Goal: Task Accomplishment & Management: Complete application form

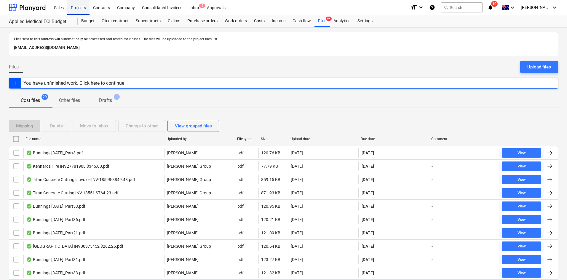
click at [80, 9] on div "Projects" at bounding box center [78, 7] width 22 height 15
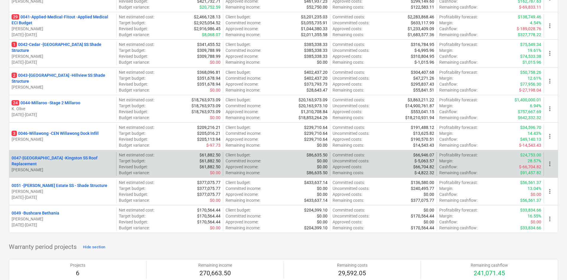
scroll to position [310, 0]
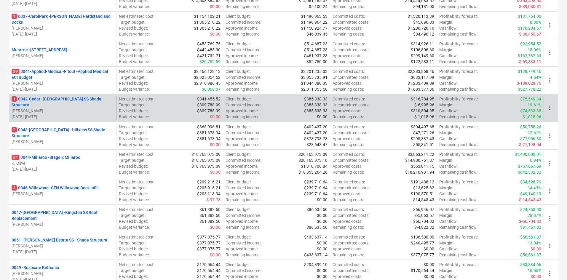
click at [73, 102] on p "1 0042-Cedar - Cedar Creek SS Shade Structure" at bounding box center [63, 102] width 102 height 12
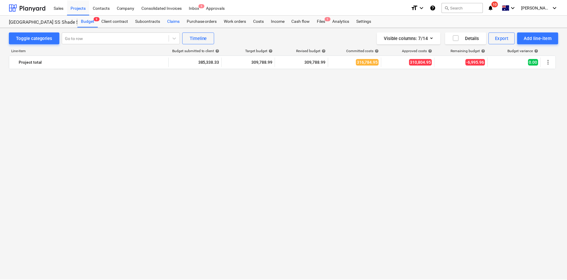
scroll to position [801, 0]
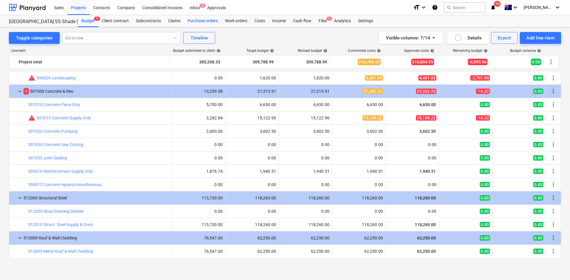
click at [199, 20] on div "Purchase orders" at bounding box center [202, 21] width 37 height 12
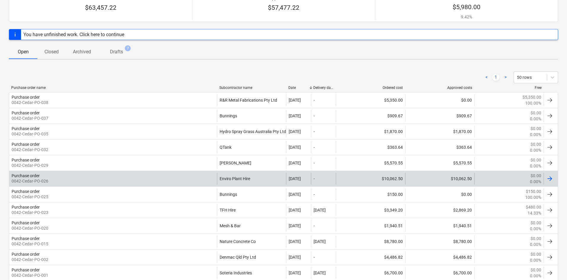
scroll to position [30, 0]
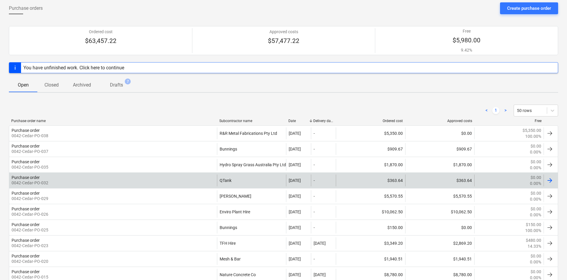
click at [202, 178] on div "Purchase order 0042-Cedar-PO-032" at bounding box center [113, 181] width 208 height 12
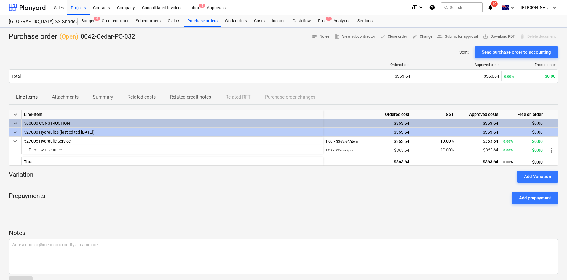
click at [63, 99] on p "Attachments" at bounding box center [65, 97] width 27 height 7
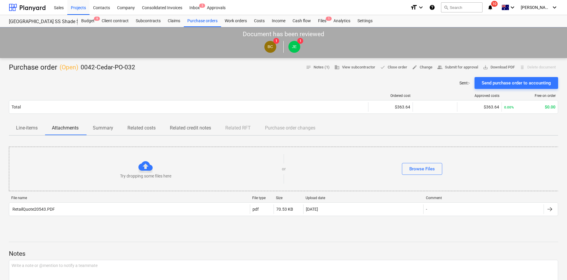
click at [53, 173] on div "Try dropping some files here" at bounding box center [145, 169] width 273 height 20
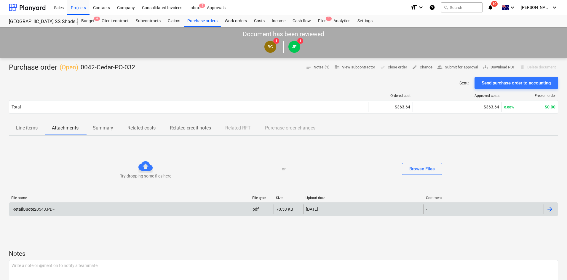
click at [47, 205] on div "RetailQuote20543.PDF" at bounding box center [129, 209] width 241 height 9
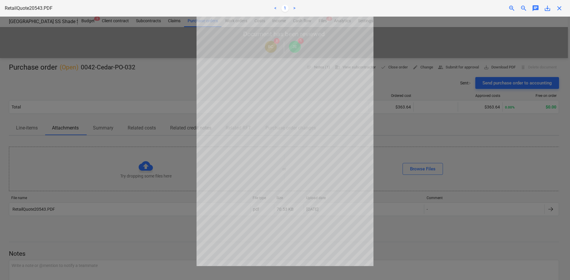
click at [446, 81] on div at bounding box center [285, 149] width 570 height 264
click at [511, 7] on span "zoom_in" at bounding box center [511, 8] width 7 height 7
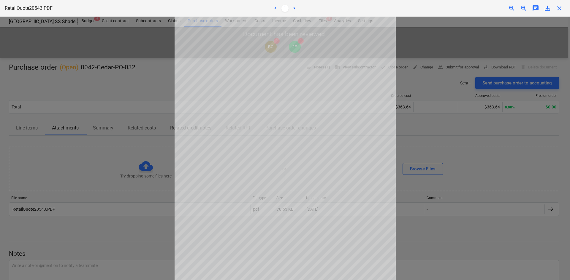
click at [511, 7] on span "zoom_in" at bounding box center [511, 8] width 7 height 7
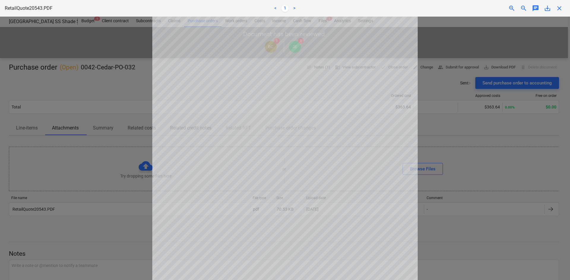
click at [562, 12] on div "RetailQuote20543.PDF < 1 > zoom_in zoom_out chat 0 save_alt close" at bounding box center [285, 8] width 570 height 17
click at [557, 8] on span "close" at bounding box center [558, 8] width 7 height 7
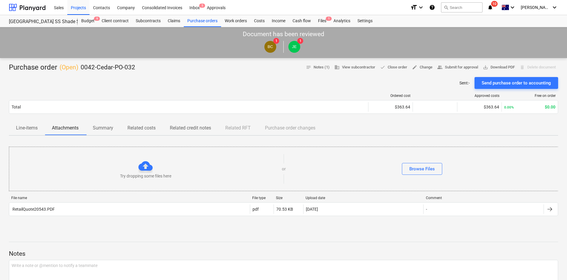
click at [109, 222] on div "File name File type Size Upload date Comment RetailQuote20543.PDF pdf 70.53 KB …" at bounding box center [284, 207] width 550 height 32
drag, startPoint x: 209, startPoint y: 101, endPoint x: 205, endPoint y: 98, distance: 5.1
click at [209, 101] on div "Total $363.64 $363.64 0.00% $0.00" at bounding box center [284, 107] width 550 height 14
click at [85, 7] on div "Projects" at bounding box center [78, 7] width 22 height 15
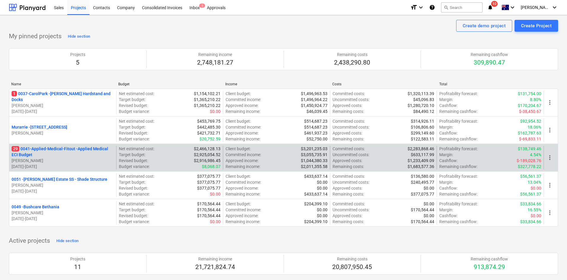
click at [53, 149] on p "29 0041-Applied-Medical-Fitout - Applied Medical ECI Budget" at bounding box center [63, 152] width 102 height 12
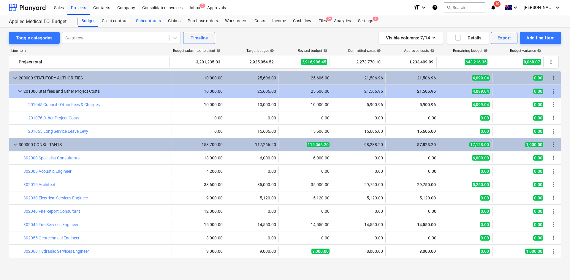
click at [152, 22] on div "Subcontracts" at bounding box center [148, 21] width 32 height 12
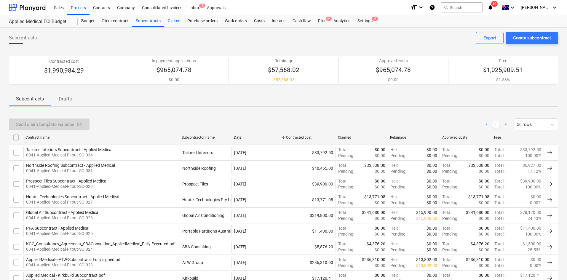
click at [173, 20] on div "Claims" at bounding box center [174, 21] width 20 height 12
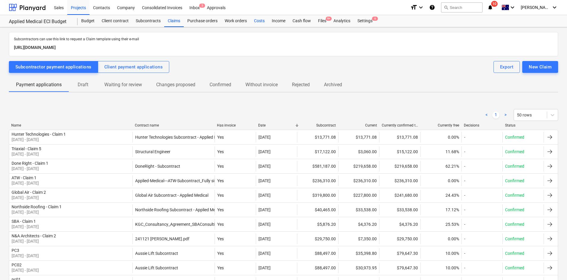
click at [265, 22] on div "Costs" at bounding box center [260, 21] width 18 height 12
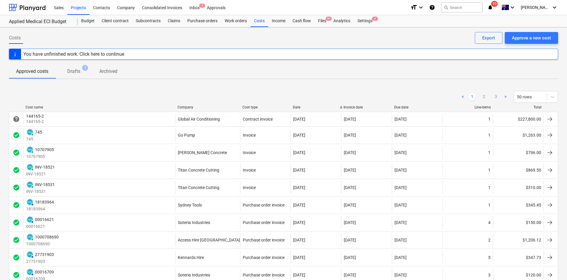
click at [189, 106] on div "Company" at bounding box center [208, 107] width 60 height 4
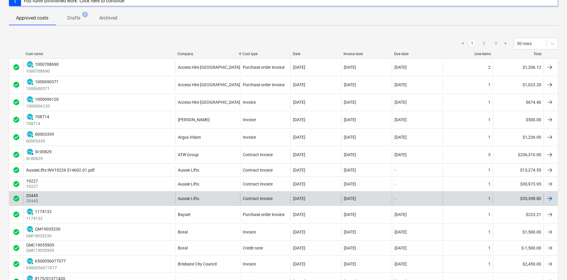
scroll to position [59, 0]
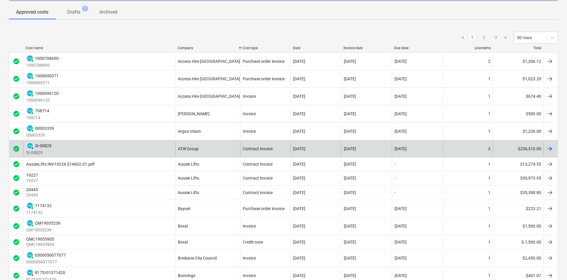
click at [149, 145] on div "AUTHORISED SI-00829 SI-00829" at bounding box center [99, 149] width 152 height 14
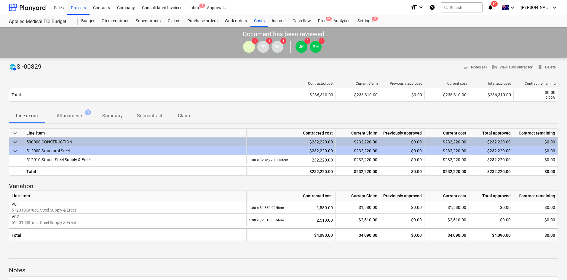
click at [82, 86] on div "Contracted cost Current Claim Previously approved Current cost Total approved C…" at bounding box center [284, 85] width 550 height 7
click at [77, 115] on p "Attachments" at bounding box center [70, 115] width 27 height 7
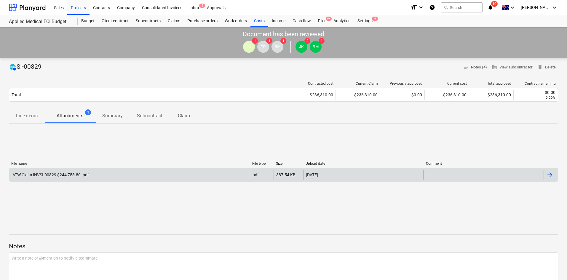
click at [65, 174] on div "ATW Claim INVSI-00829 $244,758.80 .pdf" at bounding box center [50, 175] width 77 height 5
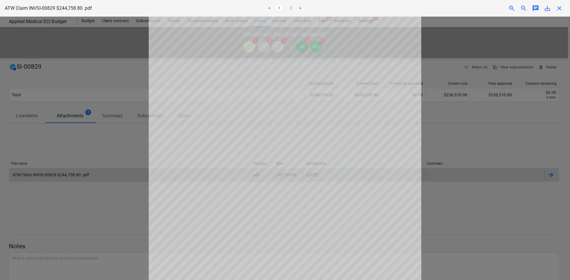
click at [560, 6] on span "close" at bounding box center [558, 8] width 7 height 7
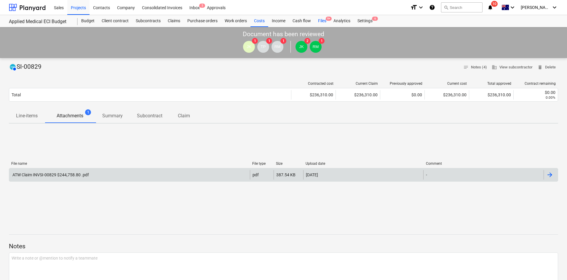
click at [323, 22] on div "Files 9+" at bounding box center [322, 21] width 15 height 12
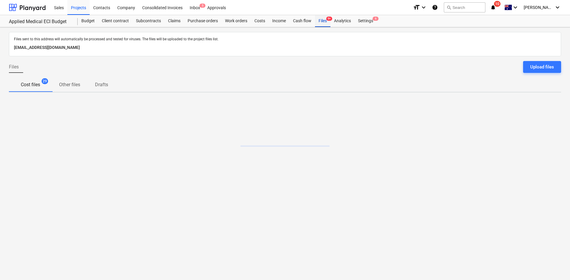
click at [318, 20] on div "Files 9+" at bounding box center [322, 21] width 15 height 12
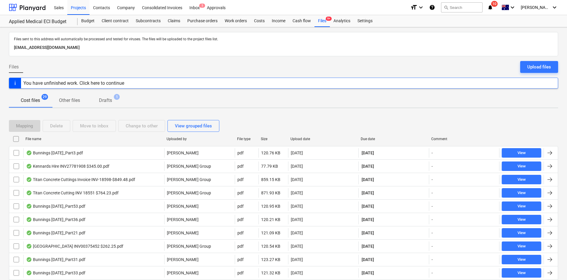
click at [369, 136] on div "Due date" at bounding box center [394, 138] width 71 height 9
checkbox input "false"
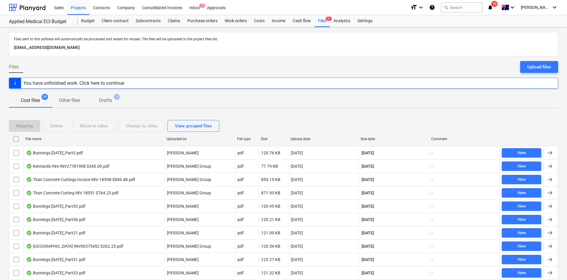
checkbox input "false"
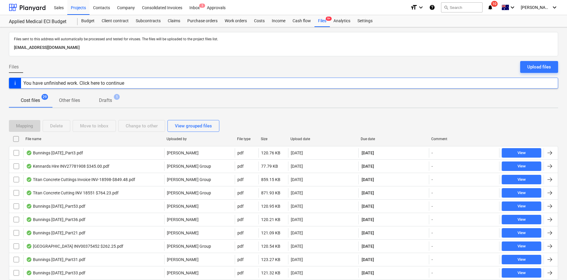
checkbox input "false"
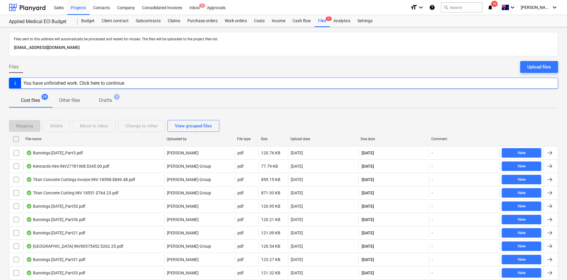
checkbox input "false"
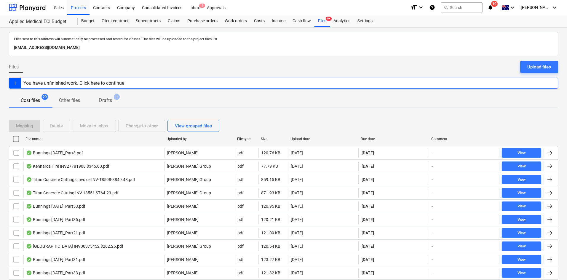
checkbox input "false"
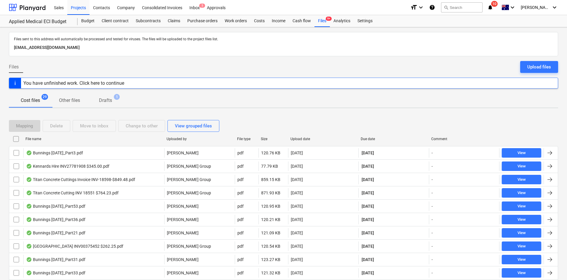
checkbox input "false"
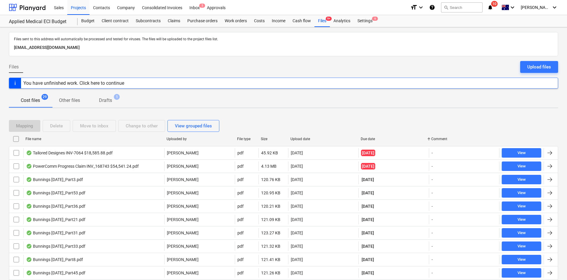
drag, startPoint x: 338, startPoint y: 104, endPoint x: 341, endPoint y: 110, distance: 6.8
click at [337, 104] on div "Cost files 29 Other files Drafts 1" at bounding box center [284, 100] width 550 height 14
click at [443, 129] on div "Mapping Delete Move to inbox Change to other View grouped files" at bounding box center [284, 126] width 550 height 12
click at [350, 97] on div "Cost files 29 Other files Drafts 1" at bounding box center [284, 100] width 550 height 14
click at [353, 105] on div "Cost files 29 Other files Drafts 1" at bounding box center [284, 100] width 550 height 14
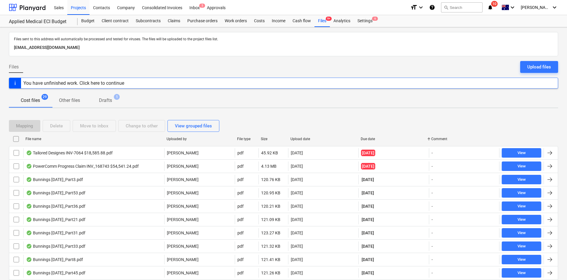
click at [284, 101] on div "Cost files 29 Other files Drafts 1" at bounding box center [284, 100] width 550 height 14
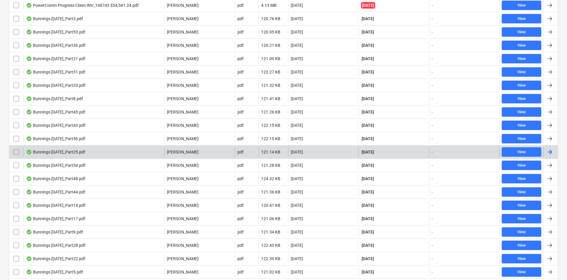
scroll to position [89, 0]
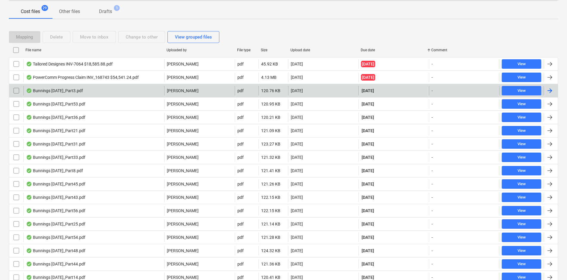
click at [72, 88] on div "Bunnings [DATE]_Part3.pdf" at bounding box center [93, 90] width 141 height 9
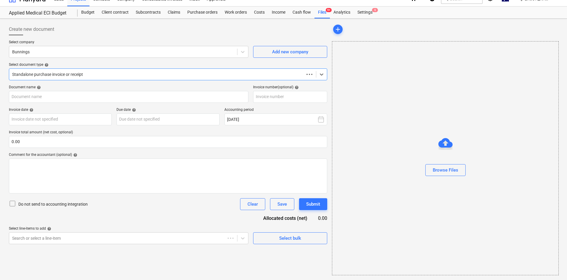
scroll to position [9, 0]
type input "8175/01549432"
type input "[DATE]"
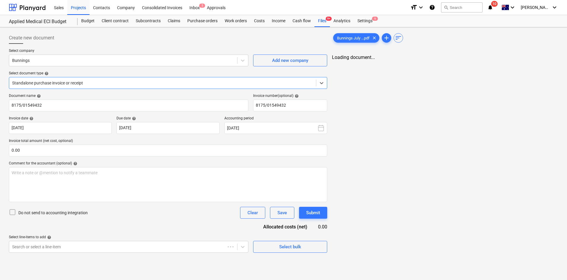
scroll to position [0, 0]
click at [523, 62] on span "zoom_out" at bounding box center [524, 62] width 7 height 7
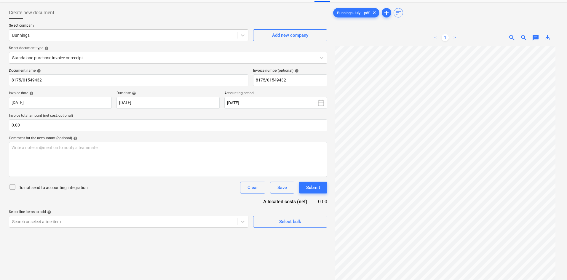
scroll to position [59, 0]
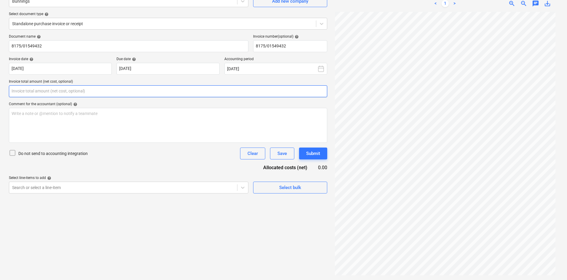
click at [123, 92] on input "text" at bounding box center [168, 91] width 319 height 12
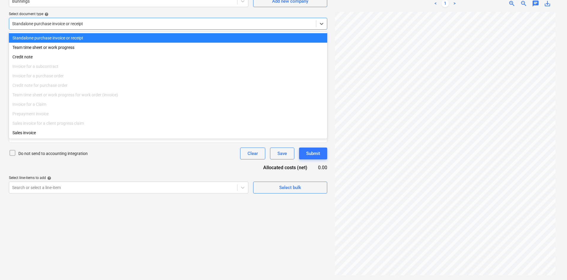
type input "0.00"
click at [66, 24] on div at bounding box center [162, 24] width 301 height 6
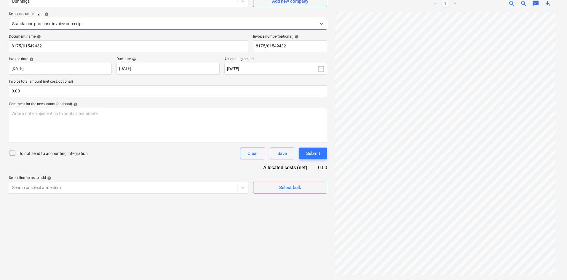
click at [67, 24] on div at bounding box center [162, 24] width 301 height 6
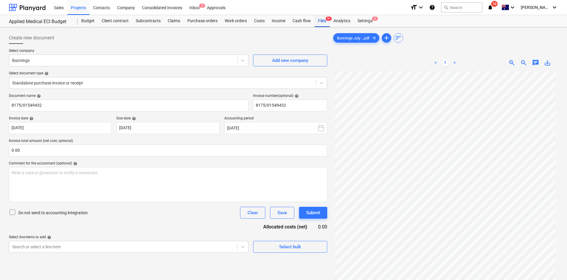
click at [326, 20] on div "Files 9+" at bounding box center [322, 21] width 15 height 12
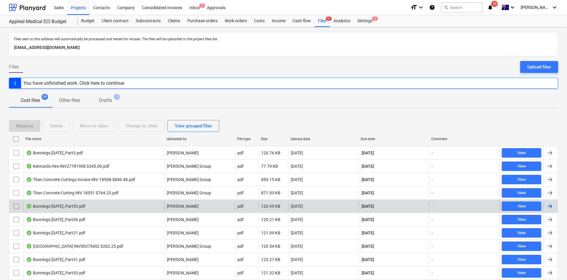
click at [102, 207] on div "Bunnings [DATE]_Part53.pdf" at bounding box center [93, 206] width 141 height 9
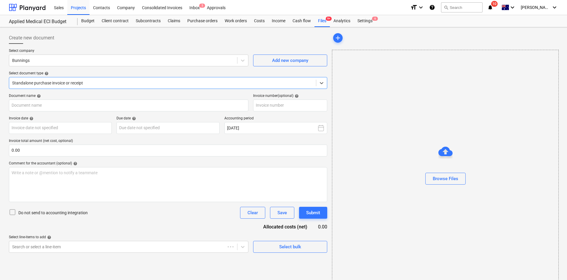
type input "8175/01319962"
type input "[DATE]"
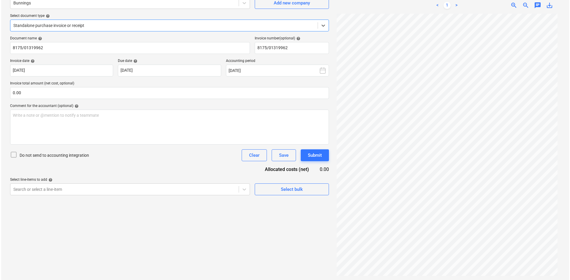
scroll to position [59, 0]
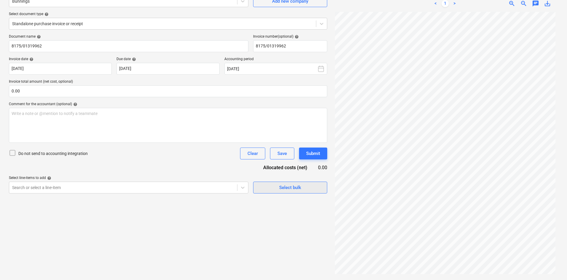
click at [276, 190] on span "Select bulk" at bounding box center [290, 188] width 59 height 8
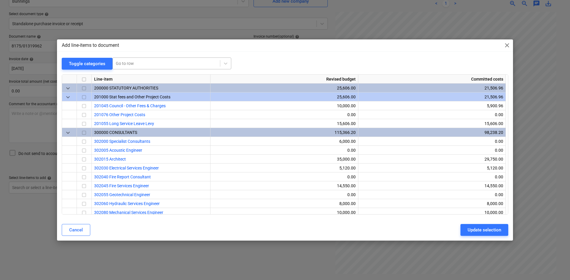
click at [142, 61] on div at bounding box center [166, 64] width 101 height 6
type input "small"
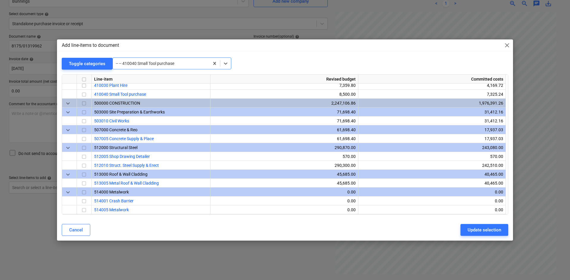
scroll to position [392, 0]
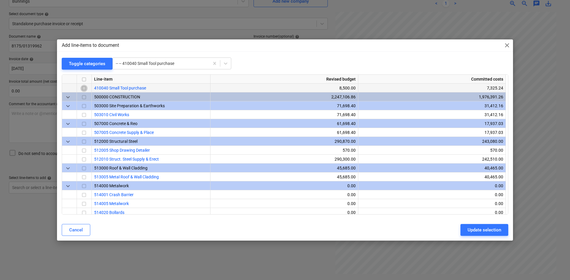
click at [86, 88] on input "checkbox" at bounding box center [83, 88] width 7 height 7
click at [478, 232] on div "Update selection" at bounding box center [484, 230] width 34 height 8
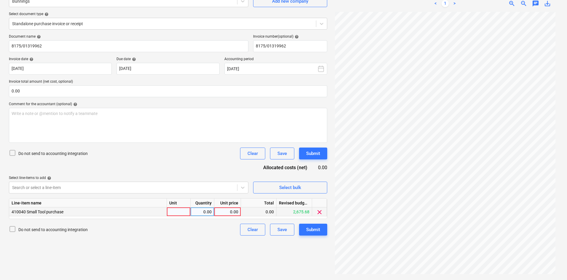
click at [192, 210] on div "0.00" at bounding box center [203, 212] width 24 height 9
click at [174, 213] on div at bounding box center [179, 212] width 24 height 9
type input "item"
type input "112.40"
click at [85, 90] on input "0.00" at bounding box center [168, 91] width 319 height 12
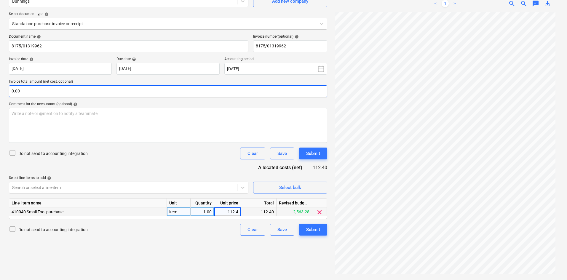
type input "112.40"
click at [120, 151] on div "Do not send to accounting integration Clear Save Submit" at bounding box center [168, 154] width 319 height 12
click at [103, 118] on div "Write a note or @mention to notify a teammate [PERSON_NAME]" at bounding box center [168, 125] width 319 height 35
click at [76, 88] on input "text" at bounding box center [168, 91] width 319 height 12
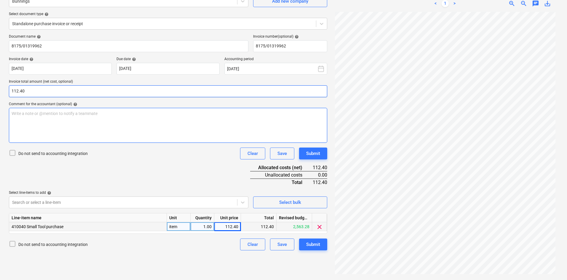
type input "112.40"
click at [65, 124] on div "Write a note or @mention to notify a teammate [PERSON_NAME]" at bounding box center [168, 125] width 319 height 35
click at [318, 243] on div "Submit" at bounding box center [313, 245] width 14 height 8
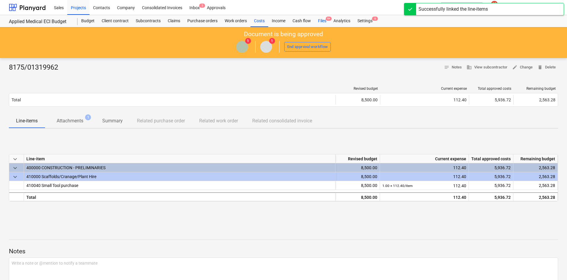
click at [325, 19] on div "Files 9+" at bounding box center [322, 21] width 15 height 12
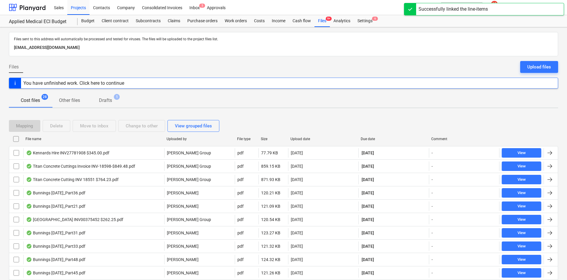
click at [368, 140] on div "Due date" at bounding box center [394, 139] width 66 height 4
checkbox input "false"
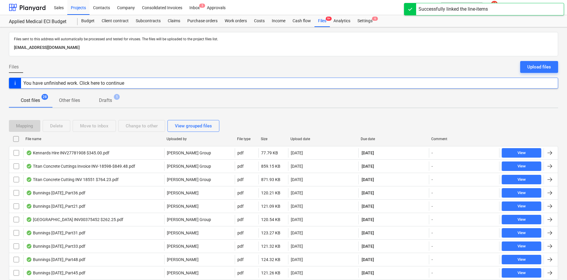
checkbox input "false"
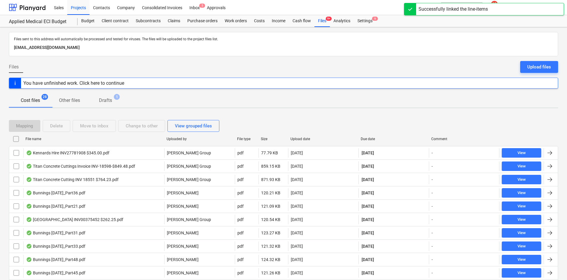
checkbox input "false"
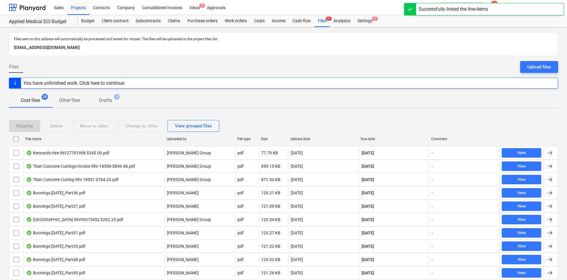
checkbox input "false"
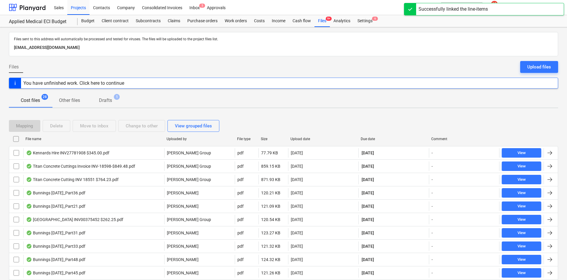
checkbox input "false"
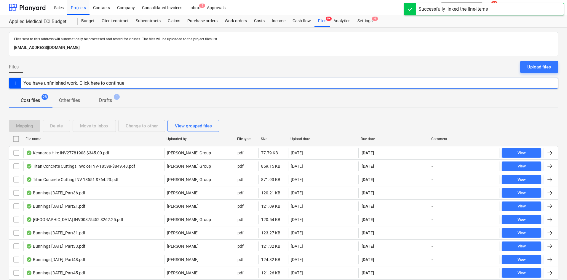
checkbox input "false"
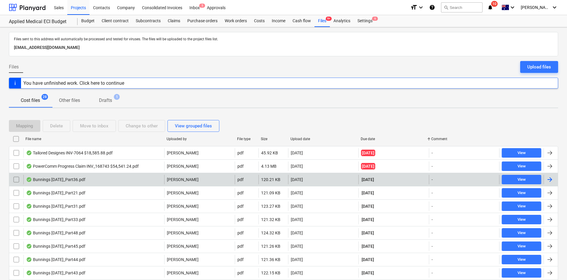
click at [104, 181] on div "Bunnings [DATE]_Part36.pdf" at bounding box center [93, 179] width 141 height 9
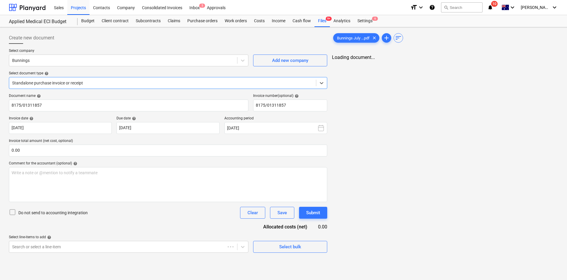
type input "8175/01311857"
type input "[DATE]"
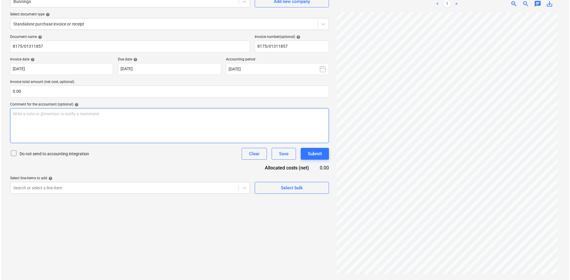
scroll to position [59, 0]
click at [277, 184] on span "Select bulk" at bounding box center [290, 188] width 59 height 8
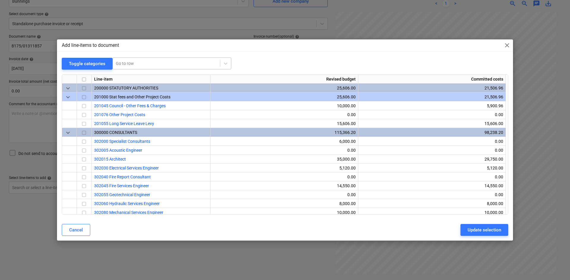
click at [148, 66] on div at bounding box center [166, 64] width 101 height 6
type input "small"
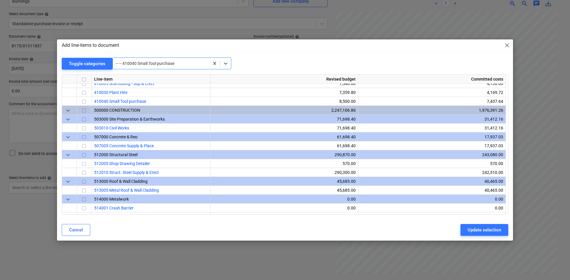
scroll to position [392, 0]
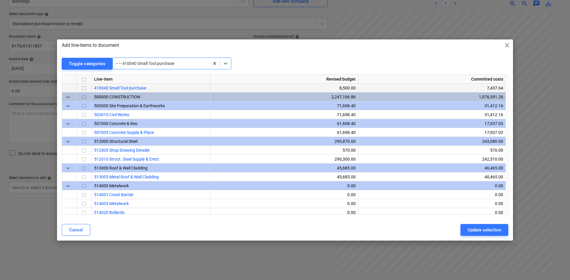
click at [87, 88] on input "checkbox" at bounding box center [83, 88] width 7 height 7
click at [479, 230] on div "Update selection" at bounding box center [484, 230] width 34 height 8
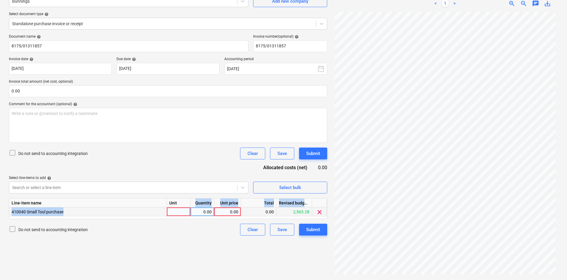
click at [182, 209] on div "Line-item name Unit Quantity Unit price Total Revised budget remaining 410040 S…" at bounding box center [168, 208] width 319 height 21
click at [181, 210] on div at bounding box center [179, 212] width 24 height 9
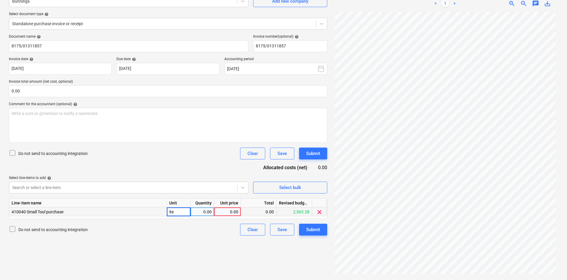
type input "item"
type input "8.69"
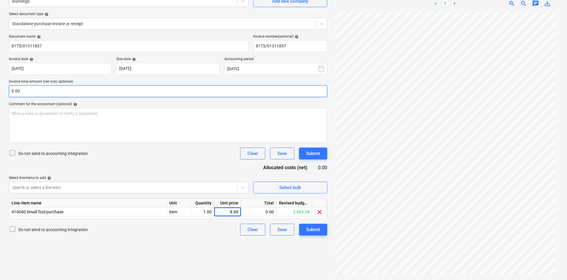
click at [49, 92] on input "0.00" at bounding box center [168, 91] width 319 height 12
type input "8.9"
click at [124, 93] on input "0.00" at bounding box center [168, 91] width 319 height 12
drag, startPoint x: 124, startPoint y: 93, endPoint x: 118, endPoint y: 90, distance: 6.9
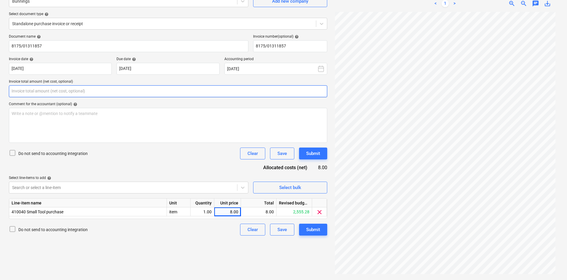
click at [124, 93] on input "text" at bounding box center [168, 91] width 319 height 12
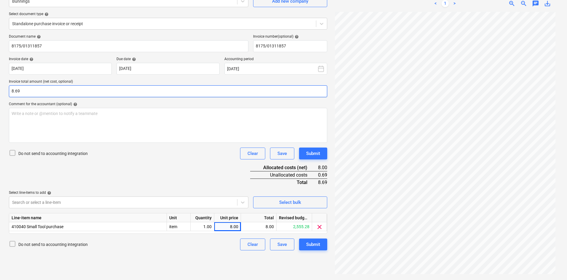
type input "8.69"
click at [174, 171] on div "Document name help 8175/01311857 Invoice number (optional) help 8175/01311857 I…" at bounding box center [168, 142] width 319 height 216
click at [236, 228] on div "8.00" at bounding box center [228, 226] width 22 height 9
type input "8.69"
click at [198, 182] on div "Document name help 8175/01311857 Invoice number (optional) help 8175/01311857 I…" at bounding box center [168, 142] width 319 height 216
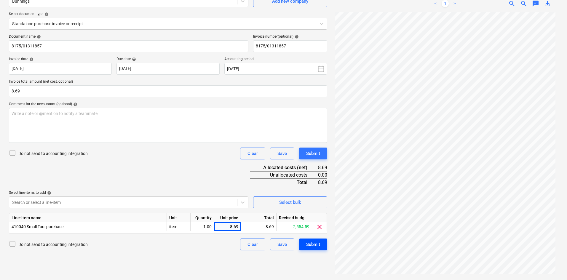
click at [311, 244] on div "Submit" at bounding box center [313, 245] width 14 height 8
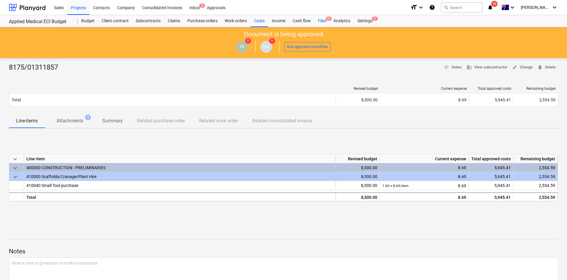
click at [321, 20] on div "Files 9+" at bounding box center [322, 21] width 15 height 12
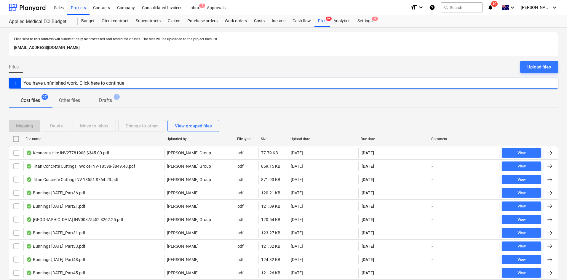
click at [374, 136] on div "Due date" at bounding box center [394, 138] width 71 height 9
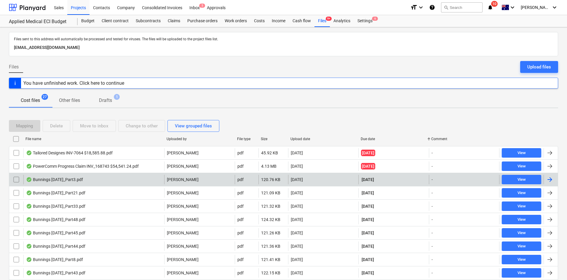
click at [116, 178] on div "Bunnings [DATE]_Part3.pdf" at bounding box center [93, 179] width 141 height 9
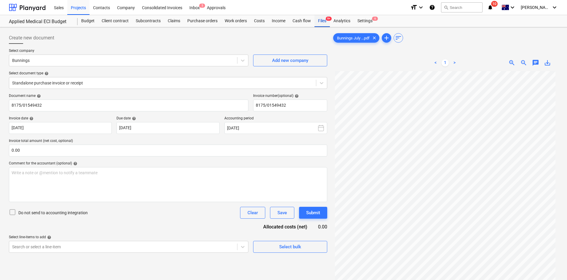
click at [328, 23] on div "Files 9+" at bounding box center [322, 21] width 15 height 12
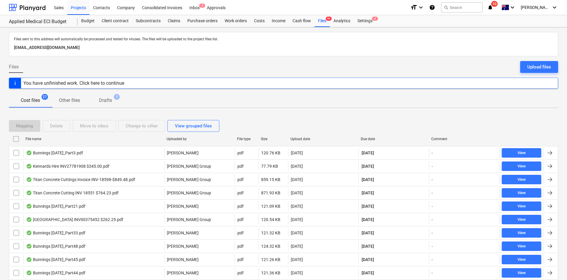
click at [368, 141] on div "Due date" at bounding box center [394, 138] width 71 height 9
checkbox input "false"
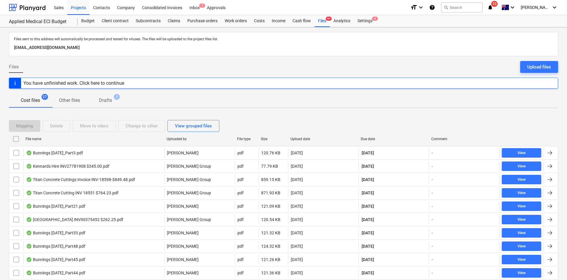
checkbox input "false"
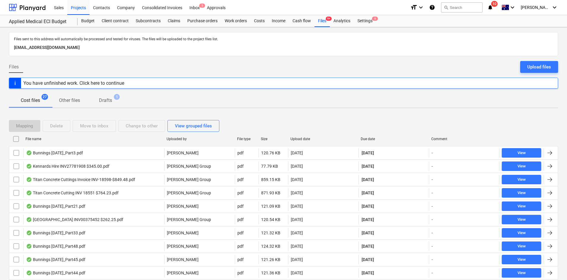
checkbox input "false"
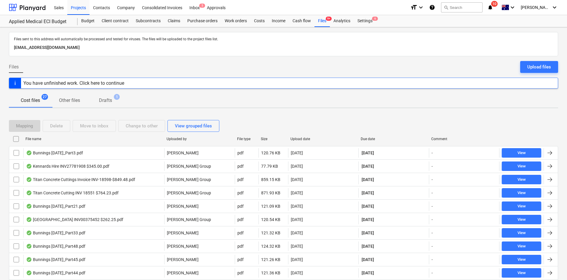
checkbox input "false"
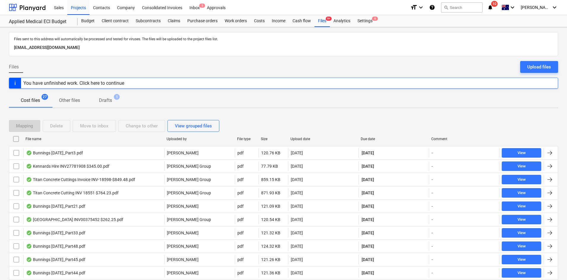
checkbox input "false"
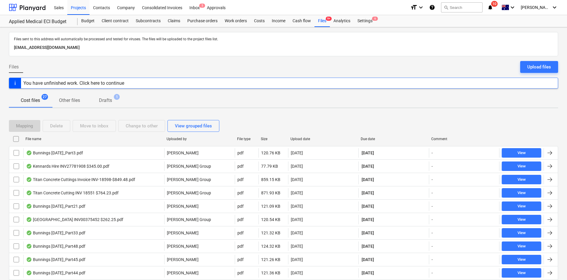
checkbox input "false"
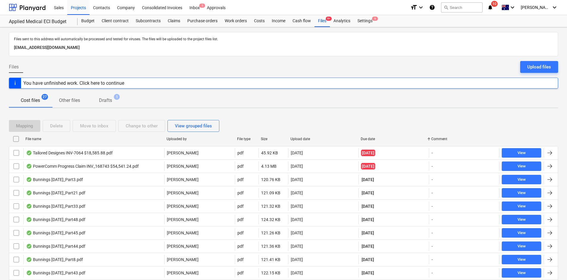
click at [303, 140] on div "Upload date" at bounding box center [324, 139] width 66 height 4
checkbox input "false"
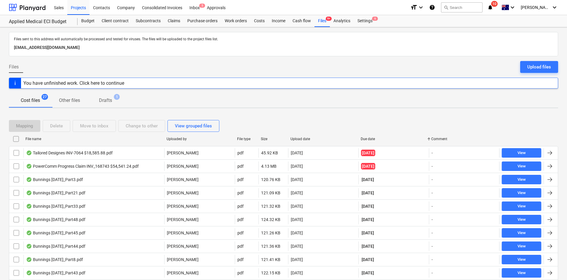
checkbox input "false"
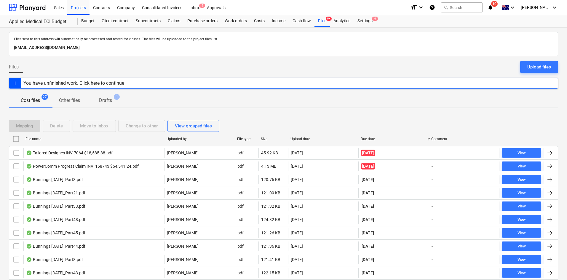
checkbox input "false"
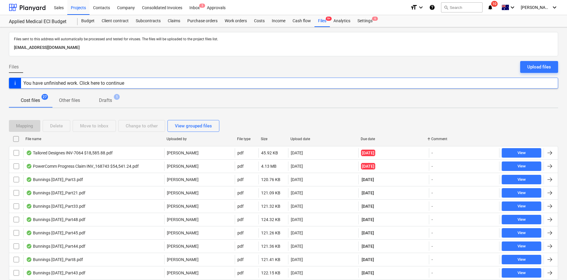
checkbox input "false"
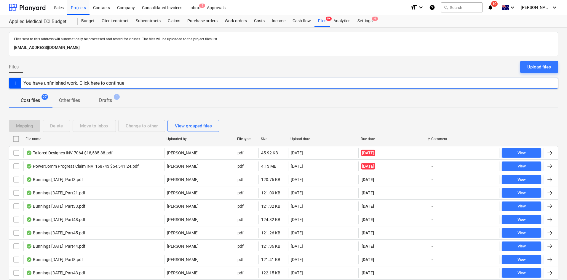
checkbox input "false"
click at [372, 138] on div "Due date" at bounding box center [394, 139] width 66 height 4
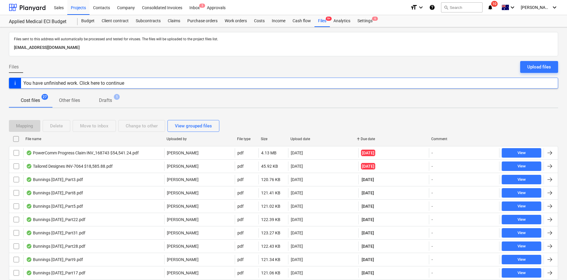
checkbox input "false"
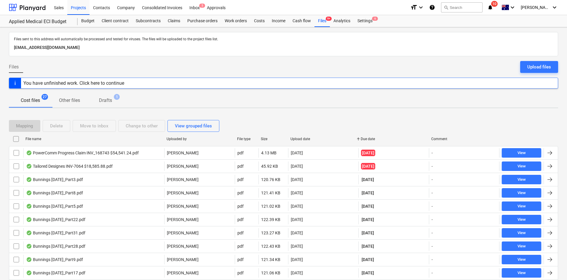
checkbox input "false"
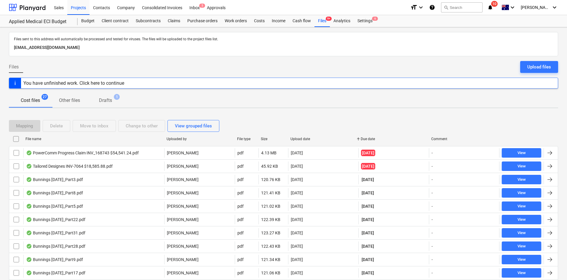
checkbox input "false"
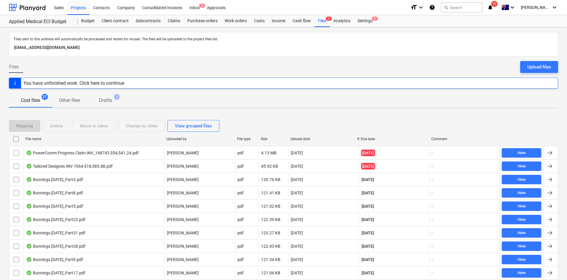
checkbox input "false"
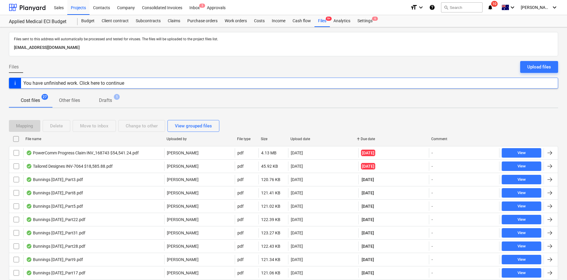
checkbox input "false"
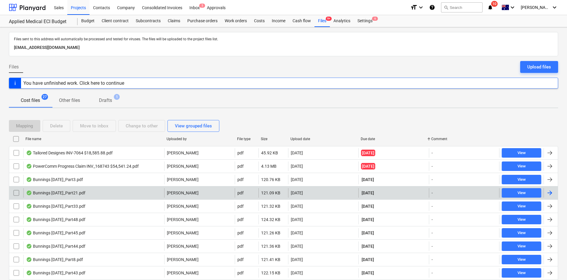
click at [89, 195] on div "Bunnings [DATE]_Part21.pdf" at bounding box center [93, 192] width 141 height 9
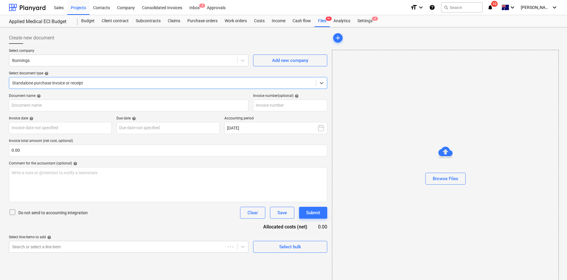
type input "8175/01303049"
type input "[DATE]"
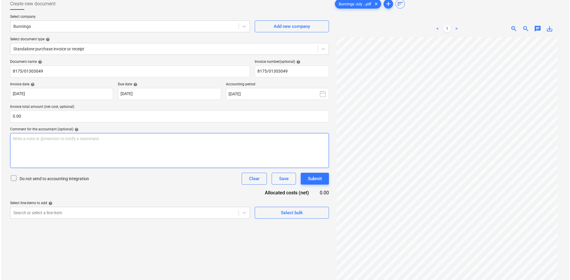
scroll to position [59, 0]
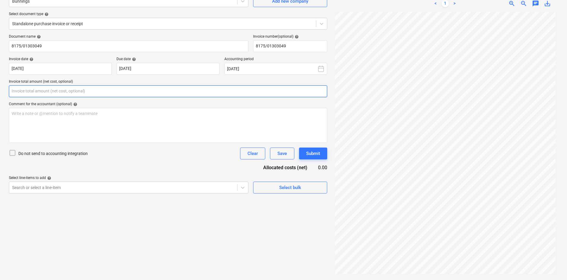
click at [92, 92] on input "text" at bounding box center [168, 91] width 319 height 12
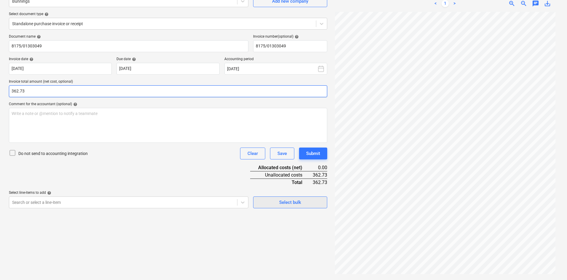
type input "362.73"
click at [270, 201] on span "Select bulk" at bounding box center [290, 203] width 59 height 8
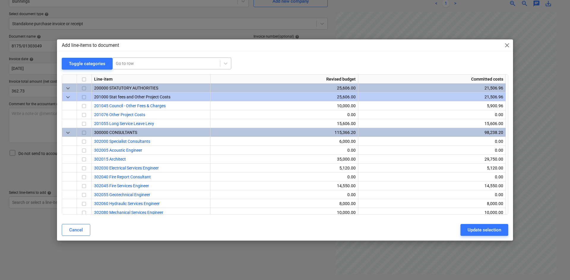
click at [134, 64] on div at bounding box center [166, 64] width 101 height 6
type input "small"
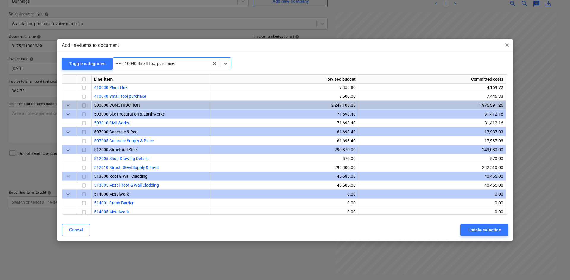
scroll to position [392, 0]
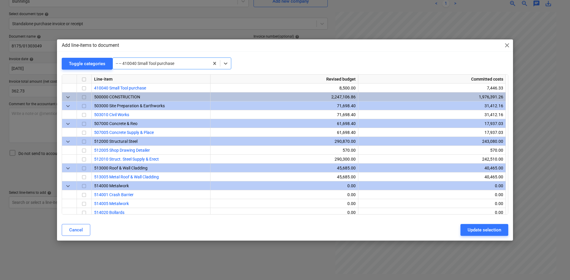
drag, startPoint x: 84, startPoint y: 86, endPoint x: 115, endPoint y: 94, distance: 32.1
click at [84, 86] on input "checkbox" at bounding box center [83, 88] width 7 height 7
click at [476, 228] on div "Update selection" at bounding box center [484, 230] width 34 height 8
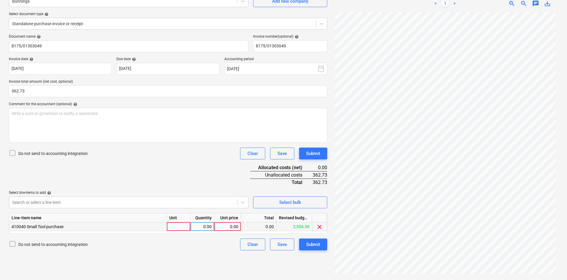
click at [182, 230] on div at bounding box center [179, 226] width 24 height 9
type input "item"
type input "362.73"
click at [310, 242] on div "Submit" at bounding box center [313, 245] width 14 height 8
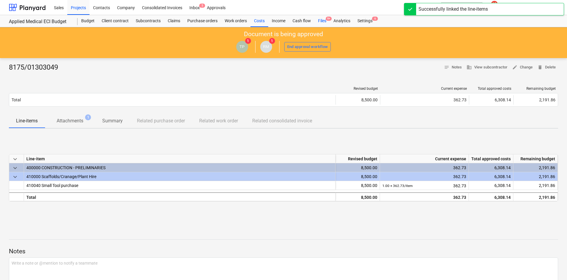
click at [323, 20] on div "Files 9+" at bounding box center [322, 21] width 15 height 12
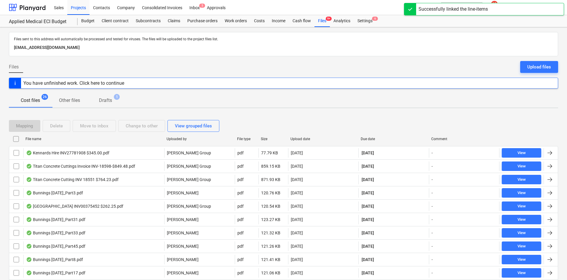
click at [371, 139] on div "Due date" at bounding box center [394, 139] width 66 height 4
checkbox input "false"
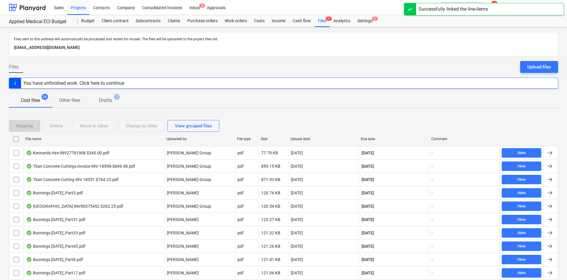
checkbox input "false"
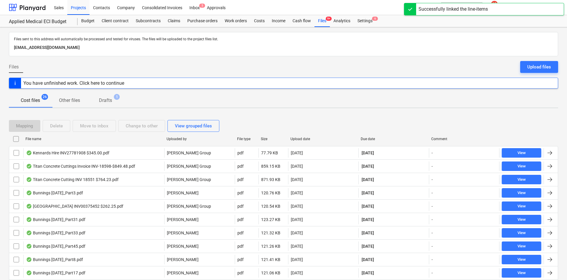
checkbox input "false"
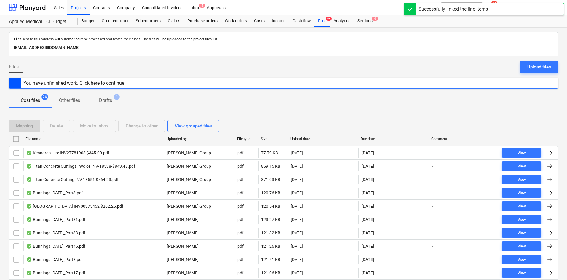
checkbox input "false"
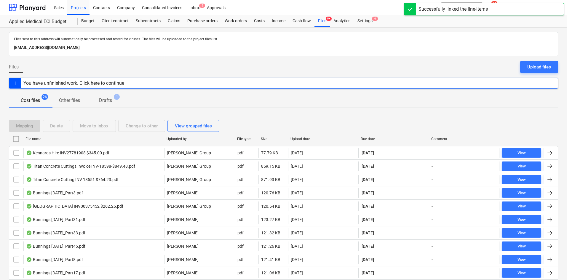
checkbox input "false"
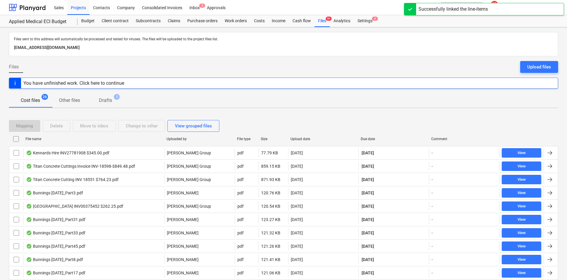
checkbox input "false"
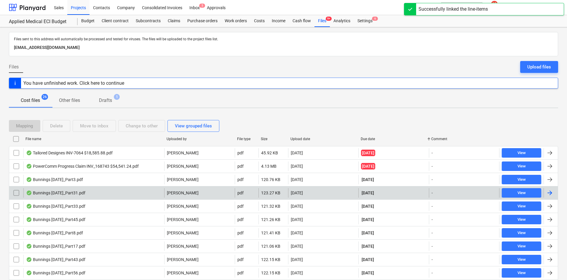
click at [108, 193] on div "Bunnings [DATE]_Part31.pdf" at bounding box center [93, 192] width 141 height 9
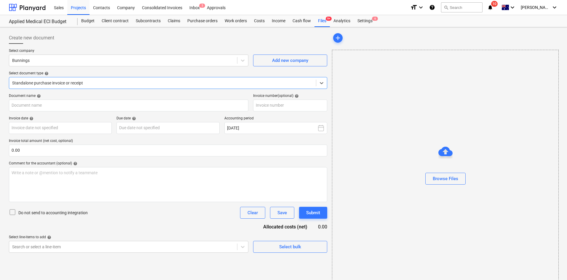
type input "8175/01268428"
type input "[DATE]"
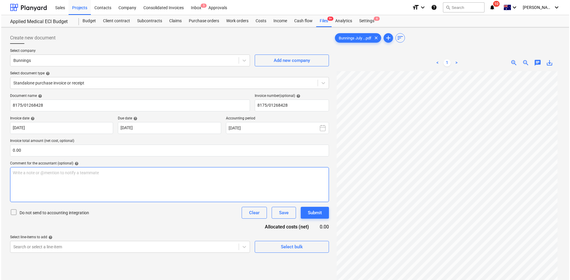
scroll to position [59, 0]
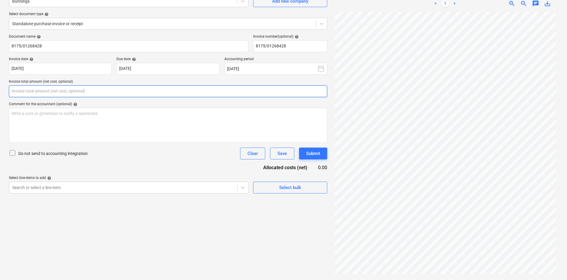
click at [70, 90] on input "text" at bounding box center [168, 91] width 319 height 12
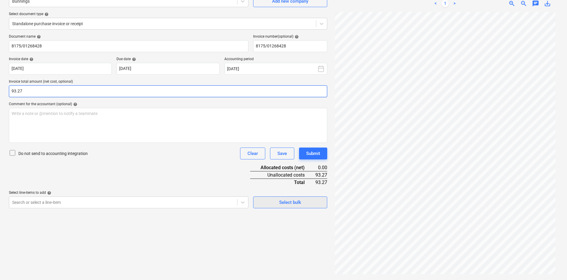
type input "93.27"
click at [301, 207] on button "Select bulk" at bounding box center [290, 203] width 74 height 12
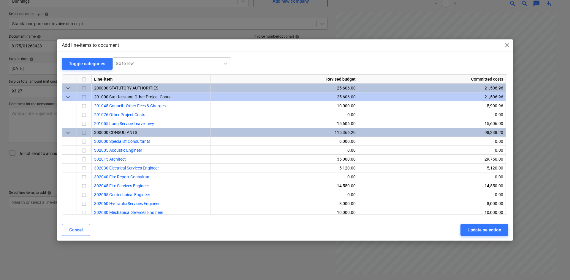
click at [125, 64] on div at bounding box center [166, 64] width 101 height 6
type input "small"
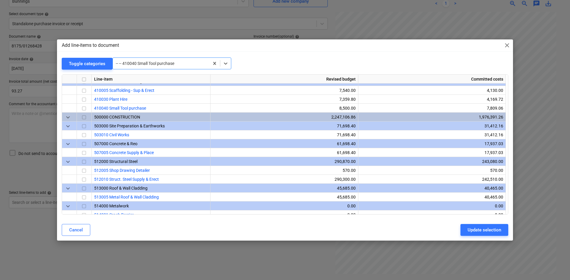
scroll to position [392, 0]
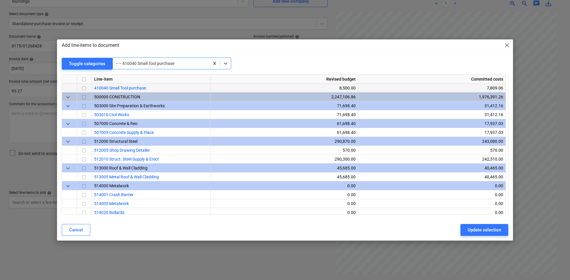
click at [84, 90] on input "checkbox" at bounding box center [83, 88] width 7 height 7
click at [471, 228] on div "Update selection" at bounding box center [484, 230] width 34 height 8
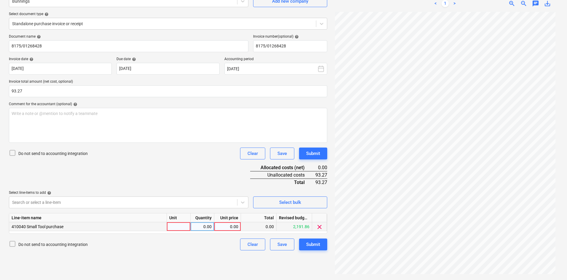
click at [184, 226] on div at bounding box center [179, 226] width 24 height 9
click at [183, 226] on input at bounding box center [178, 226] width 23 height 9
type input "item"
type input "93.27"
click at [314, 246] on div "Submit" at bounding box center [313, 245] width 14 height 8
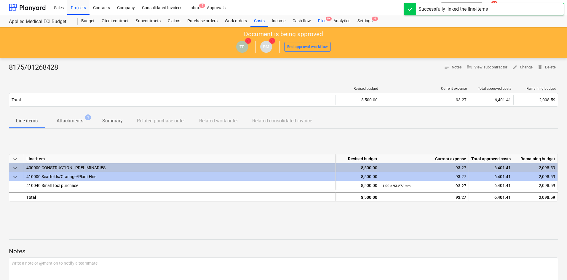
click at [320, 21] on div "Files 9+" at bounding box center [322, 21] width 15 height 12
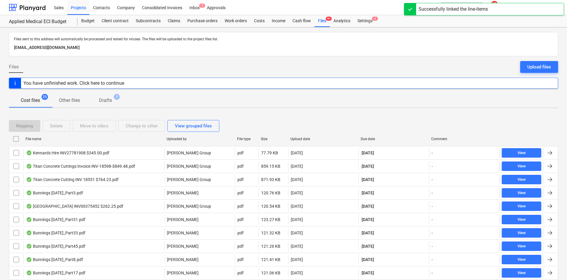
click at [373, 137] on div "Due date" at bounding box center [394, 139] width 66 height 4
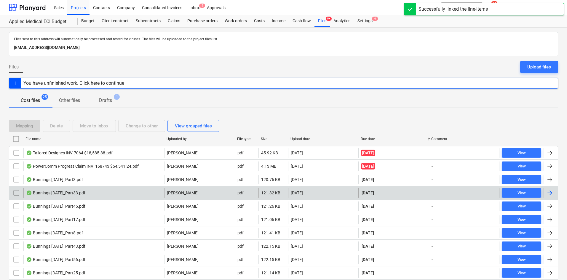
click at [94, 190] on div "Bunnings [DATE]_Part33.pdf" at bounding box center [93, 192] width 141 height 9
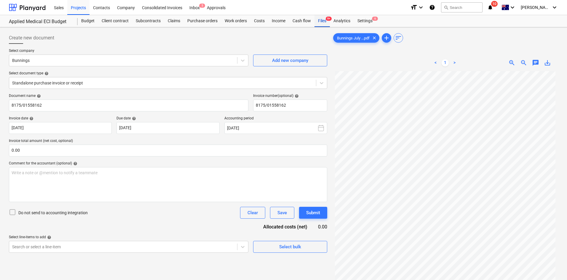
click at [324, 20] on div "Files 9+" at bounding box center [322, 21] width 15 height 12
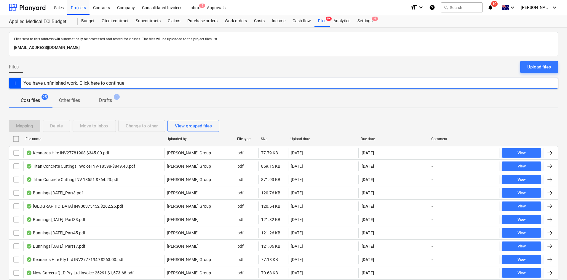
click at [368, 141] on div "Due date" at bounding box center [394, 139] width 66 height 4
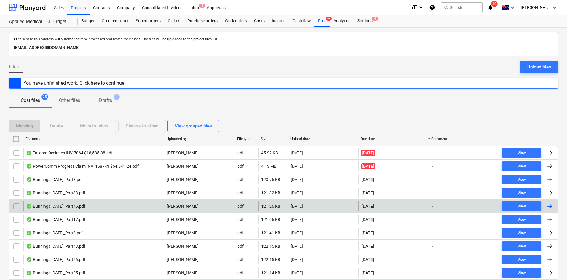
click at [139, 204] on div "Bunnings [DATE]_Part45.pdf" at bounding box center [93, 206] width 141 height 9
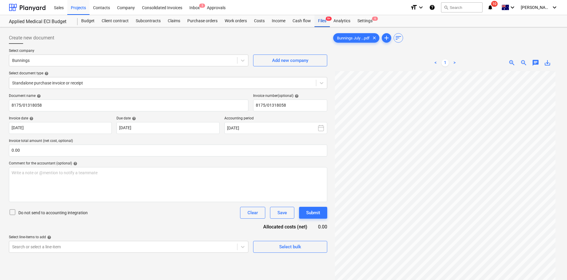
click at [321, 19] on div "Files 9+" at bounding box center [322, 21] width 15 height 12
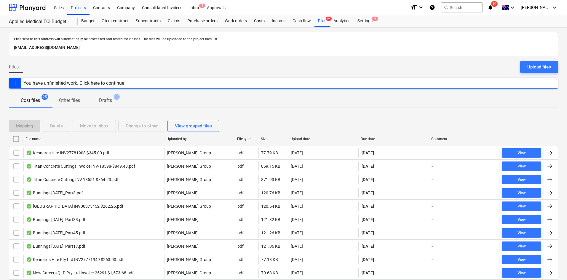
click at [368, 140] on div "Due date" at bounding box center [394, 139] width 66 height 4
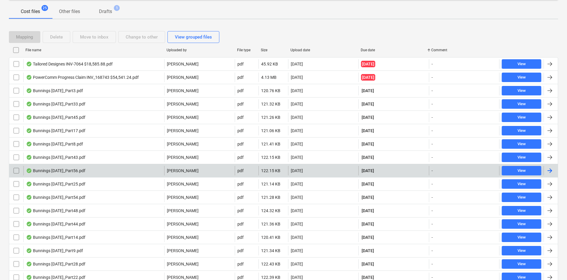
scroll to position [148, 0]
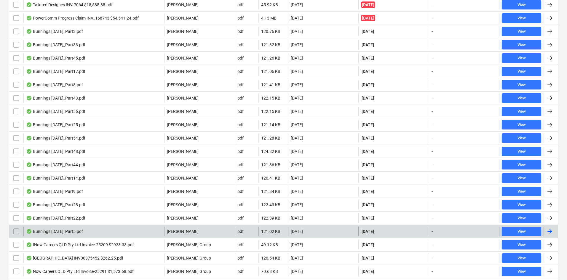
click at [117, 233] on div "Bunnings [DATE]_Part5.pdf" at bounding box center [93, 231] width 141 height 9
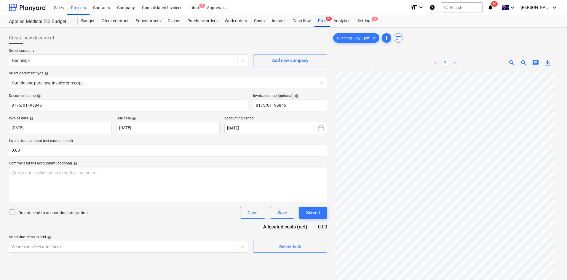
click at [327, 17] on span "9+" at bounding box center [329, 19] width 6 height 4
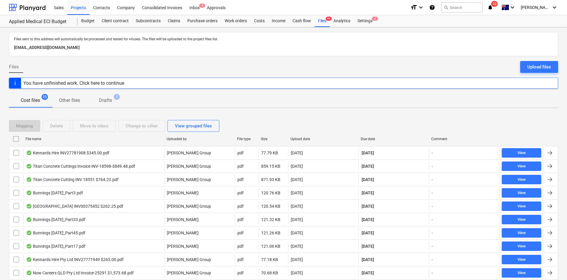
click at [372, 138] on div "Due date" at bounding box center [394, 139] width 66 height 4
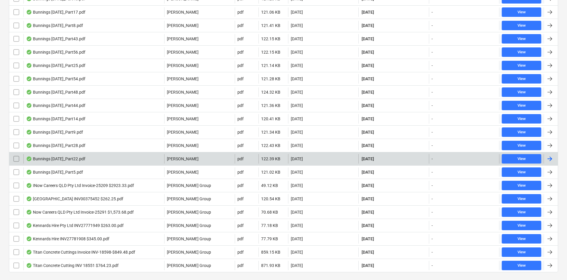
click at [114, 159] on div "Bunnings [DATE]_Part22.pdf" at bounding box center [93, 158] width 141 height 9
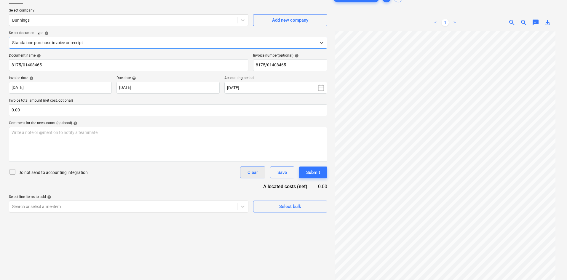
scroll to position [30, 0]
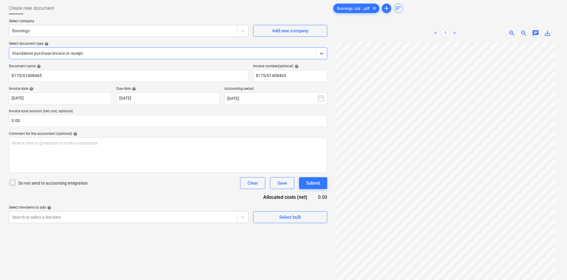
click at [120, 54] on div at bounding box center [162, 53] width 301 height 6
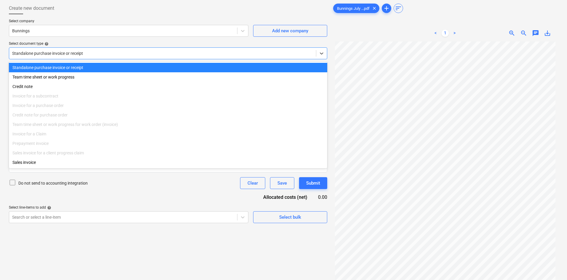
click at [120, 54] on div at bounding box center [162, 53] width 301 height 6
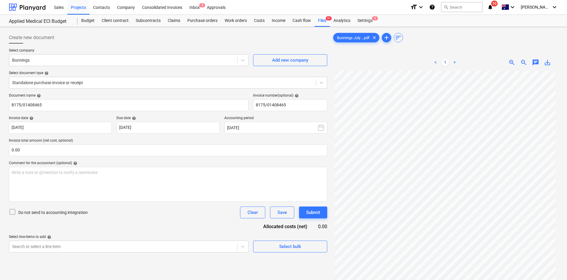
scroll to position [0, 0]
click at [328, 22] on div "Files 9+" at bounding box center [322, 21] width 15 height 12
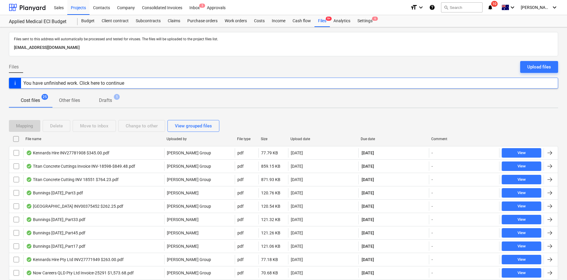
click at [363, 135] on div at bounding box center [358, 138] width 11 height 9
click at [372, 137] on div "Due date" at bounding box center [394, 139] width 66 height 4
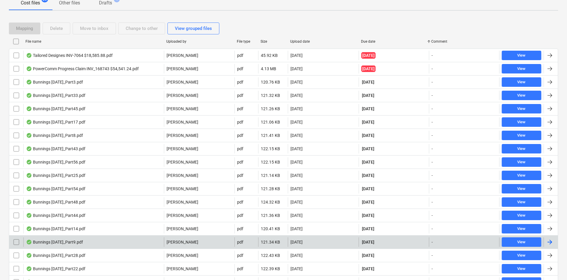
scroll to position [178, 0]
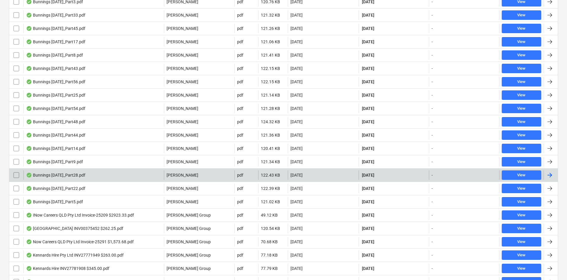
click at [101, 178] on div "Bunnings [DATE]_Part28.pdf" at bounding box center [93, 175] width 141 height 9
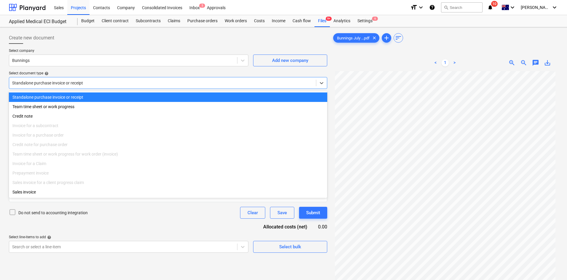
click at [78, 83] on div at bounding box center [162, 83] width 301 height 6
click at [77, 83] on div at bounding box center [162, 83] width 301 height 6
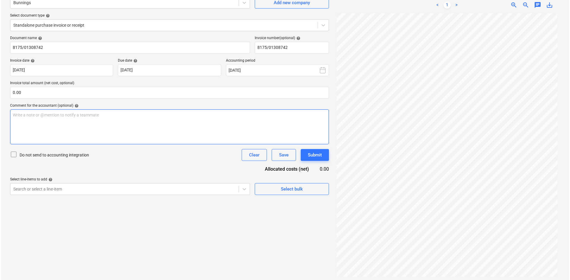
scroll to position [59, 0]
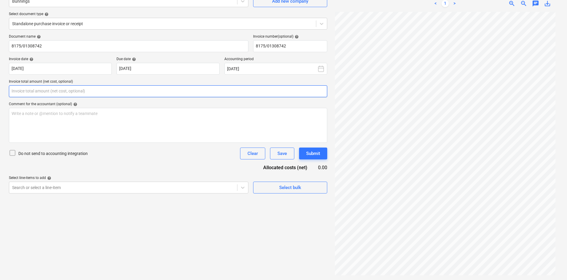
click at [104, 90] on input "text" at bounding box center [168, 91] width 319 height 12
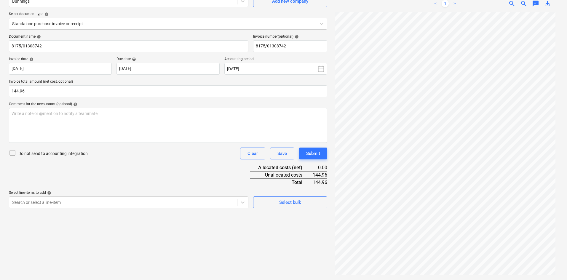
click at [280, 196] on div "Select bulk" at bounding box center [290, 200] width 74 height 18
click at [281, 204] on div "Select bulk" at bounding box center [290, 203] width 22 height 8
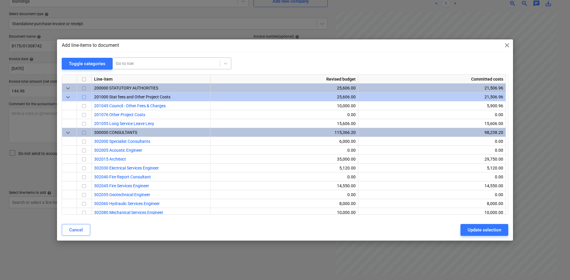
click at [131, 58] on div "Go to row" at bounding box center [171, 64] width 119 height 12
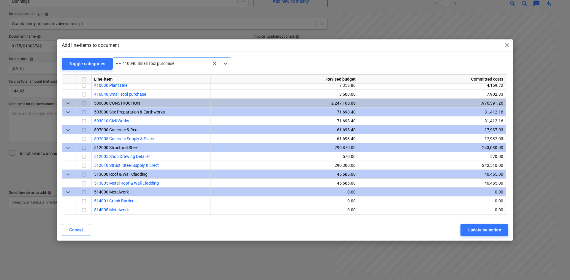
scroll to position [392, 0]
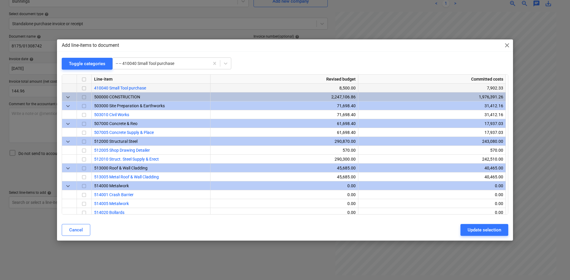
click at [88, 89] on div at bounding box center [84, 88] width 15 height 9
click at [85, 88] on input "checkbox" at bounding box center [83, 88] width 7 height 7
click at [476, 234] on div "Update selection" at bounding box center [484, 230] width 34 height 8
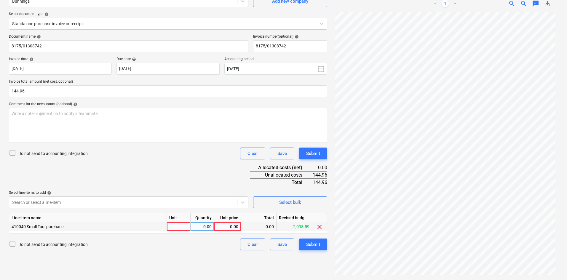
click at [183, 227] on div at bounding box center [179, 226] width 24 height 9
click at [309, 244] on div "Submit" at bounding box center [313, 245] width 14 height 8
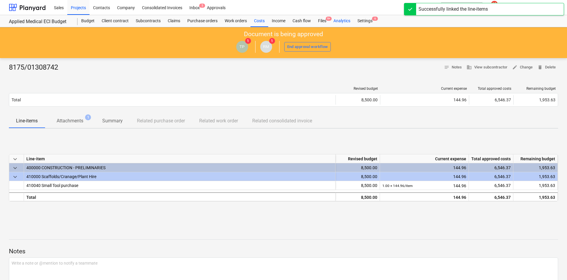
drag, startPoint x: 322, startPoint y: 18, endPoint x: 330, endPoint y: 27, distance: 11.7
click at [322, 18] on div "Files 9+" at bounding box center [322, 21] width 15 height 12
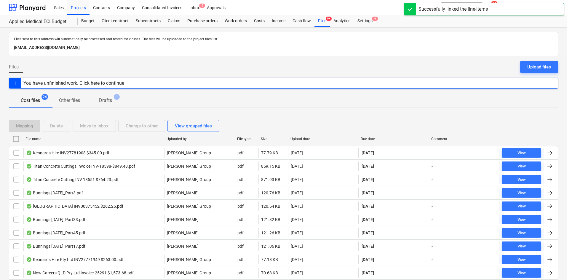
click at [377, 141] on div "Due date" at bounding box center [394, 139] width 66 height 4
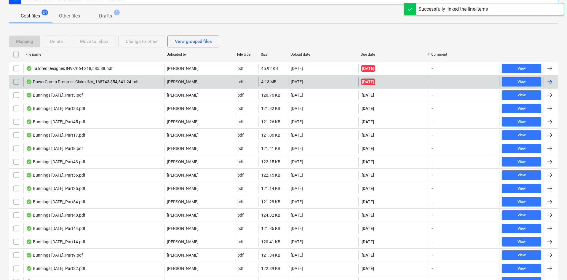
scroll to position [208, 0]
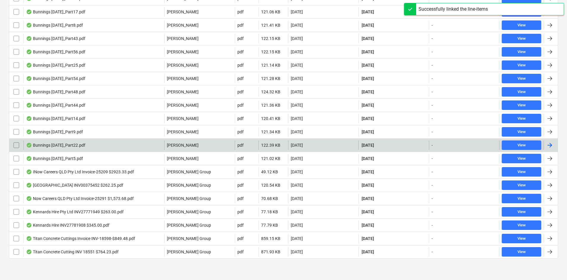
click at [85, 143] on div "Bunnings [DATE]_Part22.pdf" at bounding box center [55, 145] width 59 height 5
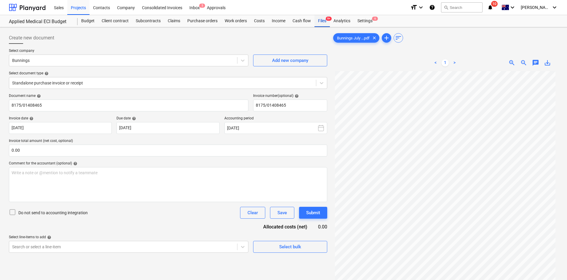
click at [329, 17] on span "9+" at bounding box center [329, 19] width 6 height 4
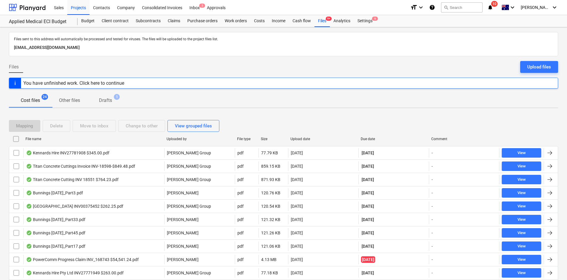
click at [371, 139] on div "Due date" at bounding box center [394, 139] width 66 height 4
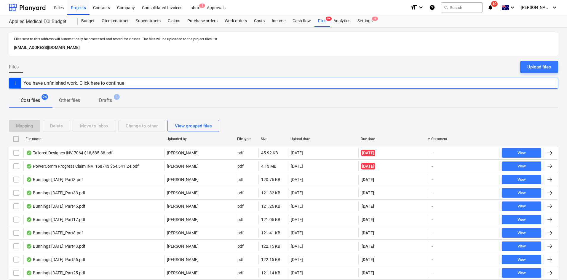
scroll to position [178, 0]
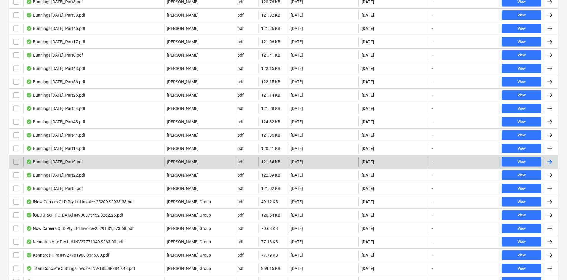
click at [139, 156] on div "Bunnings [DATE]_Part9.pdf [PERSON_NAME] pdf 121.34 KB [DATE] [DATE] - View" at bounding box center [284, 161] width 550 height 13
click at [134, 163] on div "Bunnings [DATE]_Part9.pdf" at bounding box center [93, 161] width 141 height 9
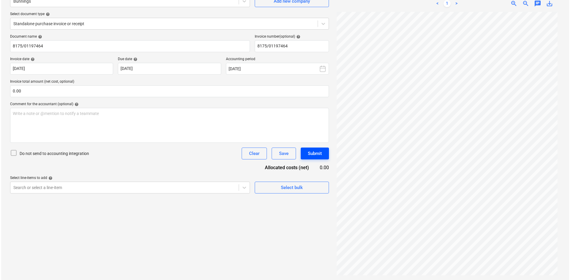
scroll to position [50, 0]
click at [35, 94] on input "0.00" at bounding box center [168, 91] width 319 height 12
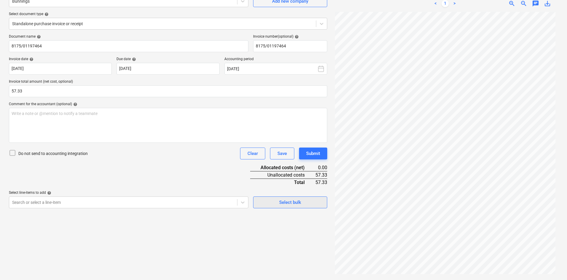
click at [280, 201] on div "Select bulk" at bounding box center [290, 203] width 22 height 8
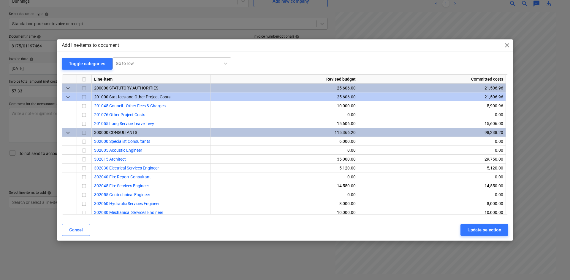
click at [133, 63] on div at bounding box center [166, 64] width 101 height 6
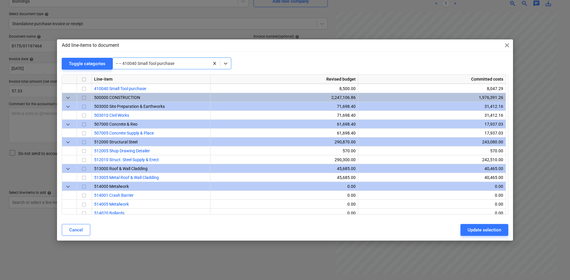
scroll to position [392, 0]
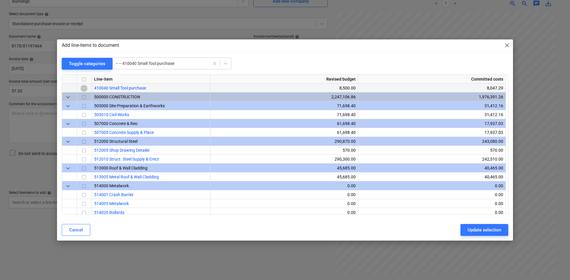
click at [83, 85] on input "checkbox" at bounding box center [83, 88] width 7 height 7
click at [476, 229] on div "Update selection" at bounding box center [484, 230] width 34 height 8
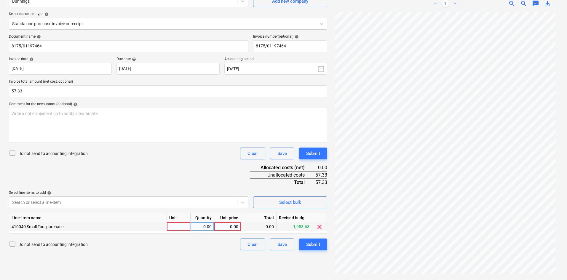
click at [187, 225] on div at bounding box center [179, 226] width 24 height 9
click at [169, 164] on div "Document name help 8175/01197464 Invoice number (optional) help 8175/01197464 I…" at bounding box center [168, 142] width 319 height 216
click at [316, 247] on div "Submit" at bounding box center [313, 245] width 14 height 8
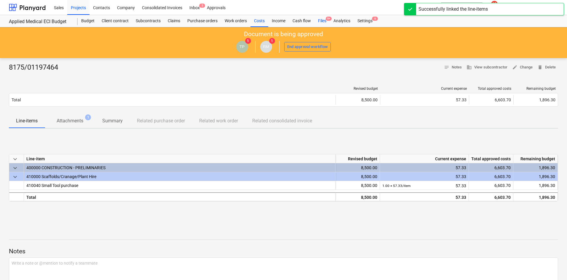
click at [325, 22] on div "Files 9+" at bounding box center [322, 21] width 15 height 12
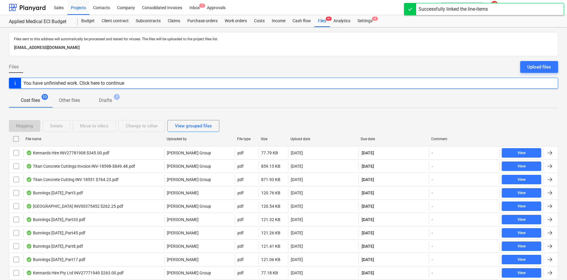
click at [368, 139] on div "Due date" at bounding box center [394, 139] width 66 height 4
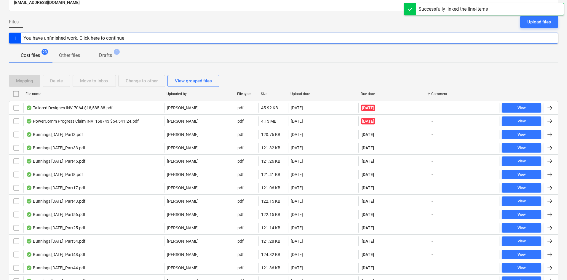
scroll to position [195, 0]
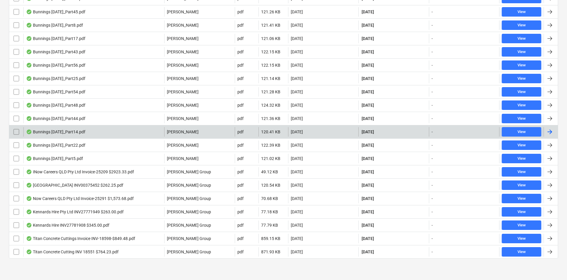
click at [114, 131] on div "Bunnings [DATE]_Part14.pdf" at bounding box center [93, 131] width 141 height 9
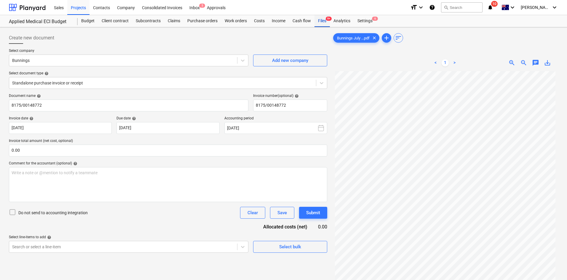
click at [319, 20] on div "Files 9+" at bounding box center [322, 21] width 15 height 12
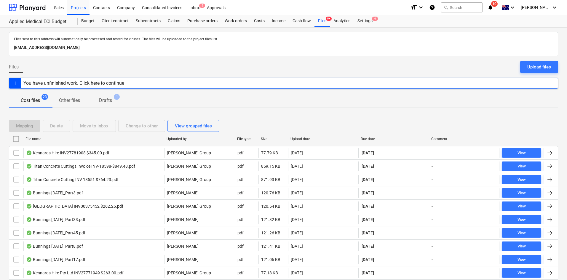
click at [371, 137] on div "Due date" at bounding box center [394, 139] width 66 height 4
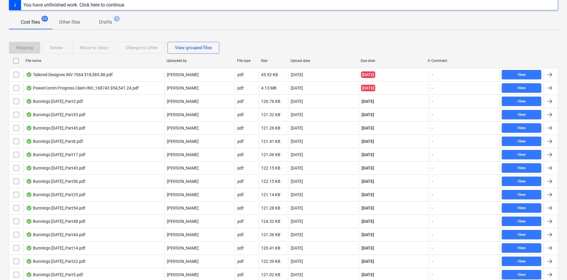
scroll to position [178, 0]
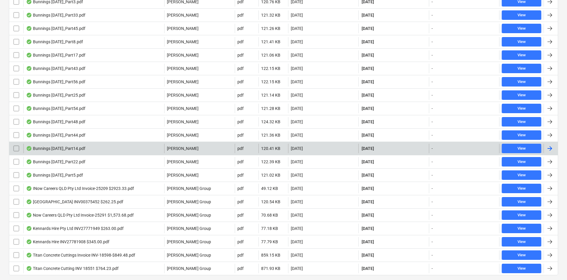
click at [110, 146] on div "Bunnings [DATE]_Part14.pdf" at bounding box center [93, 148] width 141 height 9
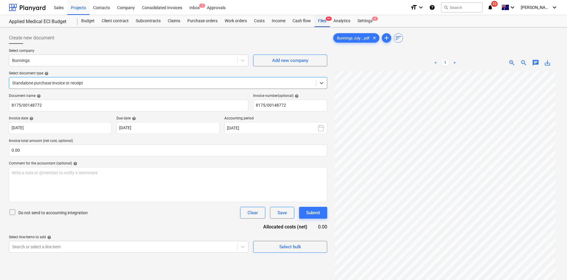
click at [323, 21] on div "Files 9+" at bounding box center [322, 21] width 15 height 12
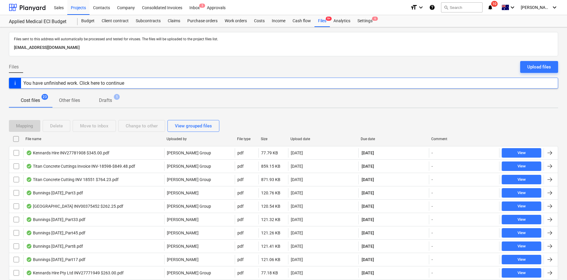
click at [371, 139] on div "Due date" at bounding box center [394, 139] width 66 height 4
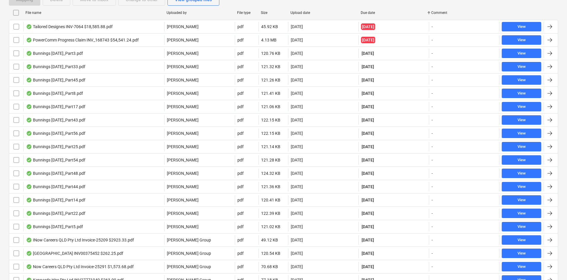
scroll to position [195, 0]
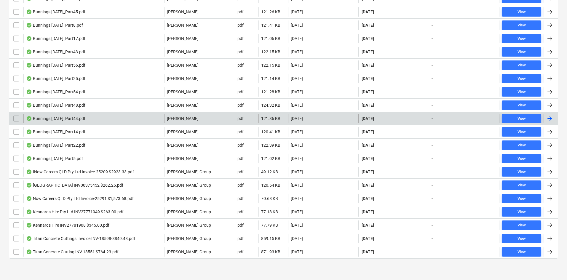
click at [95, 118] on div "Bunnings [DATE]_Part44.pdf" at bounding box center [93, 118] width 141 height 9
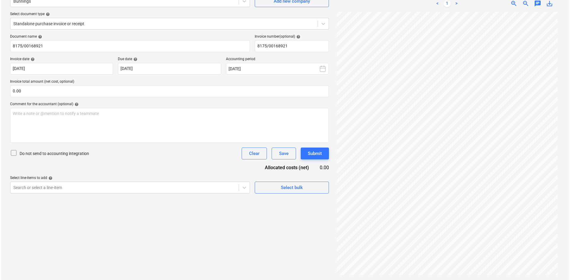
scroll to position [50, 0]
click at [44, 89] on input "0.00" at bounding box center [168, 91] width 319 height 12
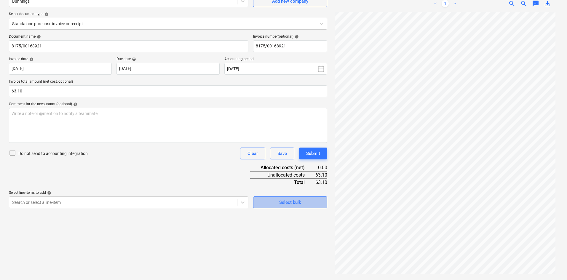
click at [288, 202] on div "Select bulk" at bounding box center [290, 203] width 22 height 8
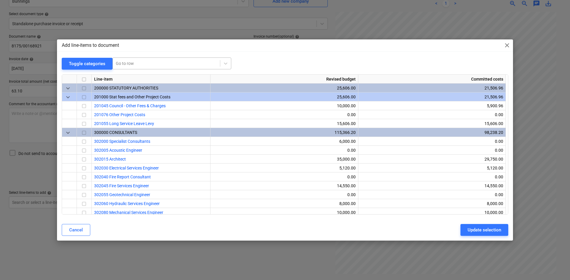
click at [151, 65] on div at bounding box center [166, 64] width 101 height 6
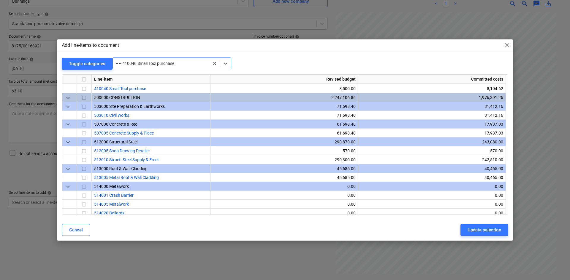
scroll to position [392, 0]
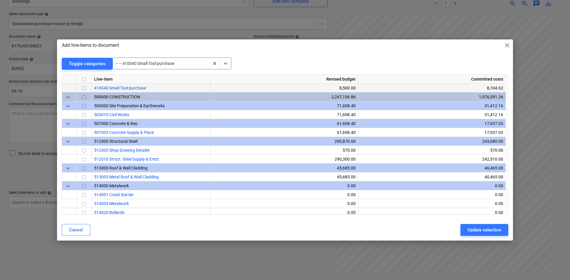
click at [82, 88] on input "checkbox" at bounding box center [83, 88] width 7 height 7
click at [470, 233] on div "Update selection" at bounding box center [484, 230] width 34 height 8
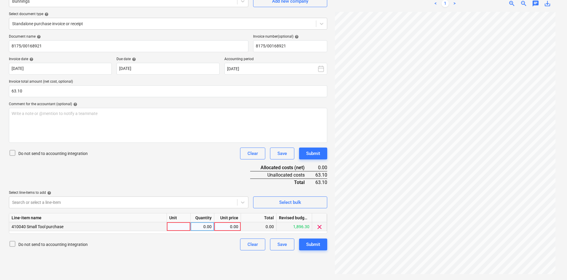
click at [173, 224] on div at bounding box center [179, 226] width 24 height 9
click at [311, 248] on div "Submit" at bounding box center [313, 245] width 14 height 8
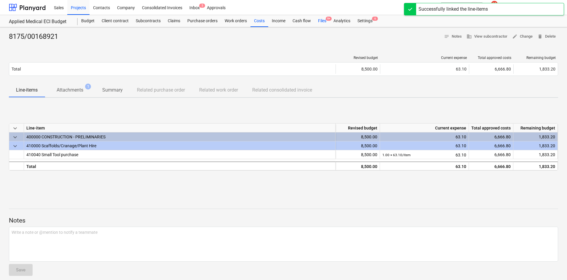
click at [322, 20] on div "Files 9+" at bounding box center [322, 21] width 15 height 12
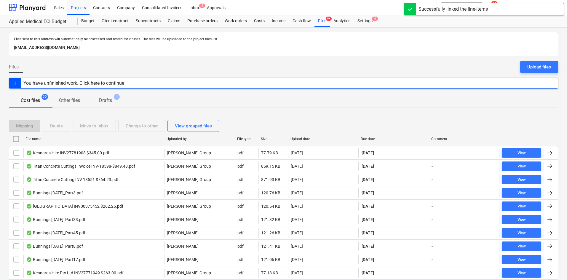
click at [370, 140] on div "Due date" at bounding box center [394, 139] width 66 height 4
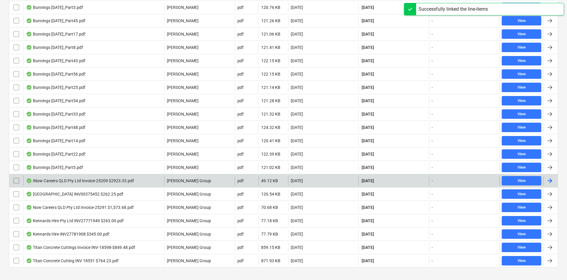
scroll to position [178, 0]
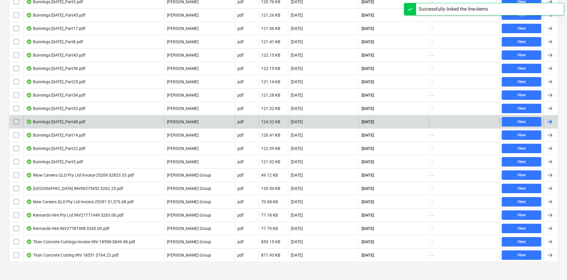
click at [109, 125] on div "Bunnings [DATE]_Part48.pdf" at bounding box center [93, 121] width 141 height 9
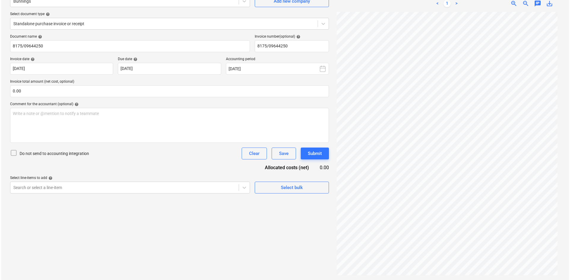
scroll to position [50, 0]
click at [37, 95] on input "text" at bounding box center [168, 91] width 319 height 12
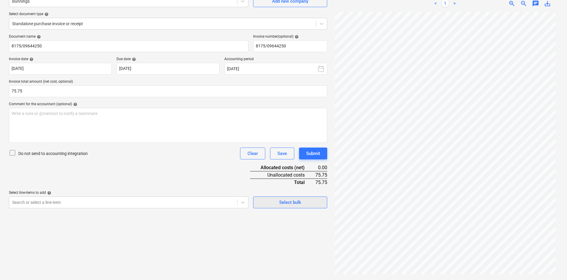
click at [291, 203] on div "Select bulk" at bounding box center [290, 203] width 22 height 8
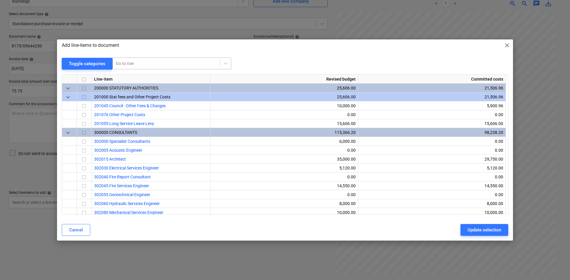
click at [127, 62] on div at bounding box center [166, 64] width 101 height 6
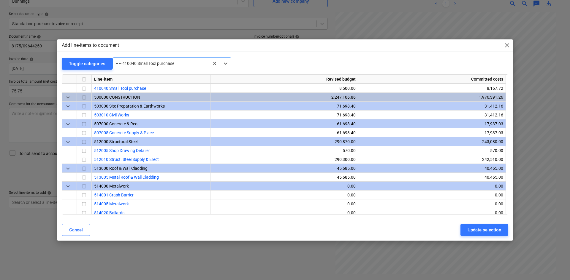
scroll to position [392, 0]
click at [84, 88] on input "checkbox" at bounding box center [83, 88] width 7 height 7
click at [477, 227] on div "Update selection" at bounding box center [484, 230] width 34 height 8
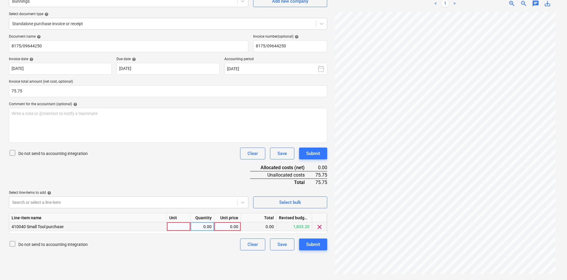
click at [184, 222] on div at bounding box center [179, 226] width 24 height 9
click at [232, 228] on div "0.00" at bounding box center [228, 226] width 22 height 9
click at [317, 244] on div "Submit" at bounding box center [313, 245] width 14 height 8
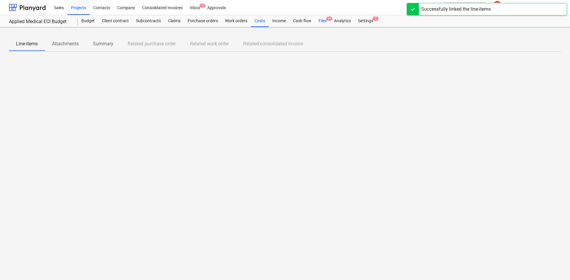
click at [322, 21] on div "Files 9+" at bounding box center [322, 21] width 15 height 12
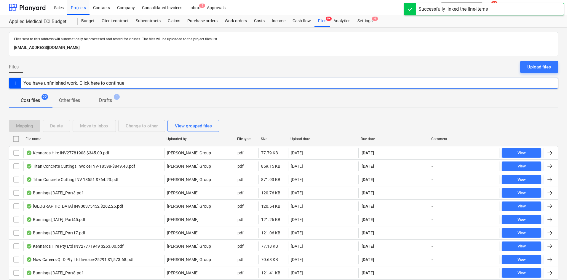
click at [373, 138] on div "Due date" at bounding box center [394, 139] width 66 height 4
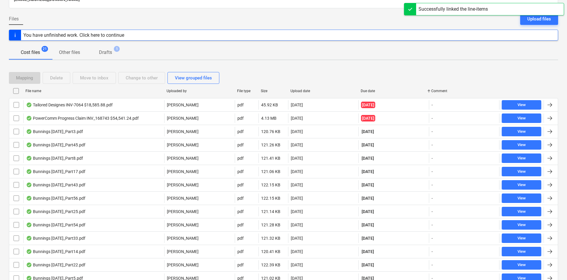
scroll to position [168, 0]
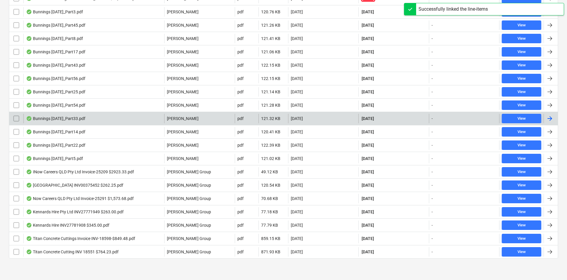
click at [102, 116] on div "Bunnings [DATE]_Part33.pdf" at bounding box center [93, 118] width 141 height 9
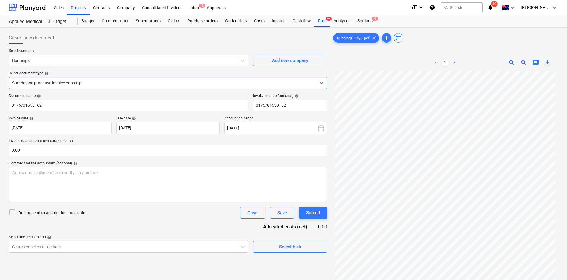
scroll to position [50, 0]
click at [326, 19] on span "9+" at bounding box center [329, 19] width 6 height 4
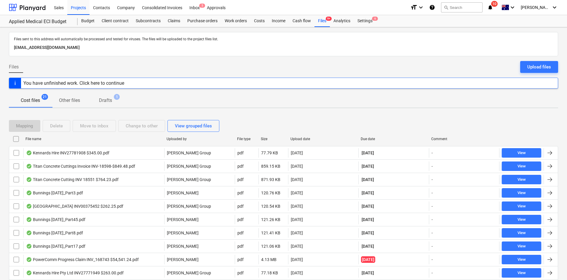
click at [363, 136] on div at bounding box center [358, 138] width 11 height 9
click at [368, 140] on div "Due date" at bounding box center [394, 139] width 66 height 4
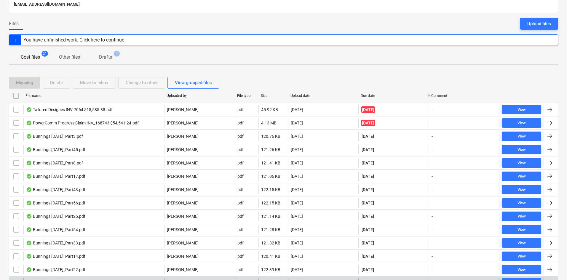
scroll to position [148, 0]
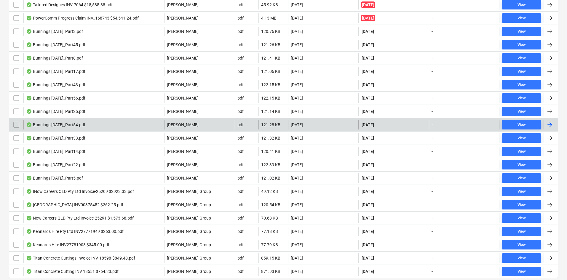
click at [102, 123] on div "Bunnings [DATE]_Part54.pdf" at bounding box center [93, 124] width 141 height 9
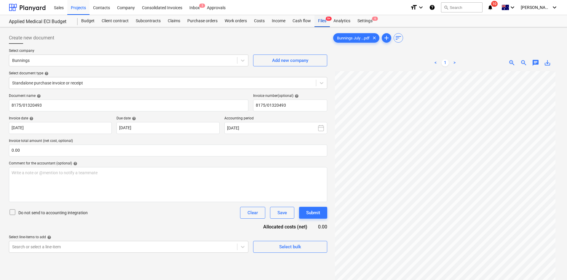
click at [326, 19] on span "9+" at bounding box center [329, 19] width 6 height 4
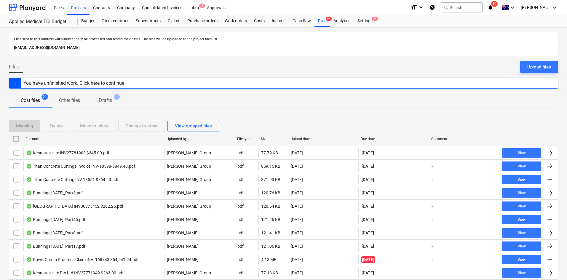
click at [366, 138] on div "Due date" at bounding box center [394, 139] width 66 height 4
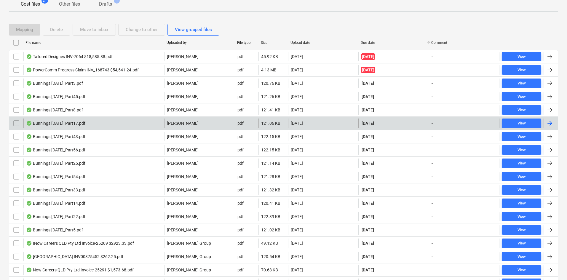
scroll to position [168, 0]
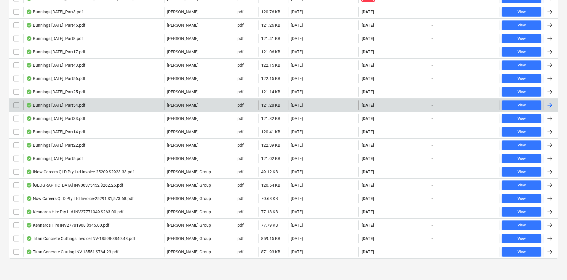
click at [93, 106] on div "Bunnings [DATE]_Part54.pdf" at bounding box center [93, 105] width 141 height 9
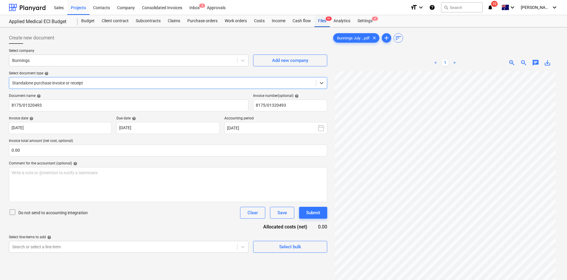
click at [321, 19] on div "Files 9+" at bounding box center [322, 21] width 15 height 12
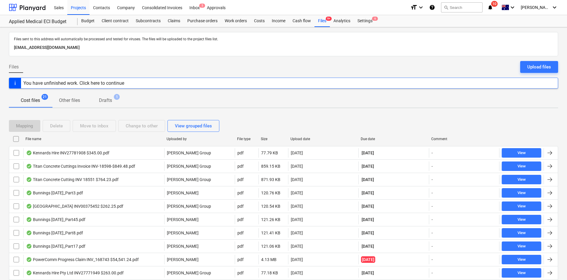
click at [375, 138] on div "Due date" at bounding box center [394, 139] width 66 height 4
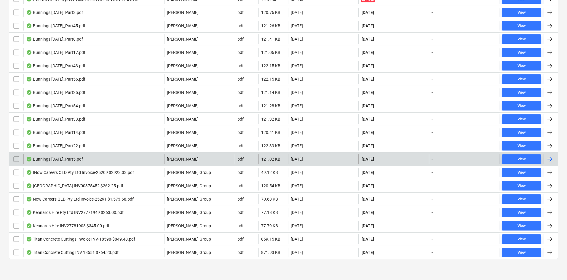
scroll to position [168, 0]
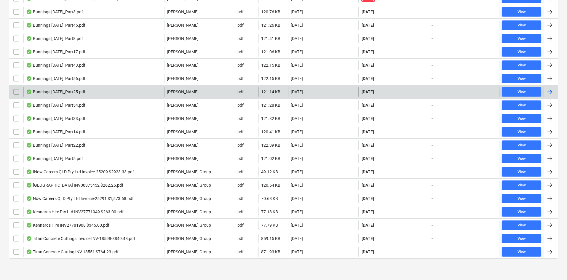
click at [96, 90] on div "Bunnings [DATE]_Part25.pdf" at bounding box center [93, 91] width 141 height 9
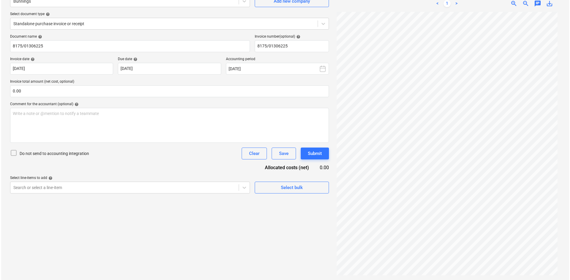
scroll to position [50, 0]
click at [23, 89] on input "text" at bounding box center [168, 91] width 319 height 12
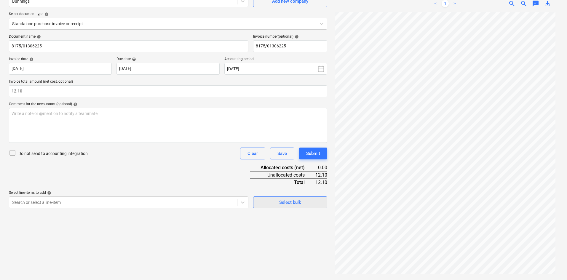
click at [274, 206] on span "Select bulk" at bounding box center [290, 203] width 59 height 8
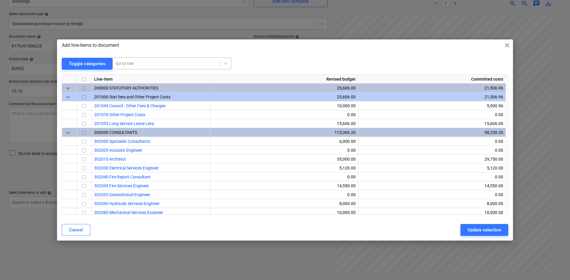
click at [140, 63] on div at bounding box center [166, 64] width 101 height 6
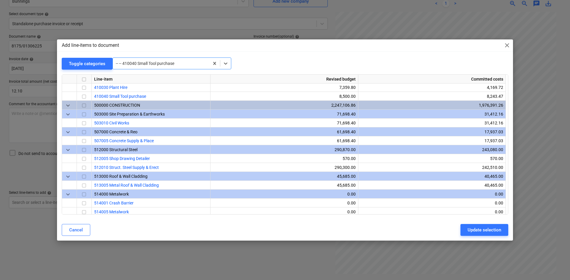
scroll to position [392, 0]
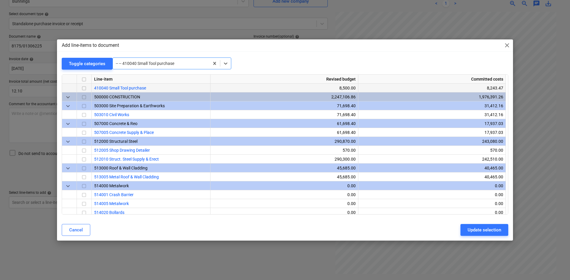
click at [83, 88] on input "checkbox" at bounding box center [83, 88] width 7 height 7
click at [467, 230] on div "Update selection" at bounding box center [484, 230] width 34 height 8
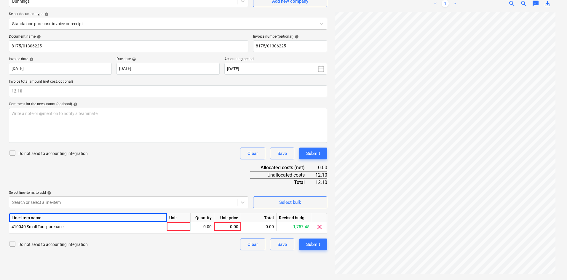
click at [164, 221] on div "Line-item name" at bounding box center [88, 218] width 158 height 9
click at [179, 227] on div at bounding box center [179, 226] width 24 height 9
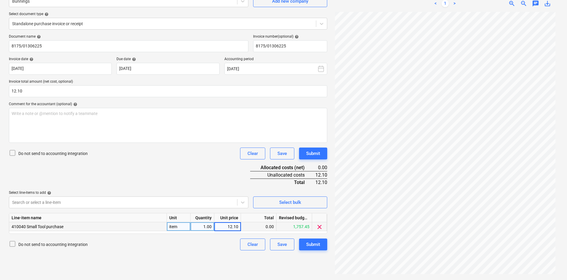
click at [115, 171] on div "Document name help 8175/01306225 Invoice number (optional) help 8175/01306225 I…" at bounding box center [168, 142] width 319 height 216
click at [320, 247] on div "Submit" at bounding box center [313, 245] width 14 height 8
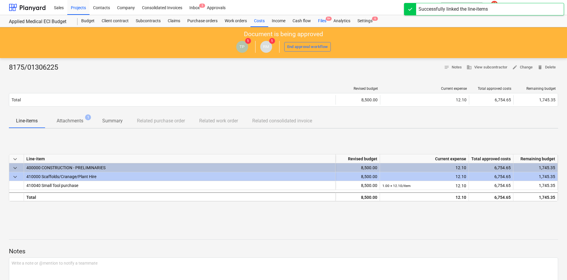
click at [321, 21] on div "Files 9+" at bounding box center [322, 21] width 15 height 12
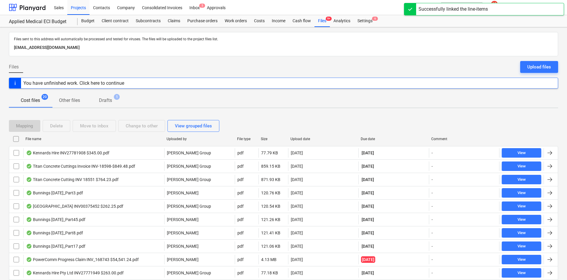
click at [371, 138] on div "Due date" at bounding box center [394, 139] width 66 height 4
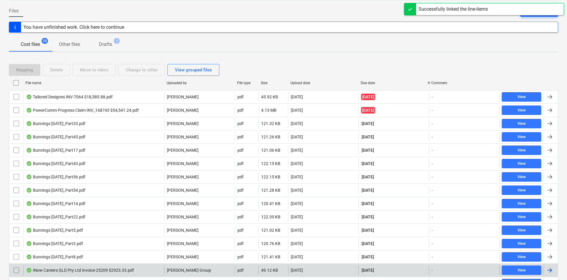
scroll to position [155, 0]
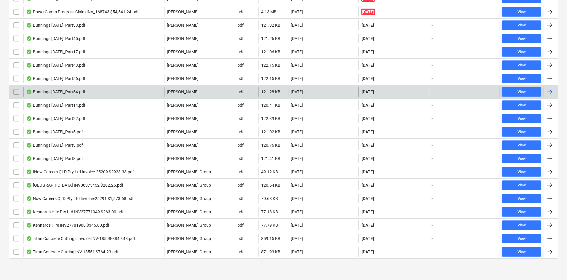
click at [91, 92] on div "Bunnings [DATE]_Part54.pdf" at bounding box center [93, 91] width 141 height 9
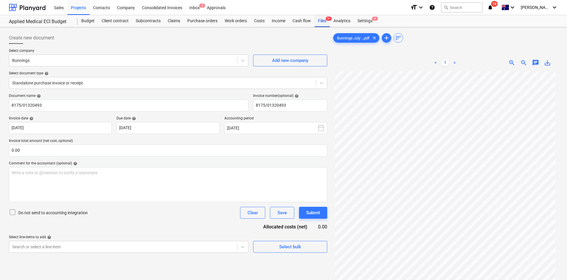
click at [320, 19] on div "Files 9+" at bounding box center [322, 21] width 15 height 12
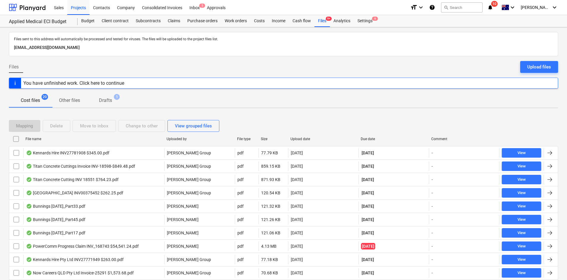
click at [370, 137] on div "Due date" at bounding box center [394, 139] width 66 height 4
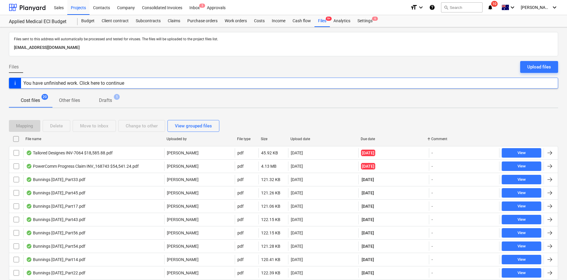
scroll to position [155, 0]
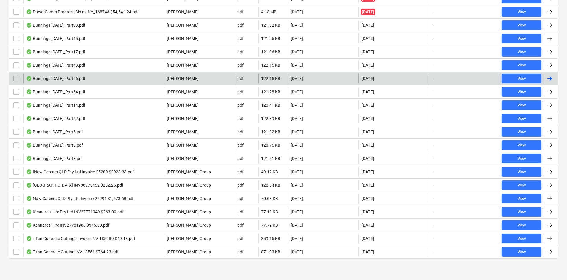
click at [98, 77] on div "Bunnings [DATE]_Part56.pdf" at bounding box center [93, 78] width 141 height 9
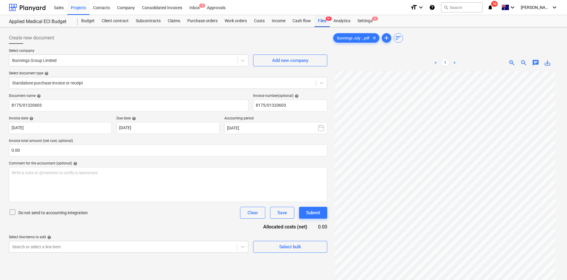
click at [324, 18] on div "Files 9+" at bounding box center [322, 21] width 15 height 12
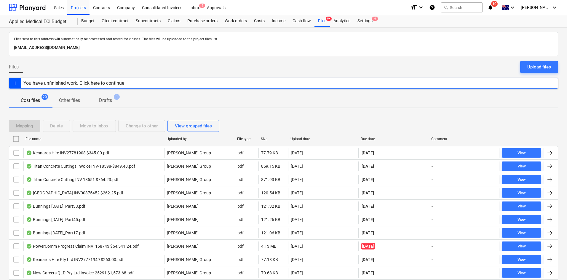
click at [372, 139] on div "Due date" at bounding box center [394, 139] width 66 height 4
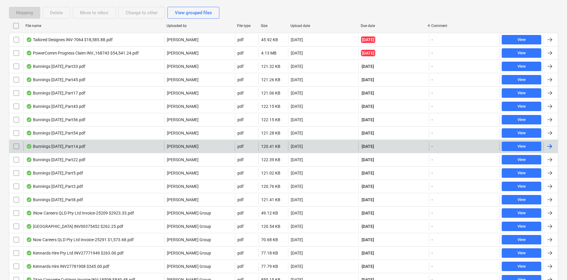
scroll to position [119, 0]
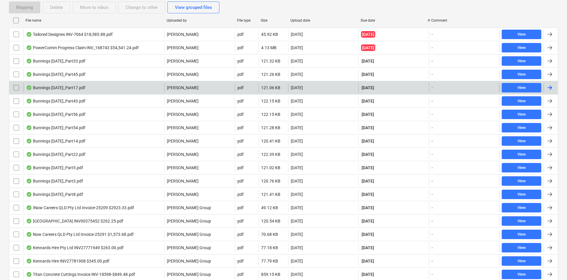
click at [112, 89] on div "Bunnings [DATE]_Part17.pdf" at bounding box center [93, 87] width 141 height 9
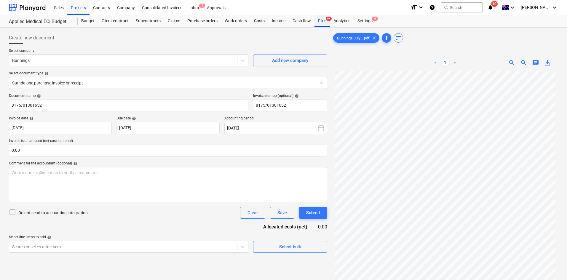
click at [319, 21] on div "Files 9+" at bounding box center [322, 21] width 15 height 12
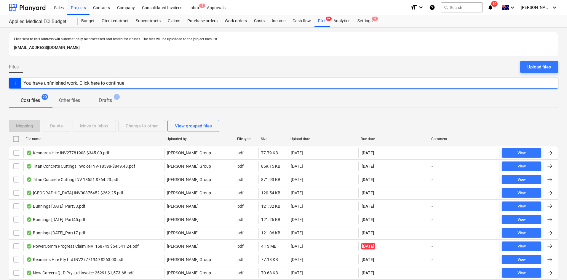
scroll to position [119, 0]
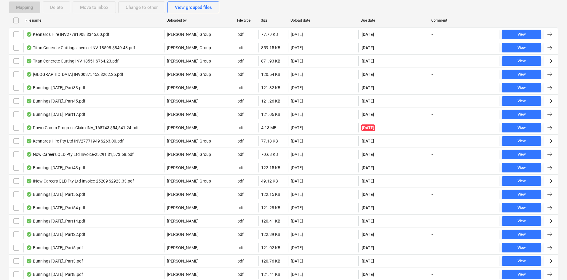
click at [363, 20] on div at bounding box center [358, 20] width 11 height 9
click at [368, 25] on div "Due date" at bounding box center [394, 20] width 71 height 9
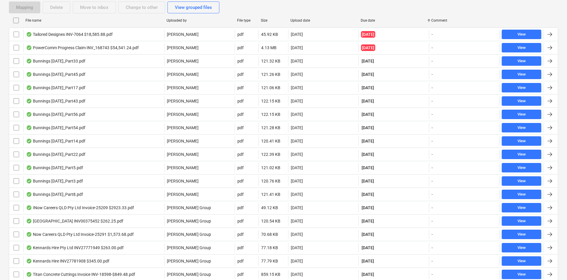
click at [370, 20] on div "Due date" at bounding box center [394, 20] width 66 height 4
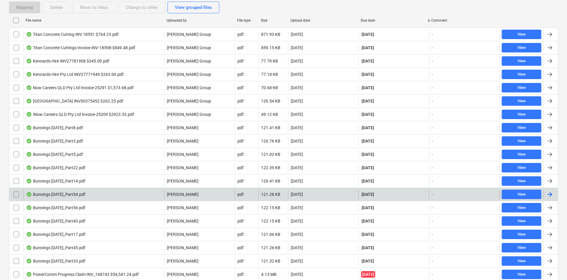
click at [90, 196] on div "Bunnings [DATE]_Part54.pdf" at bounding box center [93, 194] width 141 height 9
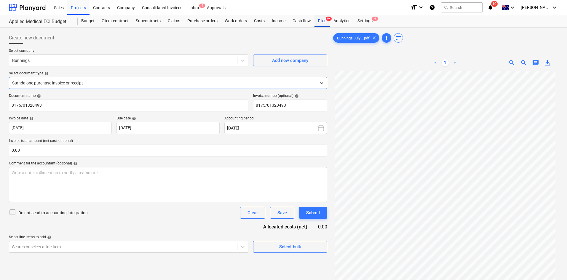
click at [320, 23] on div "Files 9+" at bounding box center [322, 21] width 15 height 12
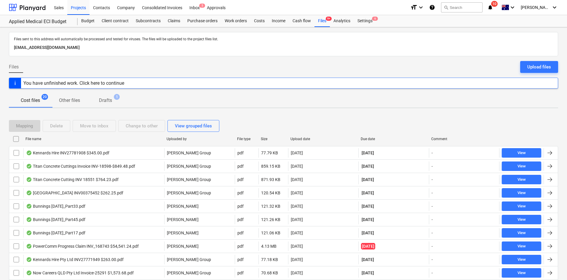
click at [372, 139] on div "Due date" at bounding box center [394, 139] width 66 height 4
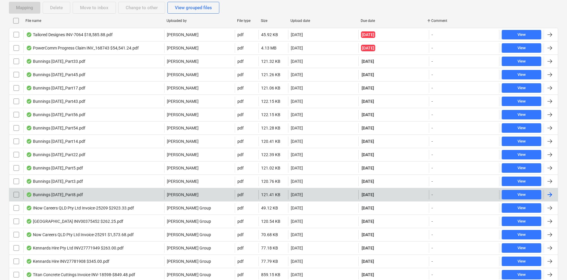
scroll to position [119, 0]
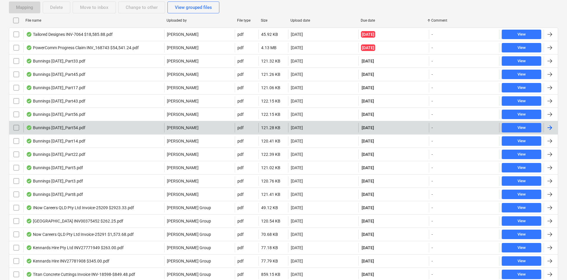
click at [105, 131] on div "Bunnings [DATE]_Part54.pdf" at bounding box center [93, 127] width 141 height 9
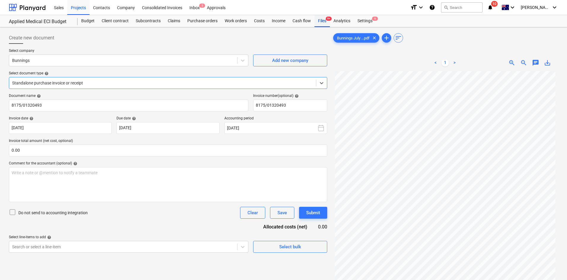
click at [320, 21] on div "Files 9+" at bounding box center [322, 21] width 15 height 12
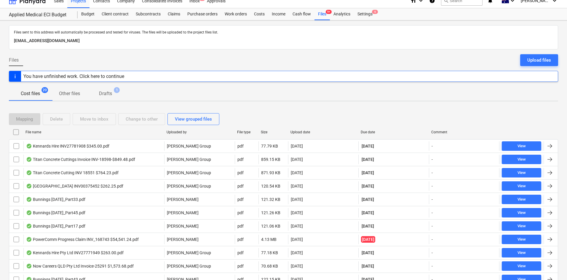
scroll to position [30, 0]
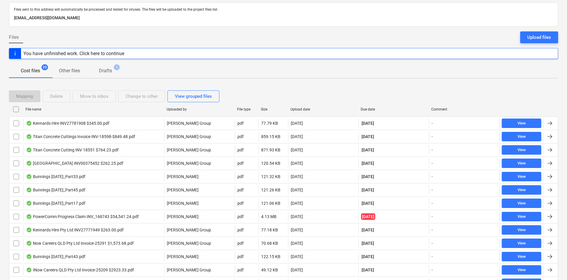
click at [366, 108] on div "Due date" at bounding box center [394, 109] width 66 height 4
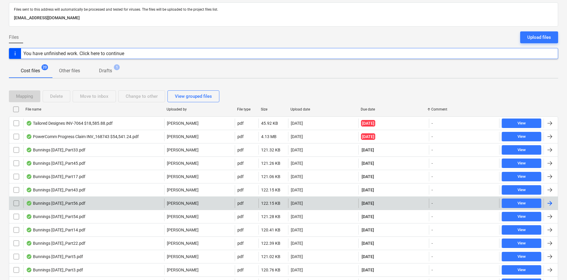
click at [85, 201] on div "Bunnings [DATE]_Part56.pdf" at bounding box center [55, 203] width 59 height 5
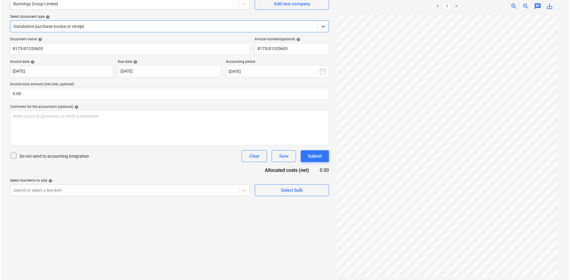
scroll to position [59, 0]
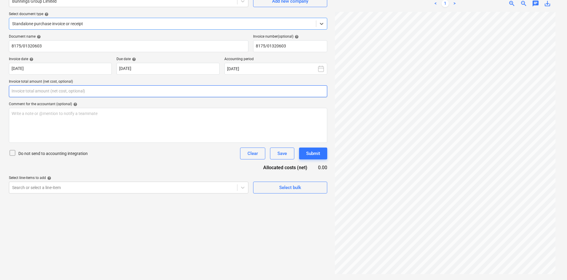
click at [83, 95] on input "text" at bounding box center [168, 91] width 319 height 12
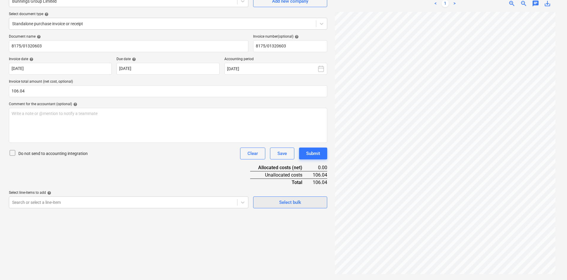
click at [273, 202] on span "Select bulk" at bounding box center [290, 203] width 59 height 8
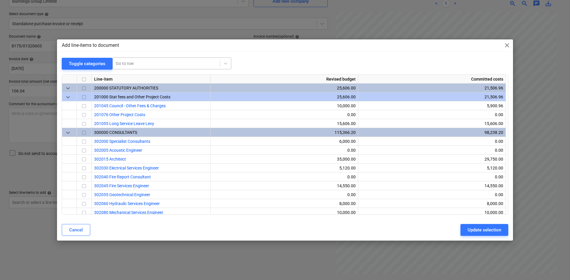
click at [143, 65] on div at bounding box center [166, 64] width 101 height 6
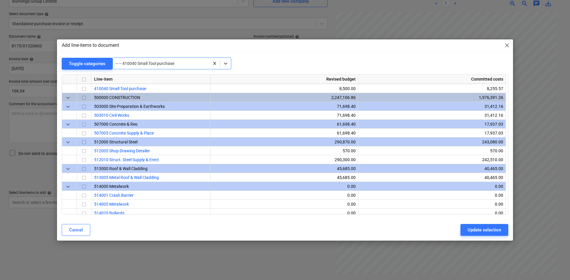
scroll to position [392, 0]
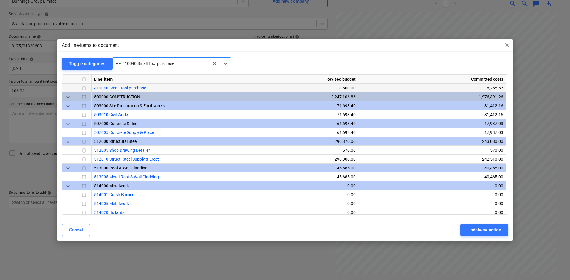
click at [87, 88] on input "checkbox" at bounding box center [83, 88] width 7 height 7
click at [488, 230] on div "Update selection" at bounding box center [484, 230] width 34 height 8
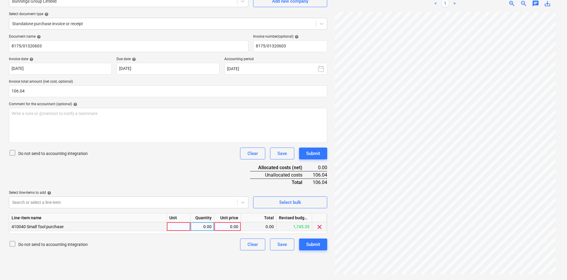
click at [177, 225] on div at bounding box center [179, 226] width 24 height 9
click at [160, 182] on div "Document name help 8175/01320603 Invoice number (optional) help 8175/01320603 I…" at bounding box center [168, 142] width 319 height 216
click at [318, 244] on div "Submit" at bounding box center [313, 245] width 14 height 8
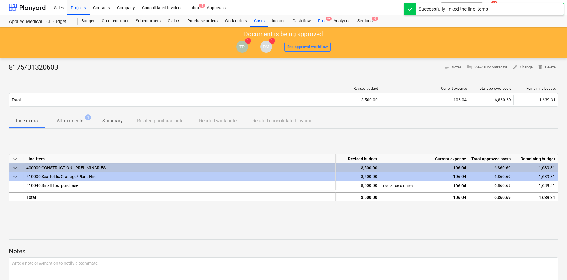
click at [324, 19] on div "Files 9+" at bounding box center [322, 21] width 15 height 12
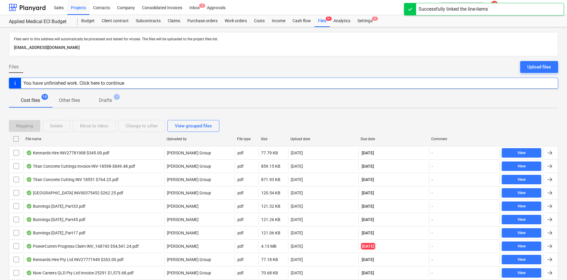
click at [371, 139] on div "Due date" at bounding box center [394, 139] width 66 height 4
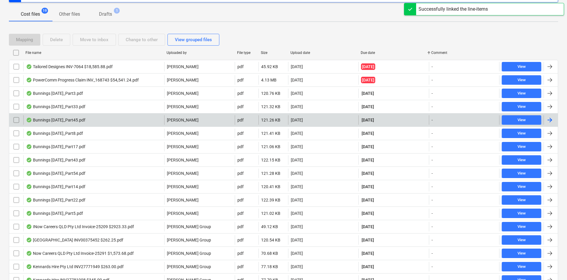
scroll to position [89, 0]
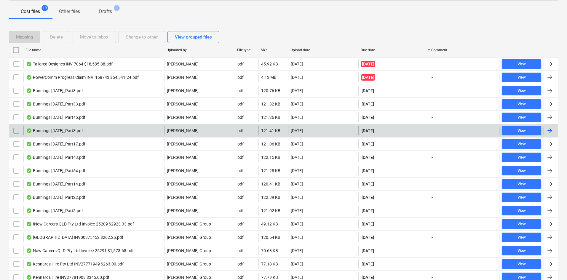
click at [98, 131] on div "Bunnings [DATE]_Part8.pdf" at bounding box center [93, 130] width 141 height 9
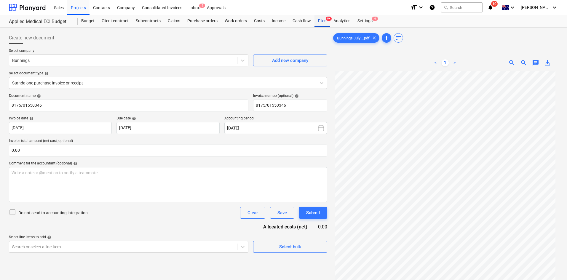
click at [323, 23] on div "Files 9+" at bounding box center [322, 21] width 15 height 12
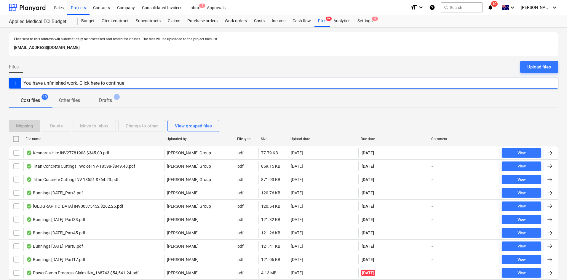
click at [372, 137] on div "Due date" at bounding box center [394, 139] width 66 height 4
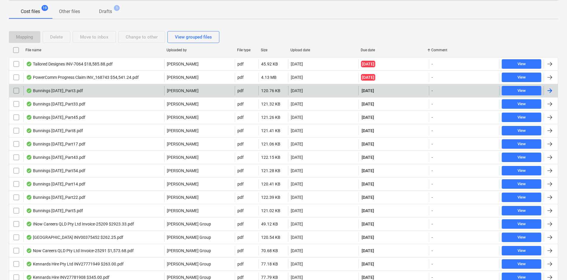
click at [85, 88] on div "Bunnings [DATE]_Part3.pdf" at bounding box center [93, 90] width 141 height 9
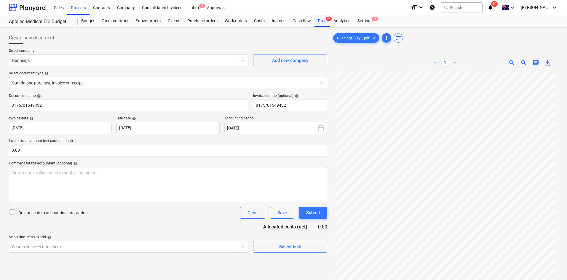
click at [316, 24] on div "Files 9+" at bounding box center [322, 21] width 15 height 12
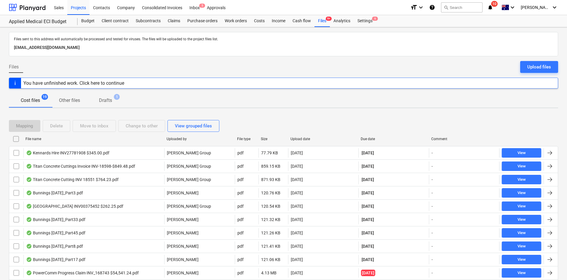
click at [367, 138] on div "Due date" at bounding box center [394, 139] width 66 height 4
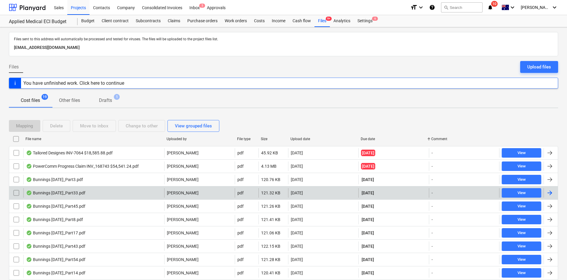
click at [102, 191] on div "Bunnings [DATE]_Part33.pdf" at bounding box center [93, 192] width 141 height 9
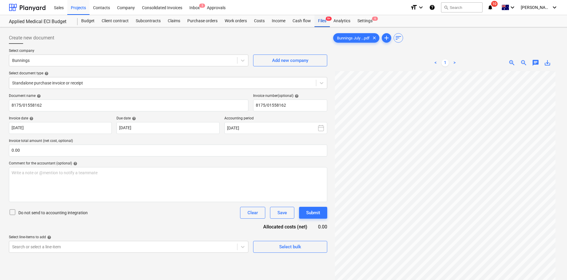
click at [317, 24] on div "Files 9+" at bounding box center [322, 21] width 15 height 12
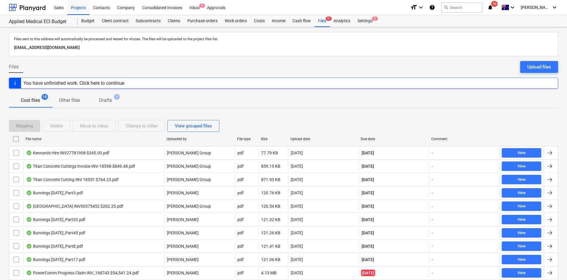
drag, startPoint x: 375, startPoint y: 139, endPoint x: 369, endPoint y: 139, distance: 6.0
click at [375, 139] on div "Due date" at bounding box center [394, 139] width 66 height 4
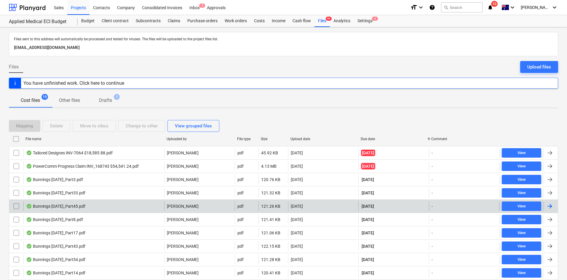
click at [70, 207] on div "Bunnings [DATE]_Part45.pdf" at bounding box center [55, 206] width 59 height 5
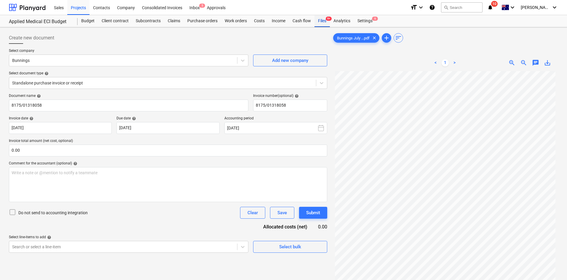
click at [318, 22] on div "Files 9+" at bounding box center [322, 21] width 15 height 12
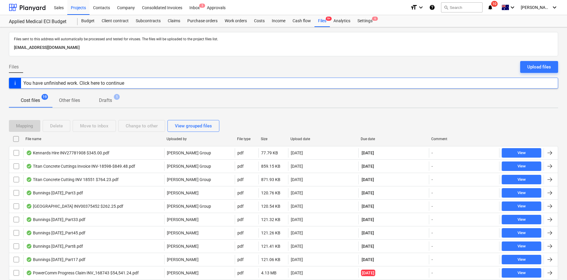
click at [366, 137] on div "Due date" at bounding box center [394, 139] width 66 height 4
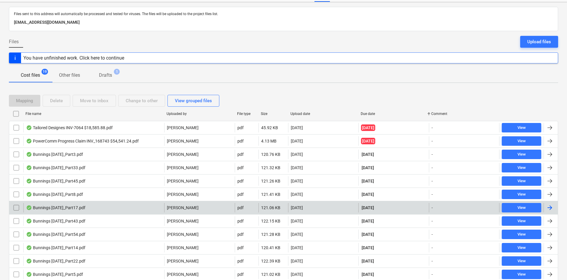
scroll to position [59, 0]
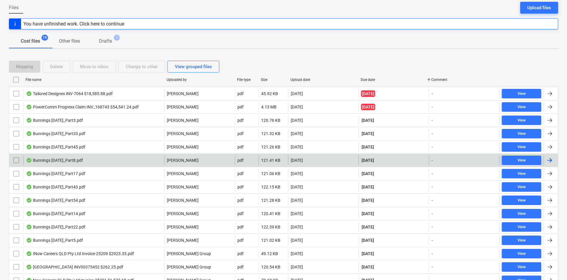
click at [103, 159] on div "Bunnings [DATE]_Part8.pdf" at bounding box center [93, 160] width 141 height 9
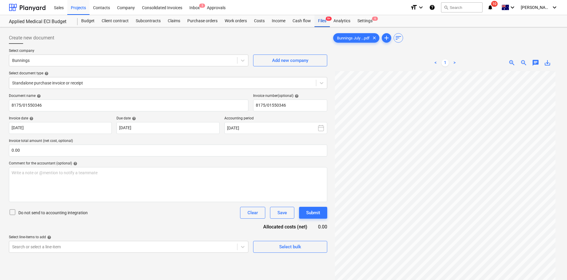
click at [326, 20] on div "Files 9+" at bounding box center [322, 21] width 15 height 12
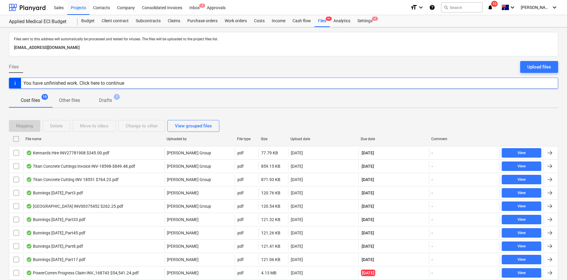
click at [364, 139] on div at bounding box center [358, 138] width 11 height 9
click at [364, 136] on div at bounding box center [358, 138] width 11 height 9
click at [368, 141] on div "Due date" at bounding box center [394, 139] width 66 height 4
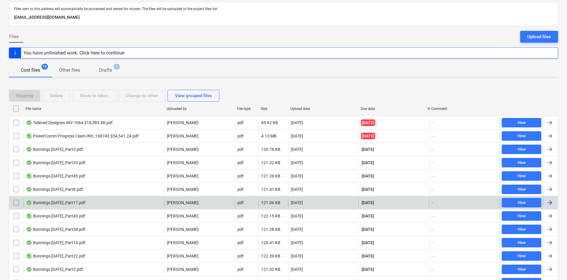
scroll to position [59, 0]
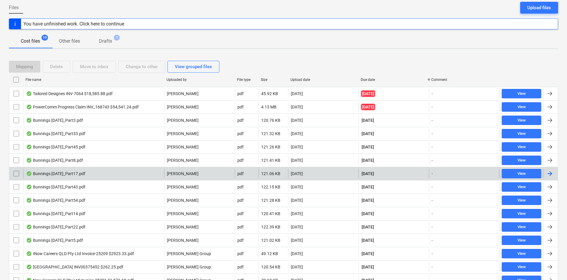
click at [126, 173] on div "Bunnings [DATE]_Part17.pdf" at bounding box center [93, 173] width 141 height 9
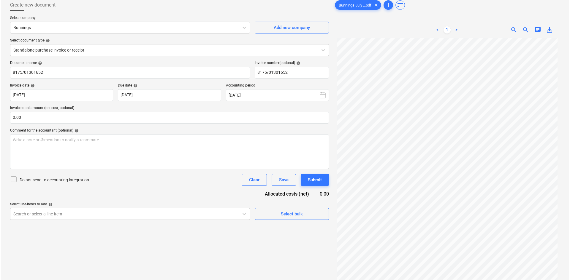
scroll to position [59, 0]
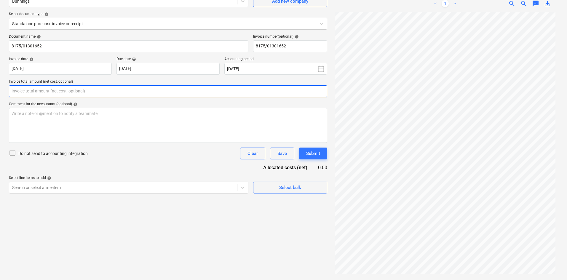
click at [31, 93] on input "text" at bounding box center [168, 91] width 319 height 12
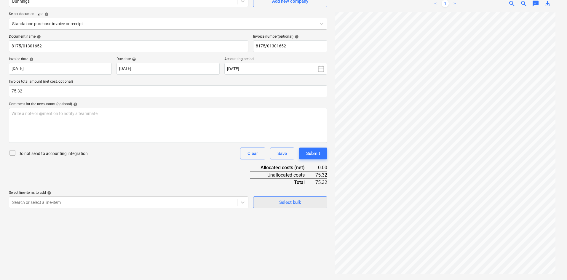
click at [282, 205] on div "Select bulk" at bounding box center [290, 203] width 22 height 8
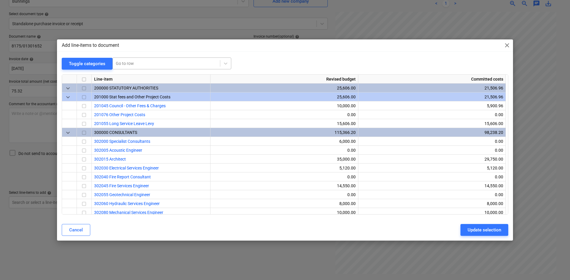
click at [132, 64] on div at bounding box center [166, 64] width 101 height 6
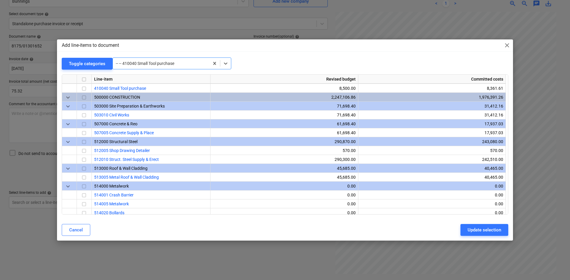
scroll to position [392, 0]
click at [86, 90] on input "checkbox" at bounding box center [83, 88] width 7 height 7
click at [470, 228] on div "Update selection" at bounding box center [484, 230] width 34 height 8
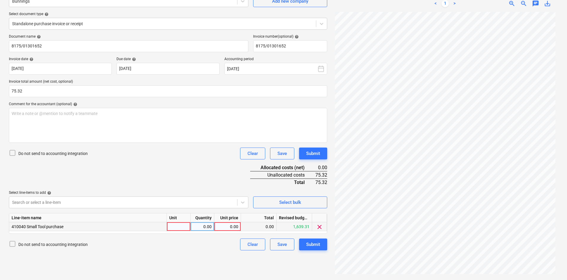
click at [177, 227] on div at bounding box center [179, 226] width 24 height 9
click at [150, 162] on div "Document name help 8175/01301652 Invoice number (optional) help 8175/01301652 I…" at bounding box center [168, 142] width 319 height 216
click at [316, 246] on div "Submit" at bounding box center [313, 245] width 14 height 8
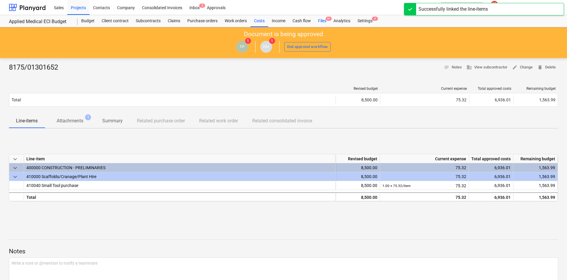
click at [325, 20] on div "Files 9+" at bounding box center [322, 21] width 15 height 12
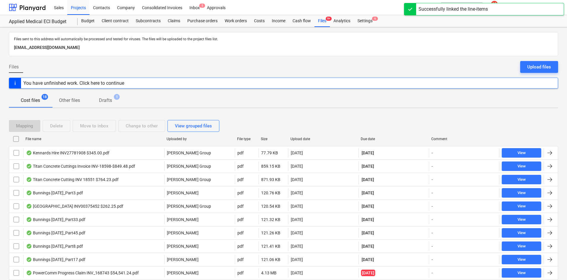
click at [375, 142] on div "Due date" at bounding box center [394, 138] width 71 height 9
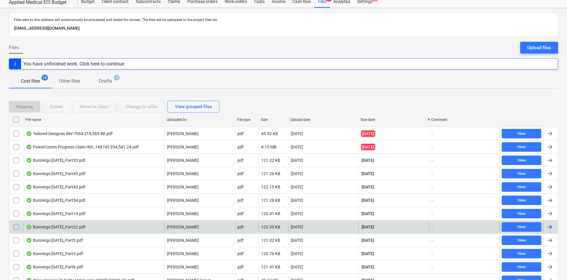
scroll to position [30, 0]
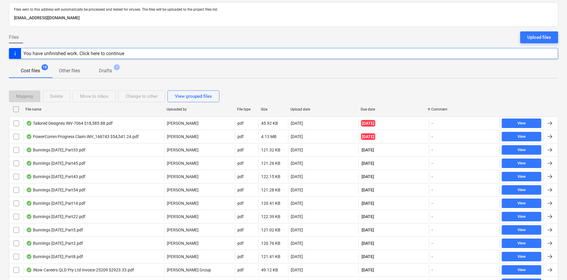
click at [379, 110] on div "Due date" at bounding box center [394, 109] width 66 height 4
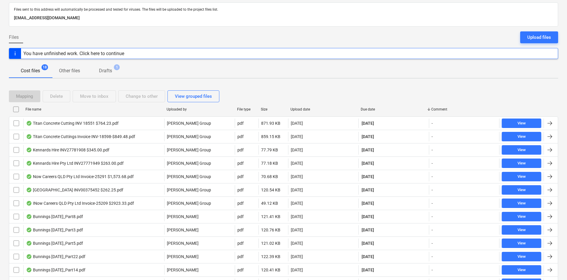
click at [374, 110] on div "Due date" at bounding box center [394, 109] width 66 height 4
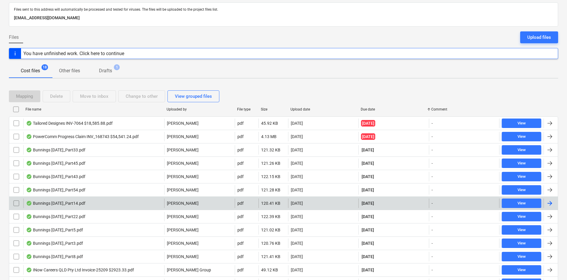
click at [105, 202] on div "Bunnings [DATE]_Part14.pdf" at bounding box center [93, 203] width 141 height 9
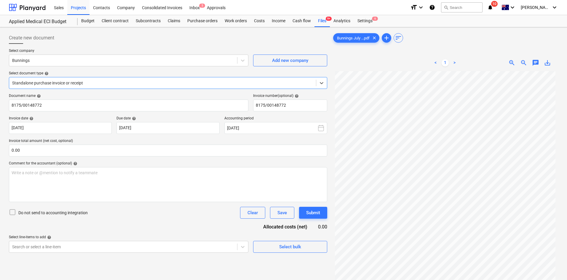
scroll to position [50, 0]
click at [327, 20] on span "9+" at bounding box center [329, 19] width 6 height 4
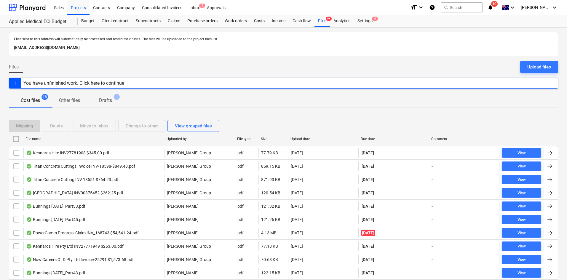
click at [373, 139] on div "Due date" at bounding box center [394, 139] width 66 height 4
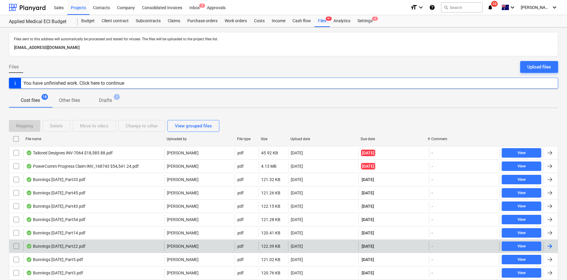
click at [100, 246] on div "Bunnings [DATE]_Part22.pdf" at bounding box center [93, 246] width 141 height 9
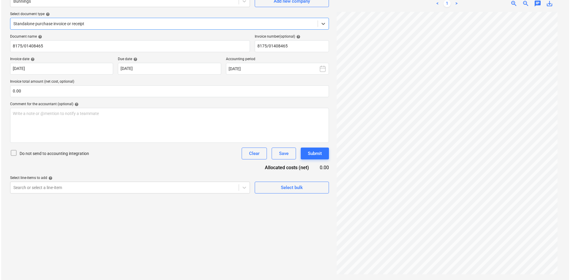
scroll to position [50, 0]
click at [84, 94] on input "text" at bounding box center [168, 91] width 319 height 12
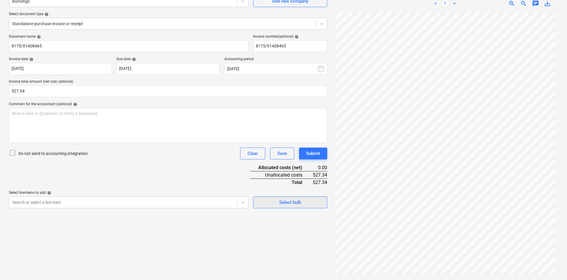
click at [277, 202] on span "Select bulk" at bounding box center [290, 203] width 59 height 8
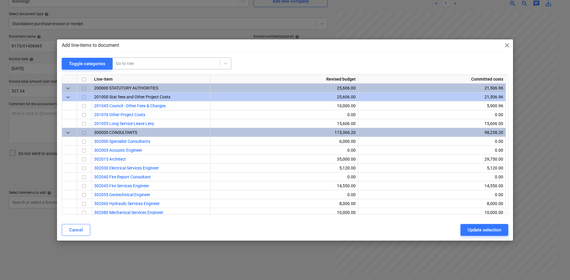
click at [138, 66] on div at bounding box center [166, 64] width 101 height 6
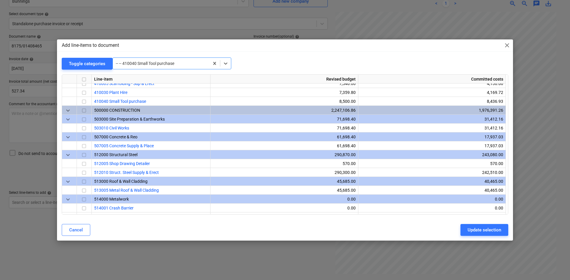
scroll to position [392, 0]
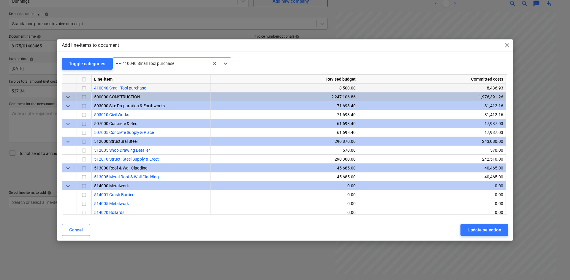
click at [85, 89] on input "checkbox" at bounding box center [83, 88] width 7 height 7
click at [466, 230] on button "Update selection" at bounding box center [484, 230] width 48 height 12
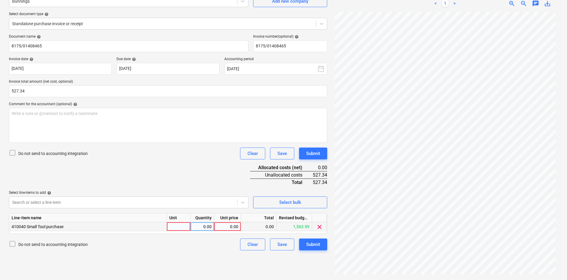
click at [180, 224] on div at bounding box center [179, 226] width 24 height 9
click at [147, 162] on div "Document name help 8175/01408465 Invoice number (optional) help 8175/01408465 I…" at bounding box center [168, 142] width 319 height 216
click at [309, 244] on div "Submit" at bounding box center [313, 245] width 14 height 8
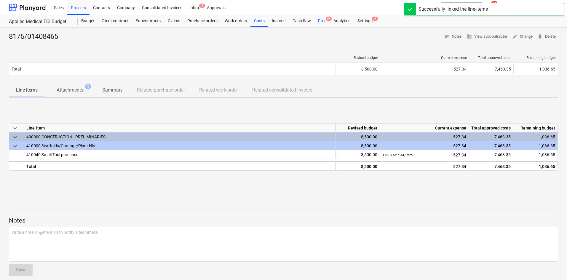
click at [325, 21] on div "Files 9+" at bounding box center [322, 21] width 15 height 12
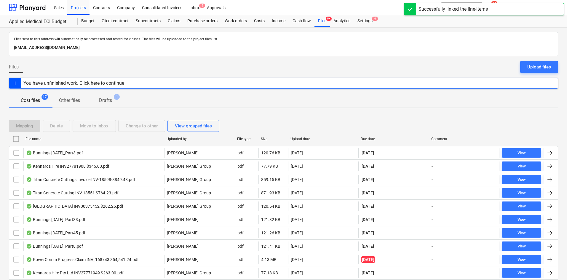
click at [368, 138] on div "Due date" at bounding box center [394, 139] width 66 height 4
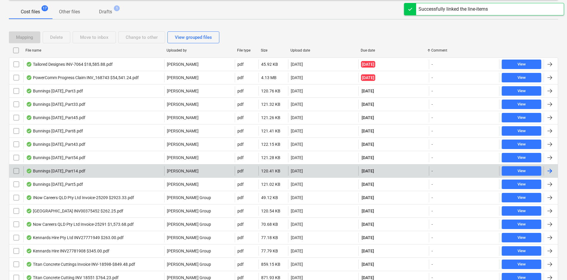
scroll to position [89, 0]
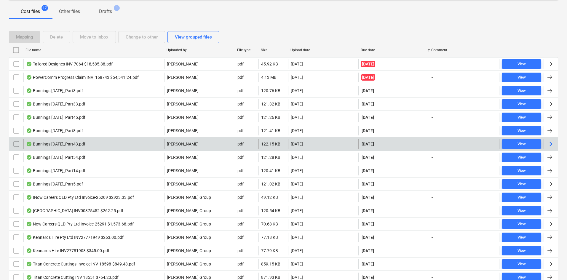
click at [108, 146] on div "Bunnings [DATE]_Part43.pdf" at bounding box center [93, 143] width 141 height 9
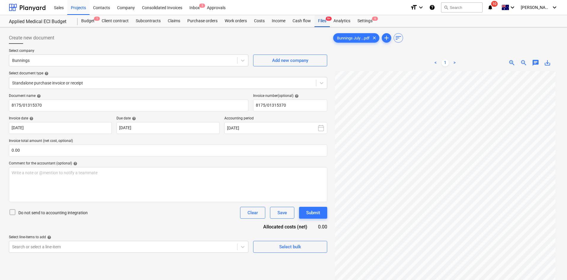
click at [329, 21] on div "Files 9+" at bounding box center [322, 21] width 15 height 12
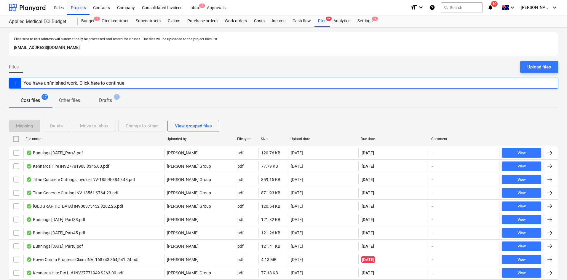
click at [367, 139] on div "Due date" at bounding box center [394, 139] width 66 height 4
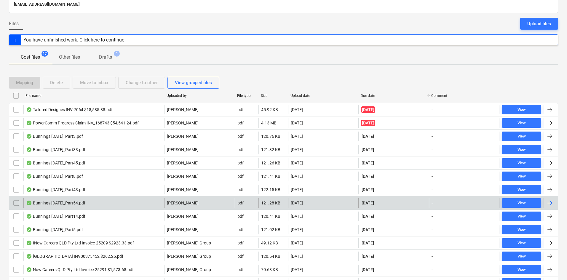
scroll to position [89, 0]
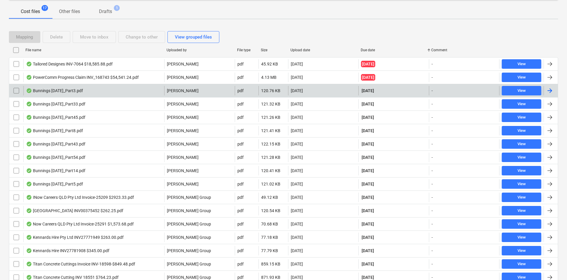
click at [14, 91] on input "checkbox" at bounding box center [16, 90] width 9 height 9
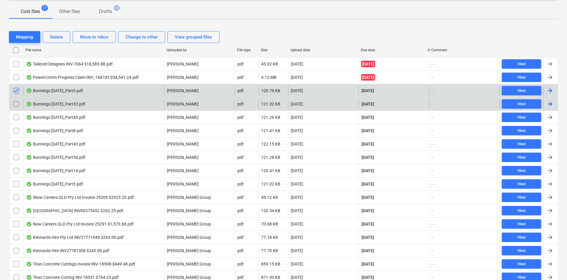
click at [17, 107] on input "checkbox" at bounding box center [16, 103] width 9 height 9
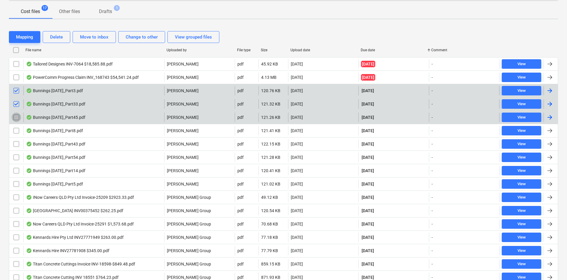
click at [15, 121] on input "checkbox" at bounding box center [16, 117] width 9 height 9
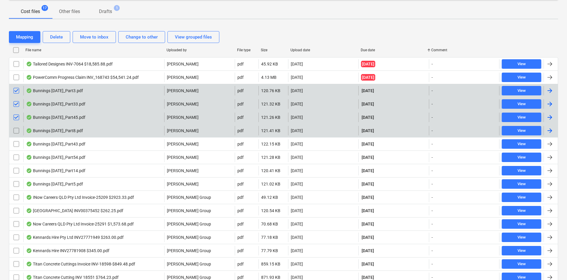
drag, startPoint x: 16, startPoint y: 133, endPoint x: 15, endPoint y: 136, distance: 3.1
click at [16, 133] on input "checkbox" at bounding box center [16, 130] width 9 height 9
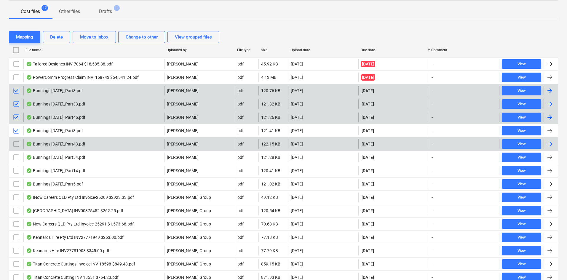
click at [15, 144] on input "checkbox" at bounding box center [16, 143] width 9 height 9
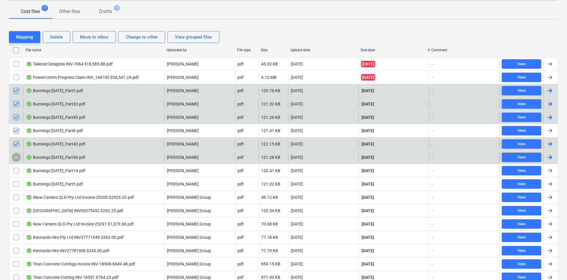
drag, startPoint x: 16, startPoint y: 156, endPoint x: 15, endPoint y: 164, distance: 7.8
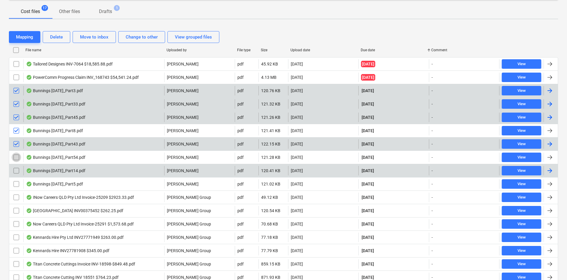
click at [16, 156] on input "checkbox" at bounding box center [16, 157] width 9 height 9
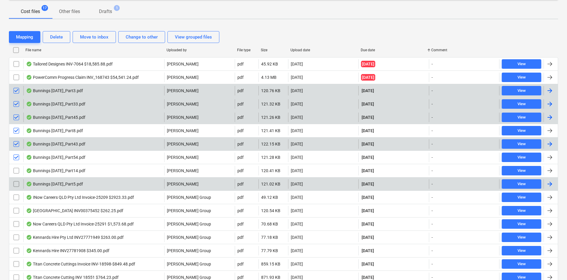
click at [15, 171] on input "checkbox" at bounding box center [16, 170] width 9 height 9
click at [15, 182] on input "checkbox" at bounding box center [16, 183] width 9 height 9
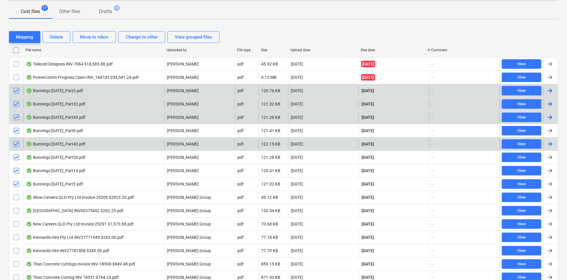
click at [119, 123] on div "Bunnings [DATE]_Part45.pdf [PERSON_NAME] pdf 121.26 KB [DATE] [DATE] - View" at bounding box center [284, 117] width 550 height 13
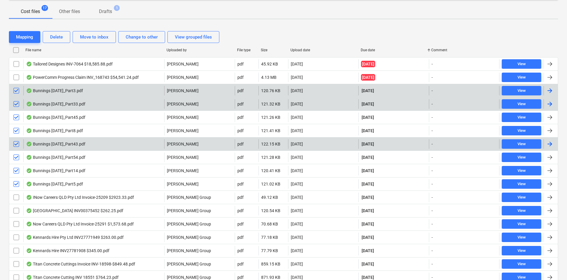
click at [303, 18] on div "Cost files 17 Other files Drafts 1" at bounding box center [284, 11] width 550 height 14
click at [52, 90] on div "Bunnings [DATE]_Part3.pdf" at bounding box center [54, 90] width 57 height 5
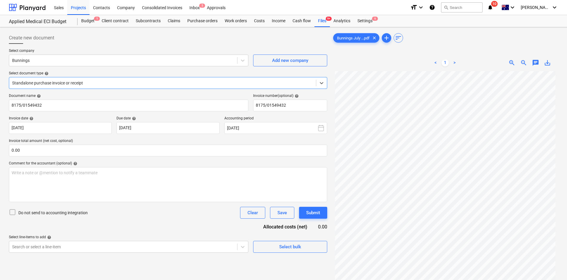
scroll to position [30, 0]
click at [547, 63] on span "save_alt" at bounding box center [547, 62] width 7 height 7
drag, startPoint x: 322, startPoint y: 20, endPoint x: 342, endPoint y: 24, distance: 19.6
click at [322, 20] on div "Files 9+" at bounding box center [322, 21] width 15 height 12
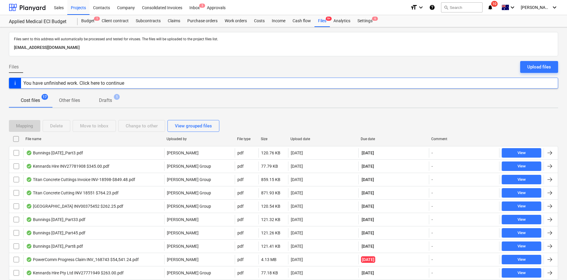
click at [366, 138] on div "Due date" at bounding box center [394, 139] width 66 height 4
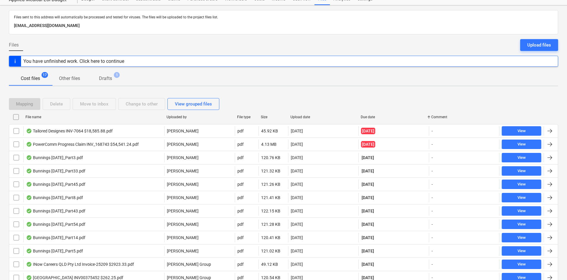
scroll to position [59, 0]
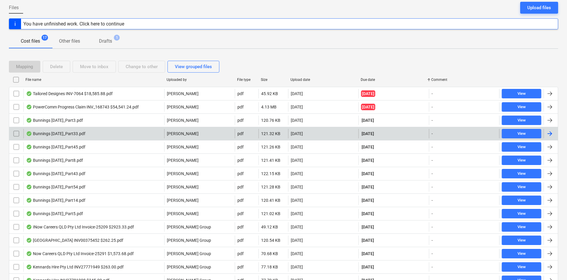
click at [89, 133] on div "Bunnings [DATE]_Part33.pdf" at bounding box center [93, 133] width 141 height 9
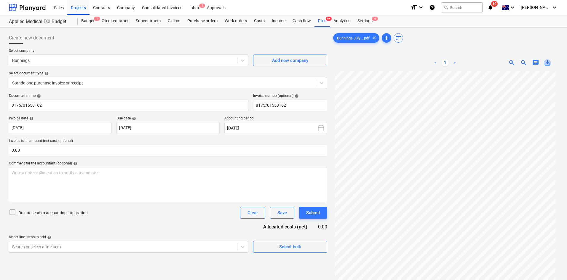
click at [546, 61] on span "save_alt" at bounding box center [547, 62] width 7 height 7
click at [313, 22] on div "Cash flow" at bounding box center [302, 21] width 26 height 12
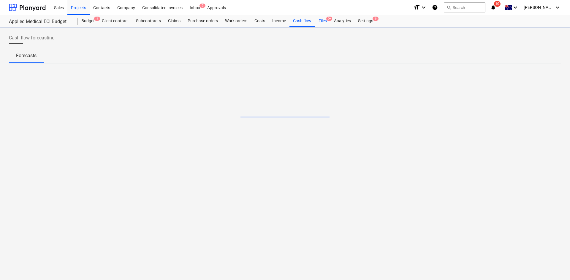
click at [324, 22] on div "Files 9+" at bounding box center [322, 21] width 15 height 12
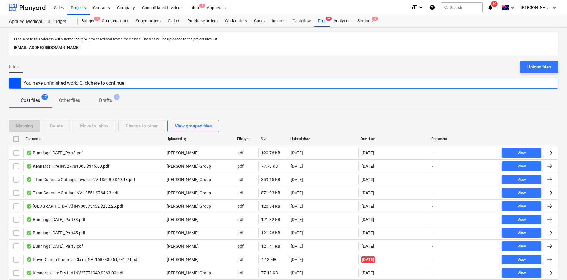
click at [369, 136] on div "Due date" at bounding box center [394, 138] width 71 height 9
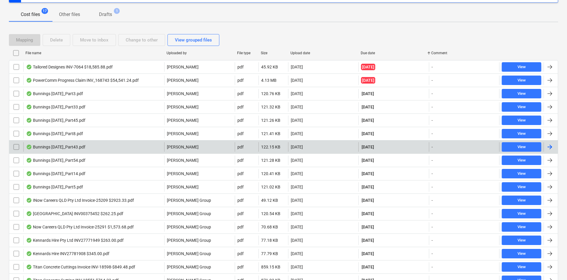
scroll to position [89, 0]
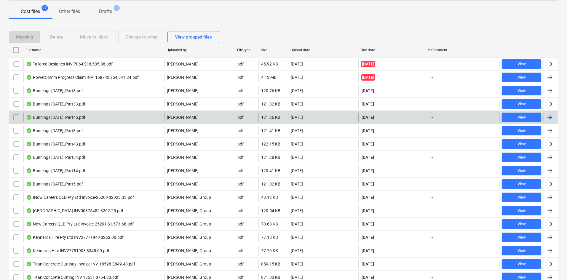
click at [90, 118] on div "Bunnings [DATE]_Part45.pdf" at bounding box center [93, 117] width 141 height 9
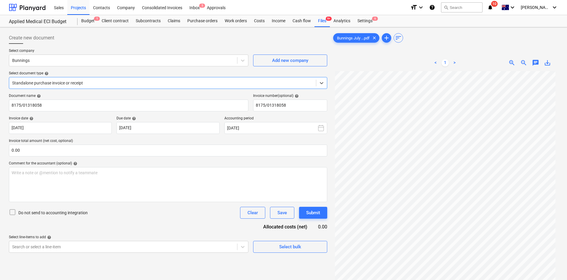
click at [549, 63] on span "save_alt" at bounding box center [547, 62] width 7 height 7
click at [320, 23] on div "Files 9+" at bounding box center [322, 21] width 15 height 12
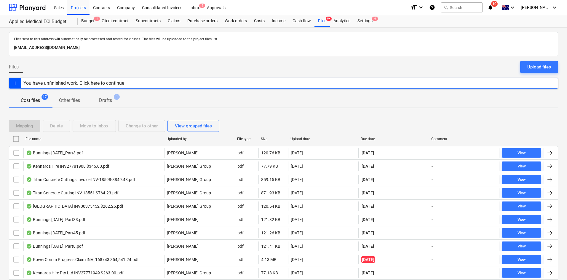
click at [368, 140] on div "Due date" at bounding box center [394, 139] width 66 height 4
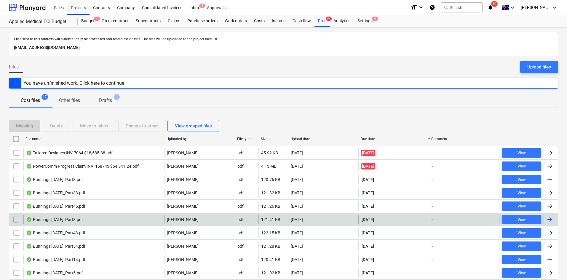
click at [84, 217] on div "Bunnings [DATE]_Part8.pdf" at bounding box center [93, 219] width 141 height 9
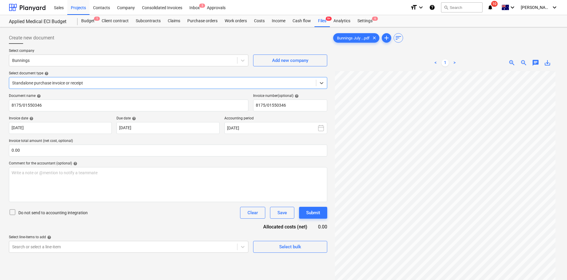
click at [548, 63] on span "save_alt" at bounding box center [547, 62] width 7 height 7
click at [319, 24] on div "Files 9+" at bounding box center [322, 21] width 15 height 12
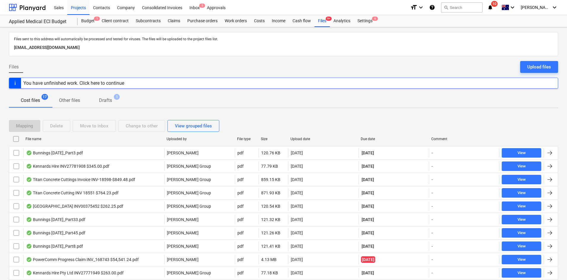
click at [371, 139] on div "Due date" at bounding box center [394, 139] width 66 height 4
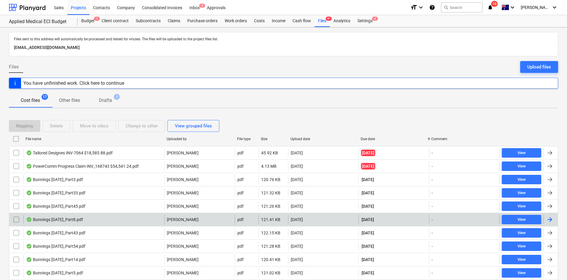
click at [92, 220] on div "Bunnings [DATE]_Part8.pdf" at bounding box center [93, 219] width 141 height 9
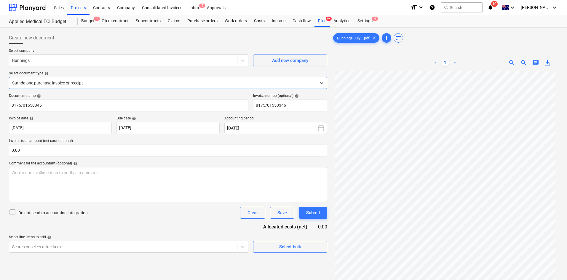
click at [547, 63] on span "save_alt" at bounding box center [547, 62] width 7 height 7
click at [321, 22] on div "Files 9+" at bounding box center [322, 21] width 15 height 12
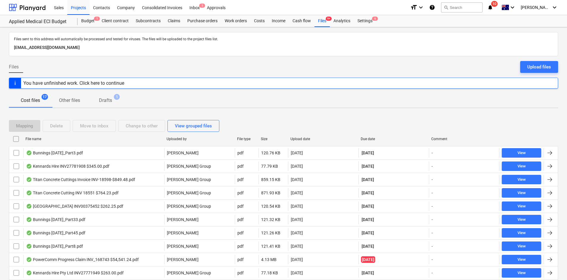
click at [370, 139] on div "Due date" at bounding box center [394, 139] width 66 height 4
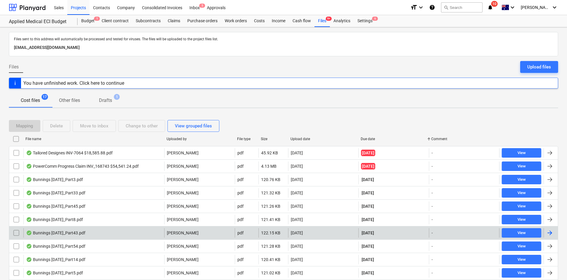
click at [91, 230] on div "Bunnings [DATE]_Part43.pdf" at bounding box center [93, 232] width 141 height 9
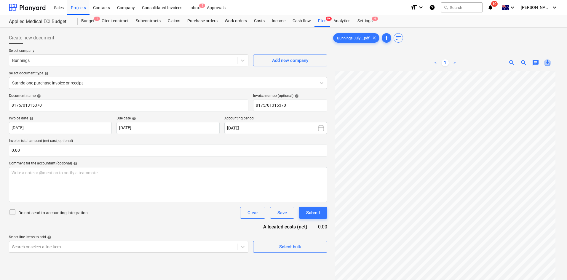
click at [548, 62] on span "save_alt" at bounding box center [547, 62] width 7 height 7
click at [324, 23] on div "Files 9+" at bounding box center [322, 21] width 15 height 12
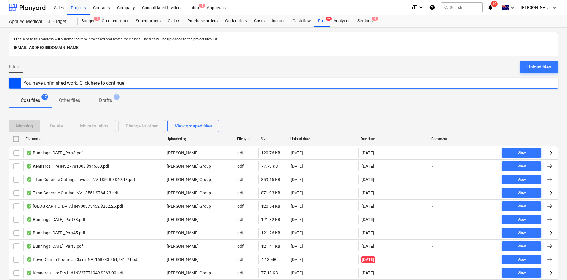
click at [375, 140] on div "Due date" at bounding box center [394, 139] width 66 height 4
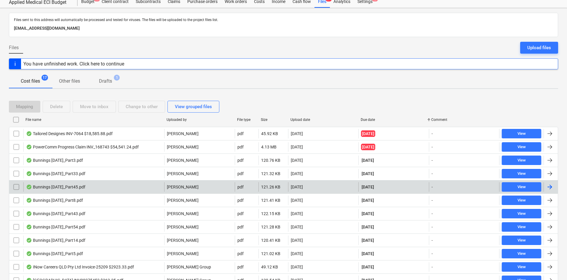
scroll to position [30, 0]
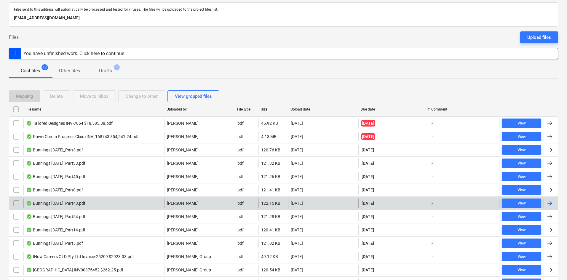
click at [105, 207] on div "Bunnings [DATE]_Part43.pdf" at bounding box center [93, 203] width 141 height 9
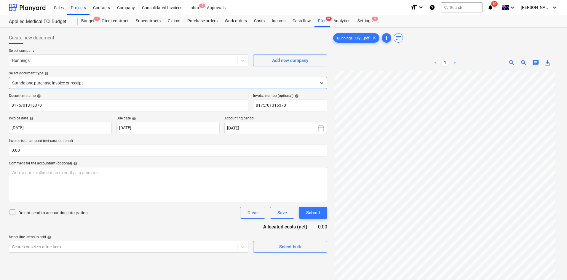
click at [547, 62] on span "save_alt" at bounding box center [547, 62] width 7 height 7
click at [322, 22] on div "Files 9+" at bounding box center [322, 21] width 15 height 12
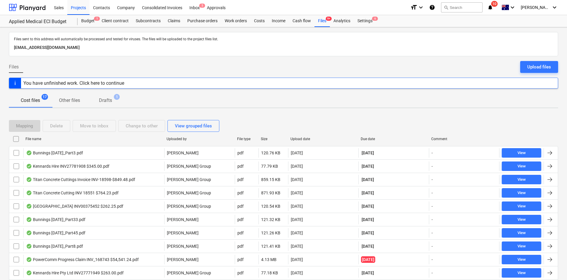
click at [375, 137] on div "Due date" at bounding box center [394, 139] width 66 height 4
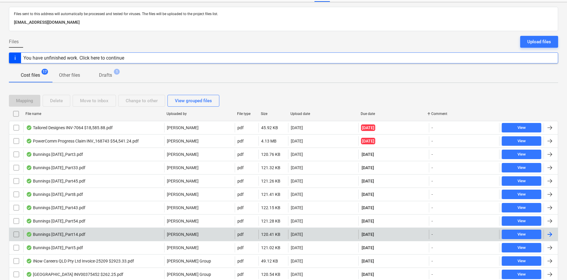
scroll to position [59, 0]
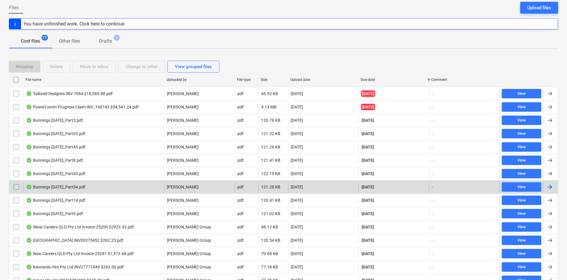
click at [134, 186] on div "Bunnings [DATE]_Part54.pdf" at bounding box center [93, 186] width 141 height 9
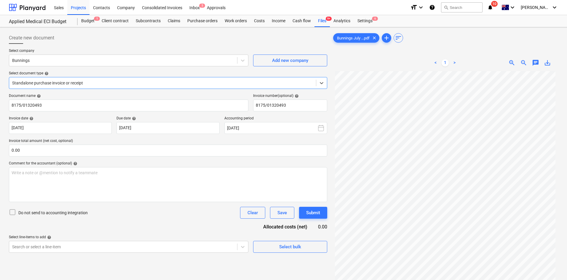
click at [548, 63] on span "save_alt" at bounding box center [547, 62] width 7 height 7
click at [325, 21] on div "Files 9+" at bounding box center [322, 21] width 15 height 12
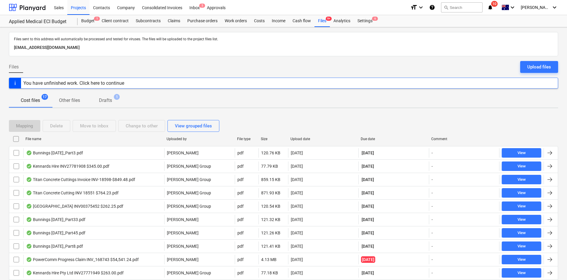
click at [372, 141] on div "Due date" at bounding box center [394, 139] width 66 height 4
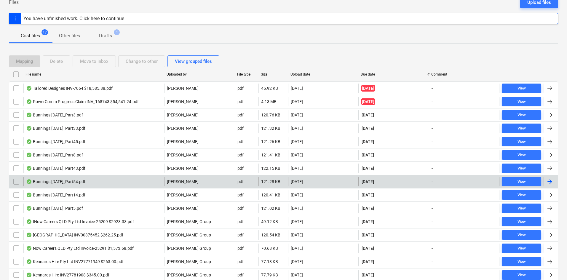
scroll to position [89, 0]
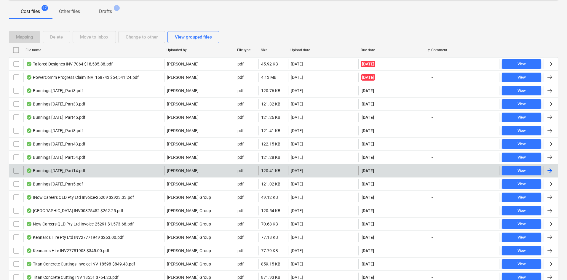
click at [88, 174] on div "Bunnings [DATE]_Part14.pdf" at bounding box center [93, 170] width 141 height 9
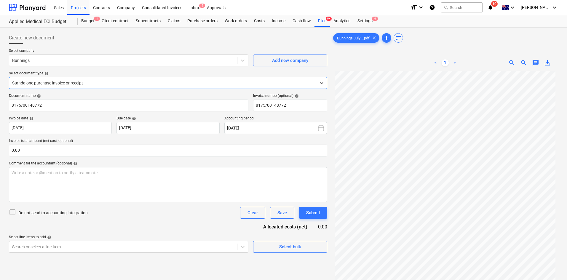
click at [548, 62] on span "save_alt" at bounding box center [547, 62] width 7 height 7
click at [324, 23] on div "Files 9+" at bounding box center [322, 21] width 15 height 12
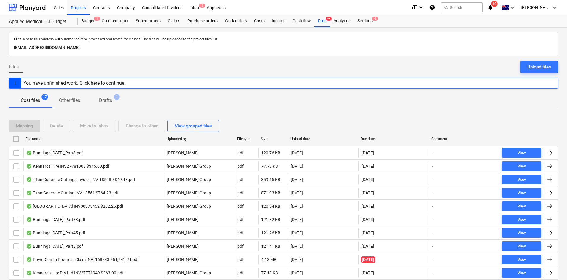
click at [367, 142] on div "Due date" at bounding box center [394, 138] width 71 height 9
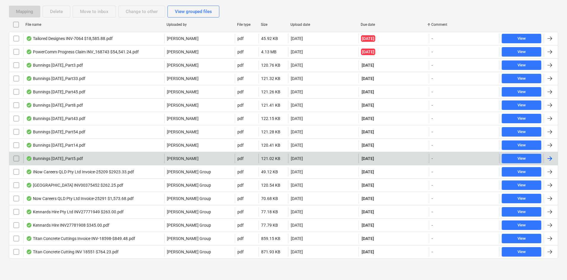
click at [109, 159] on div "Bunnings [DATE]_Part5.pdf" at bounding box center [93, 158] width 141 height 9
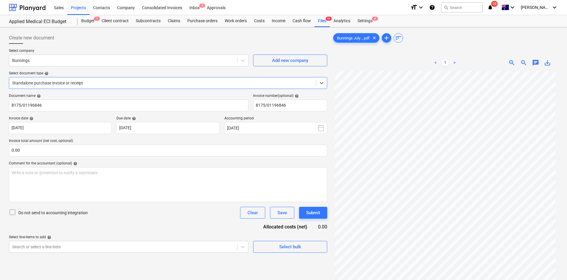
scroll to position [50, 0]
click at [546, 63] on span "save_alt" at bounding box center [547, 62] width 7 height 7
click at [325, 23] on div "Files 9+" at bounding box center [322, 21] width 15 height 12
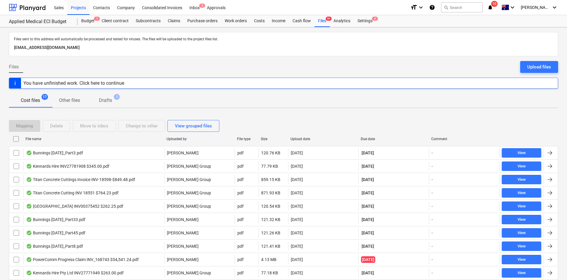
click at [376, 140] on div "Due date" at bounding box center [394, 139] width 66 height 4
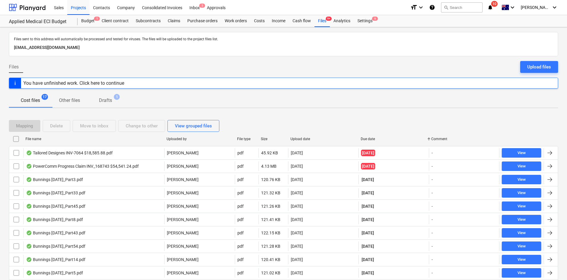
click at [451, 133] on div "Mapping Delete Move to inbox Change to other View grouped files" at bounding box center [284, 126] width 550 height 17
click at [334, 108] on div "Cost files 17 Other files Drafts 1" at bounding box center [284, 100] width 550 height 15
click at [284, 102] on div "Cost files 17 Other files Drafts 1" at bounding box center [284, 100] width 550 height 14
click at [366, 141] on div "Due date" at bounding box center [394, 139] width 66 height 4
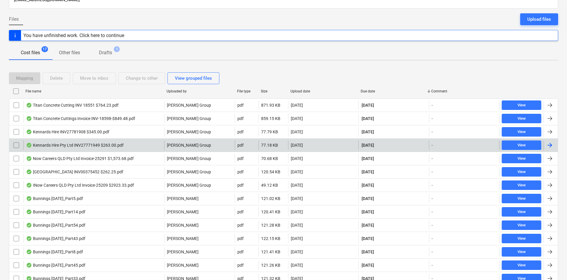
scroll to position [59, 0]
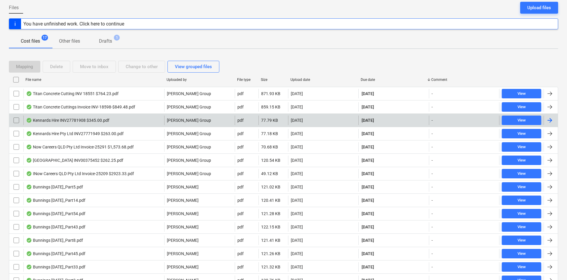
click at [106, 118] on div "Kennards Hire INV27781908 $345.00.pdf" at bounding box center [67, 120] width 83 height 5
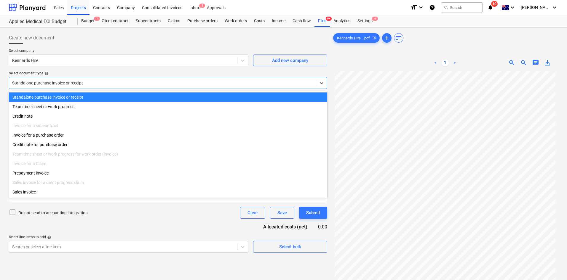
click at [103, 82] on div at bounding box center [162, 83] width 301 height 6
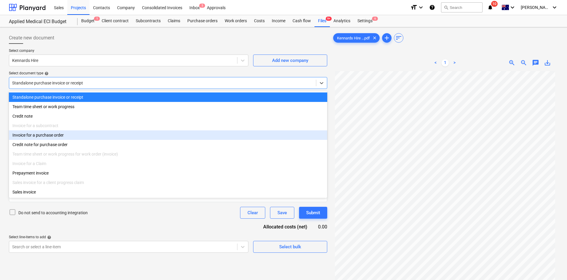
click at [68, 139] on div "Invoice for a purchase order" at bounding box center [168, 135] width 319 height 9
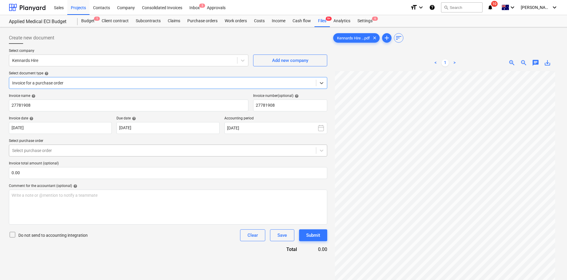
click at [58, 151] on div at bounding box center [162, 151] width 301 height 6
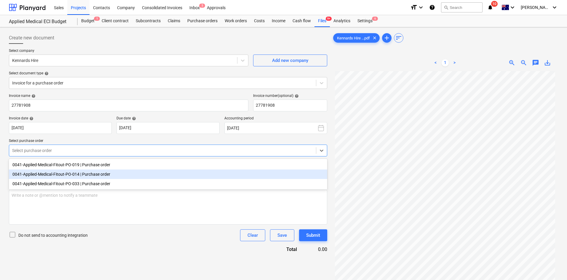
click at [88, 182] on div "0041-Applied-Medical-Fitout-PO-033 | Purchase order" at bounding box center [168, 183] width 319 height 9
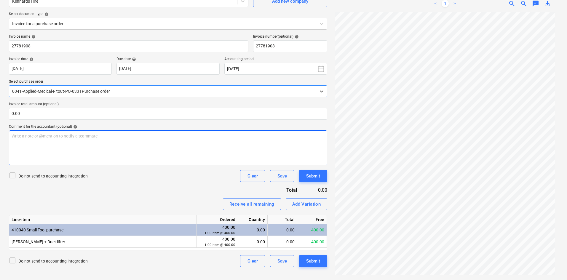
scroll to position [50, 0]
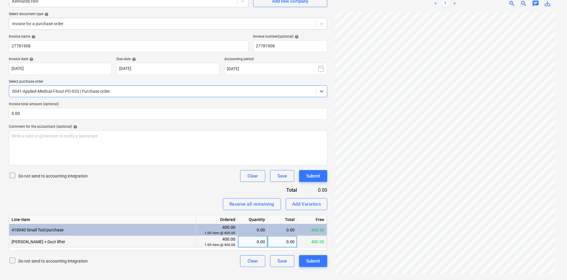
click at [252, 242] on div "0.00" at bounding box center [253, 242] width 25 height 12
click at [284, 244] on div "0.00" at bounding box center [283, 242] width 30 height 12
click at [198, 186] on div "Invoice name help 27781908 Invoice number (optional) help 27781908 Invoice date…" at bounding box center [168, 150] width 319 height 233
click at [115, 115] on input "text" at bounding box center [168, 114] width 319 height 12
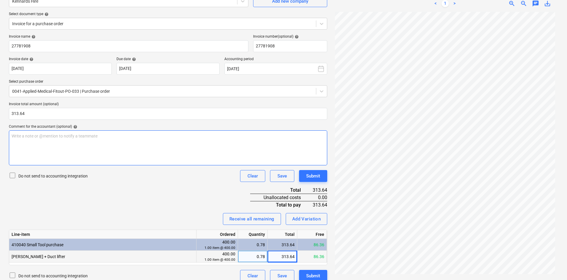
click at [123, 147] on div "Write a note or @mention to notify a teammate [PERSON_NAME]" at bounding box center [168, 148] width 319 height 35
click at [127, 181] on div "Do not send to accounting integration Clear Save Submit" at bounding box center [168, 176] width 319 height 12
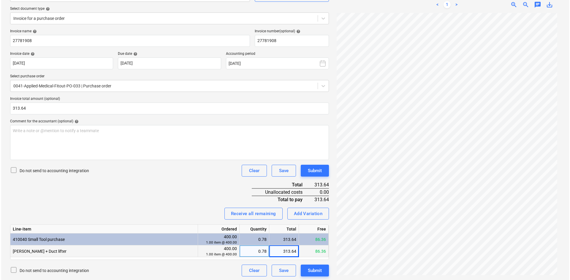
scroll to position [66, 0]
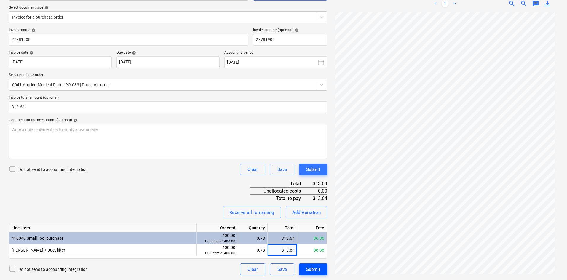
click at [310, 271] on div "Submit" at bounding box center [313, 270] width 14 height 8
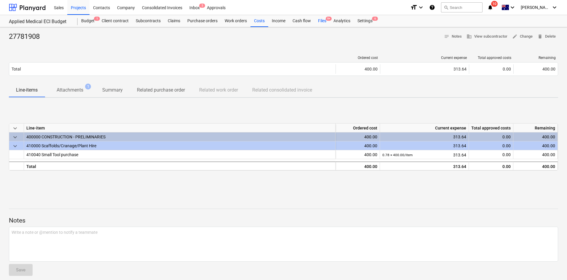
click at [318, 19] on div "Files 9+" at bounding box center [322, 21] width 15 height 12
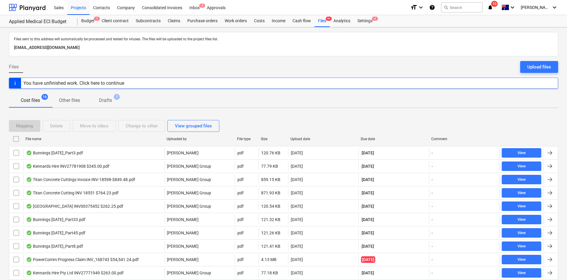
click at [379, 139] on div "Due date" at bounding box center [394, 139] width 66 height 4
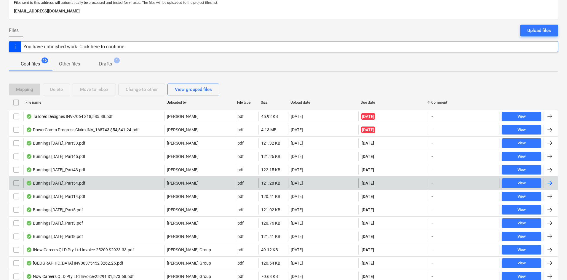
scroll to position [89, 0]
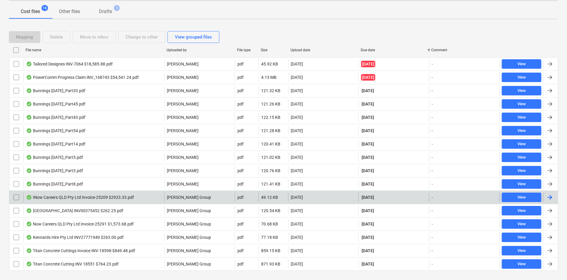
click at [116, 196] on div "INow Careers QLD Pty Ltd Invoice-25209 $2923.33.pdf" at bounding box center [80, 197] width 108 height 5
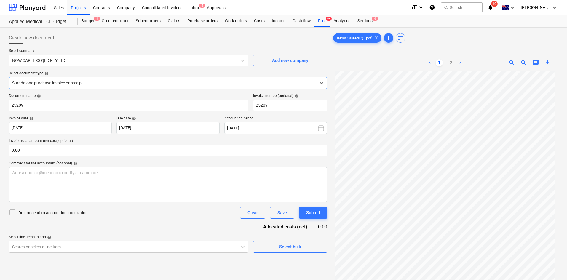
scroll to position [50, 0]
click at [222, 82] on div at bounding box center [162, 83] width 301 height 6
click at [226, 78] on div "Standalone purchase invoice or receipt" at bounding box center [168, 83] width 319 height 12
click at [183, 48] on div at bounding box center [168, 46] width 319 height 5
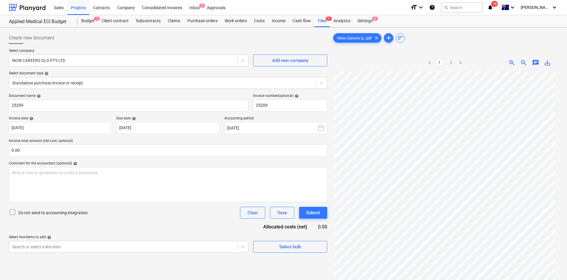
click at [194, 44] on div at bounding box center [168, 46] width 319 height 5
click at [140, 81] on div at bounding box center [162, 83] width 301 height 6
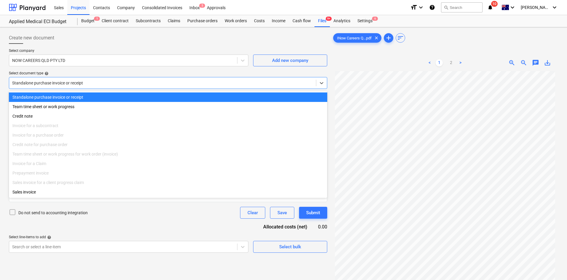
click at [140, 81] on div at bounding box center [162, 83] width 301 height 6
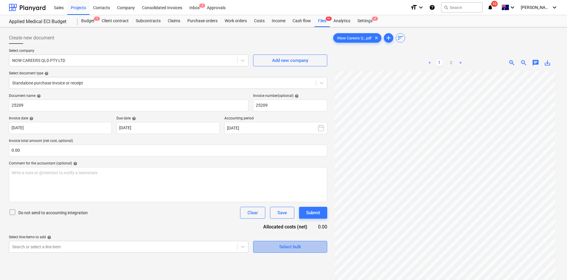
click at [279, 243] on span "Select bulk" at bounding box center [290, 247] width 59 height 8
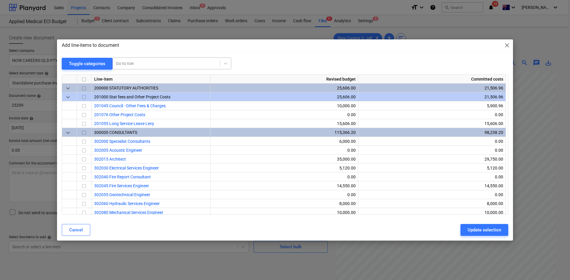
click at [143, 62] on div at bounding box center [166, 64] width 101 height 6
click at [160, 77] on div "-- -- 503010 Civil Works" at bounding box center [171, 77] width 119 height 9
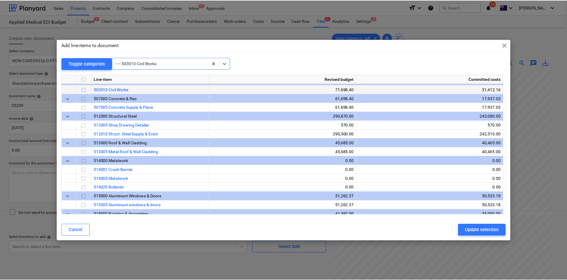
scroll to position [418, 0]
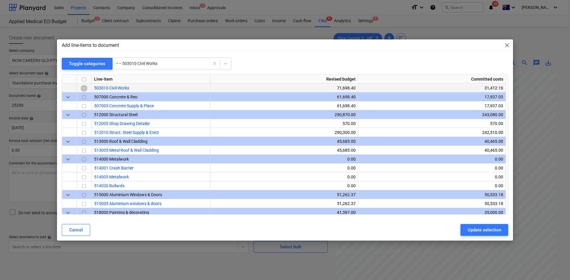
click at [81, 89] on input "checkbox" at bounding box center [83, 88] width 7 height 7
click at [475, 230] on div "Update selection" at bounding box center [484, 230] width 34 height 8
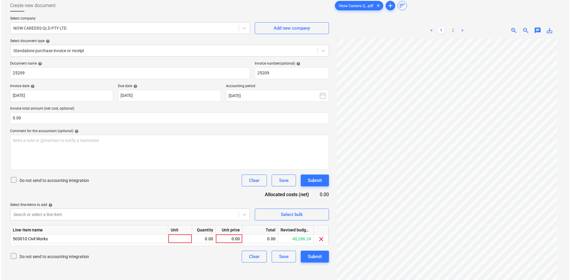
scroll to position [59, 0]
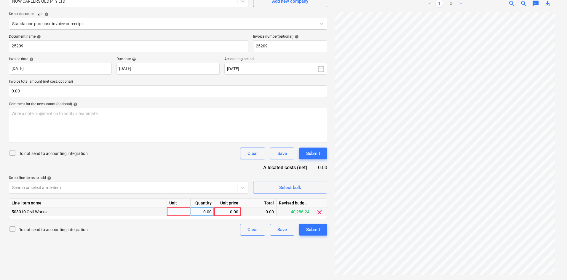
click at [182, 211] on div at bounding box center [179, 212] width 24 height 9
click at [126, 246] on div "Create new document Select company NOW CAREERS QLD PTY LTD Add new company Sele…" at bounding box center [168, 124] width 323 height 308
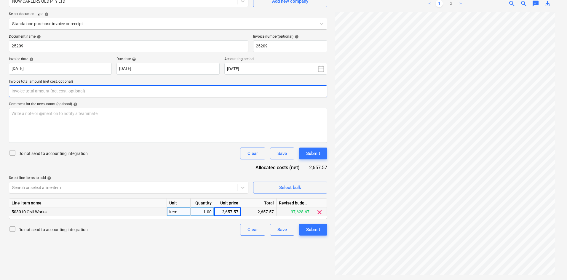
click at [74, 93] on input "text" at bounding box center [168, 91] width 319 height 12
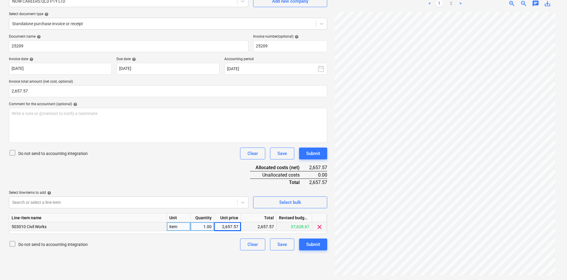
click at [170, 161] on div "Document name help 25209 Invoice number (optional) help 25209 Invoice date help…" at bounding box center [168, 142] width 319 height 216
click at [193, 166] on div "Document name help 25209 Invoice number (optional) help 25209 Invoice date help…" at bounding box center [168, 142] width 319 height 216
drag, startPoint x: 193, startPoint y: 166, endPoint x: 190, endPoint y: 167, distance: 3.3
click at [193, 167] on div "Document name help 25209 Invoice number (optional) help 25209 Invoice date help…" at bounding box center [168, 142] width 319 height 216
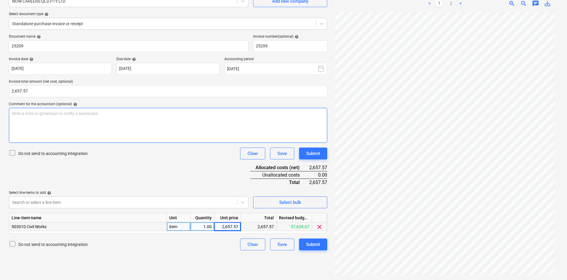
click at [151, 136] on div "Write a note or @mention to notify a teammate [PERSON_NAME]" at bounding box center [168, 125] width 319 height 35
click at [144, 160] on div "Document name help 25209 Invoice number (optional) help 25209 Invoice date help…" at bounding box center [168, 142] width 319 height 216
click at [172, 162] on div "Document name help 25209 Invoice number (optional) help 25209 Invoice date help…" at bounding box center [168, 142] width 319 height 216
click at [319, 244] on div "Submit" at bounding box center [313, 245] width 14 height 8
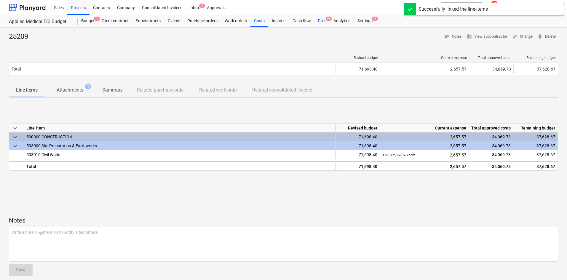
click at [326, 20] on span "9+" at bounding box center [329, 19] width 6 height 4
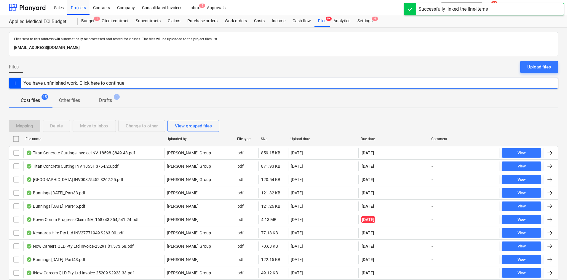
click at [370, 136] on div "Due date" at bounding box center [394, 138] width 71 height 9
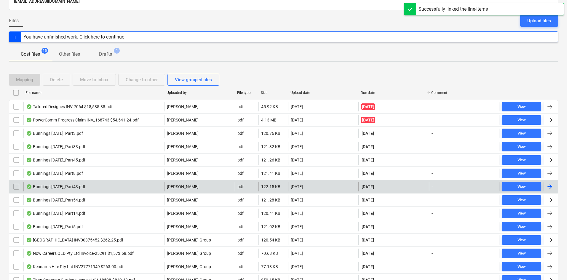
scroll to position [88, 0]
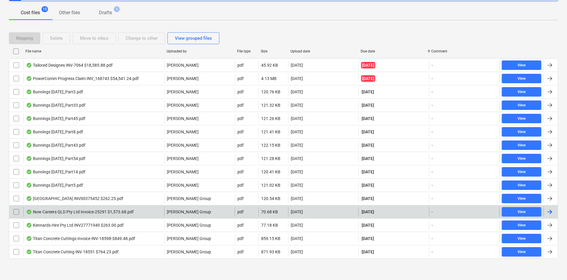
click at [103, 212] on div "Now Careers QLD Pty Ltd Invoice-25291 $1,573.68.pdf" at bounding box center [80, 212] width 108 height 5
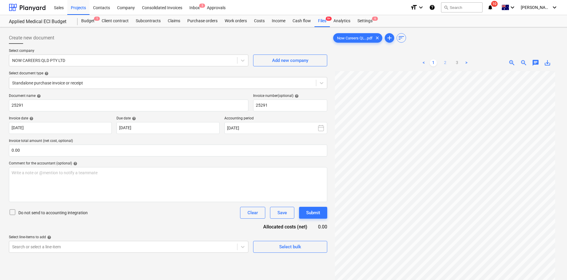
click at [448, 63] on link "2" at bounding box center [445, 62] width 7 height 7
click at [435, 66] on link "1" at bounding box center [433, 62] width 7 height 7
click at [282, 246] on div "Select bulk" at bounding box center [290, 247] width 22 height 8
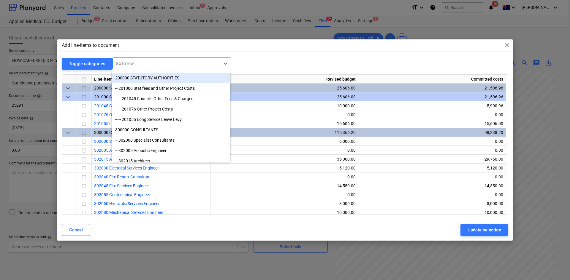
click at [165, 66] on div at bounding box center [166, 64] width 101 height 6
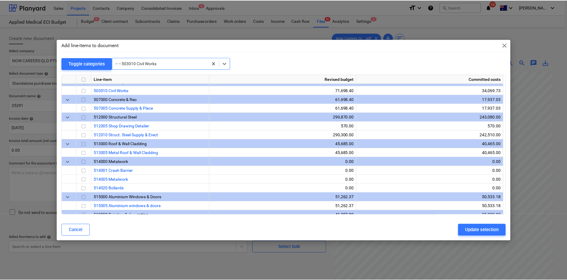
scroll to position [418, 0]
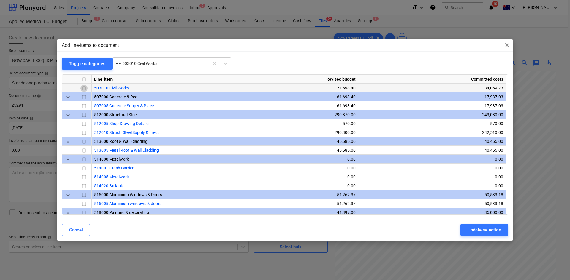
click at [84, 89] on input "checkbox" at bounding box center [83, 88] width 7 height 7
click at [484, 225] on button "Update selection" at bounding box center [484, 230] width 48 height 12
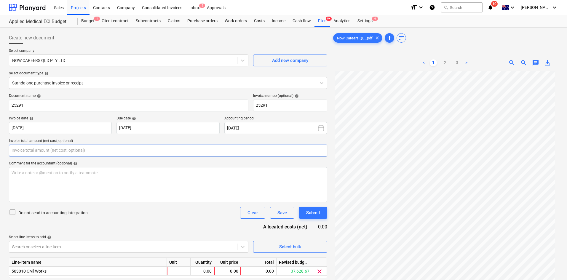
click at [92, 150] on input "text" at bounding box center [168, 151] width 319 height 12
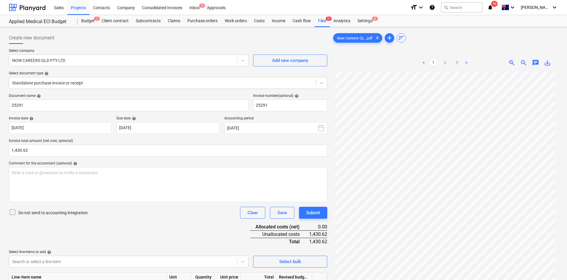
click at [202, 217] on div "Do not send to accounting integration Clear Save Submit" at bounding box center [168, 213] width 319 height 12
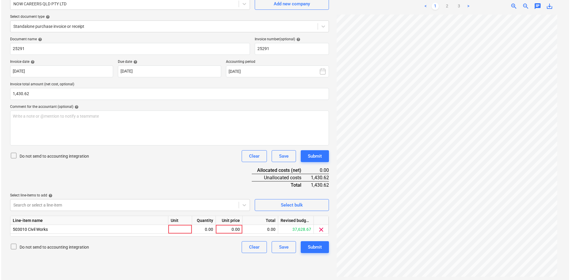
scroll to position [59, 0]
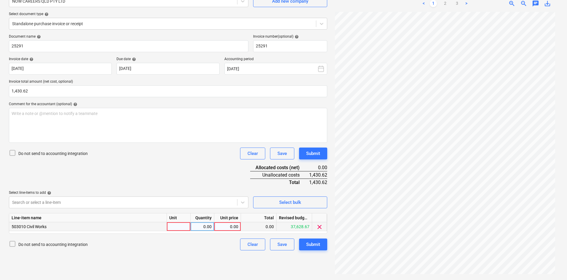
click at [179, 224] on div at bounding box center [179, 226] width 24 height 9
click at [190, 177] on div "Document name help 25291 Invoice number (optional) help 25291 Invoice date help…" at bounding box center [168, 142] width 319 height 216
click at [312, 245] on div "Submit" at bounding box center [313, 245] width 14 height 8
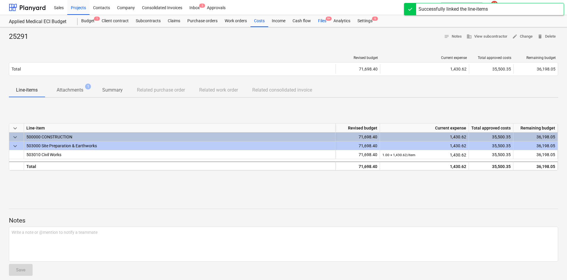
click at [321, 21] on div "Files 9+" at bounding box center [322, 21] width 15 height 12
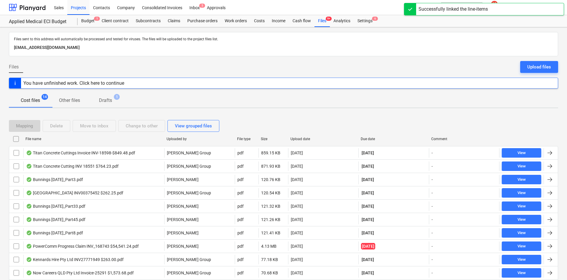
click at [375, 139] on div "Due date" at bounding box center [394, 139] width 66 height 4
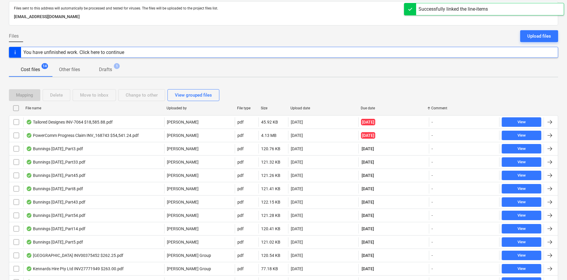
scroll to position [74, 0]
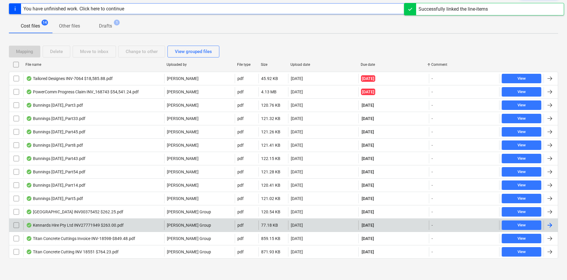
click at [125, 225] on div "Kennards Hire Pty Ltd INV27771949 $263.00.pdf" at bounding box center [93, 225] width 141 height 9
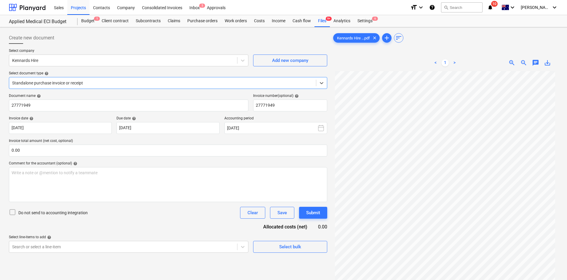
click at [125, 80] on div at bounding box center [162, 83] width 301 height 6
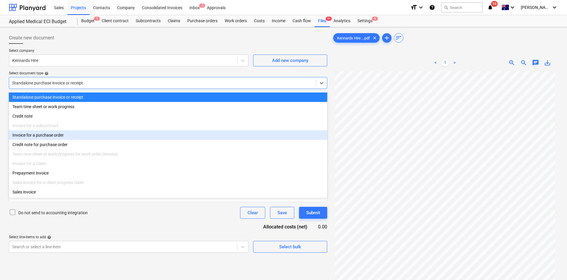
click at [58, 136] on div "Invoice for a purchase order" at bounding box center [168, 135] width 319 height 9
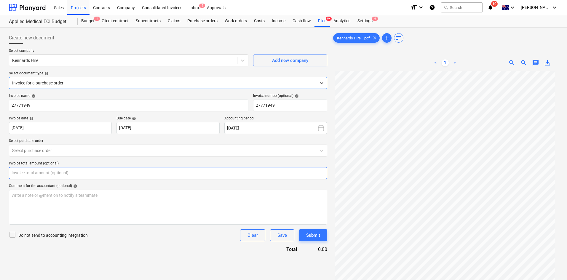
click at [100, 173] on input "text" at bounding box center [168, 173] width 319 height 12
click at [92, 148] on div at bounding box center [162, 151] width 301 height 6
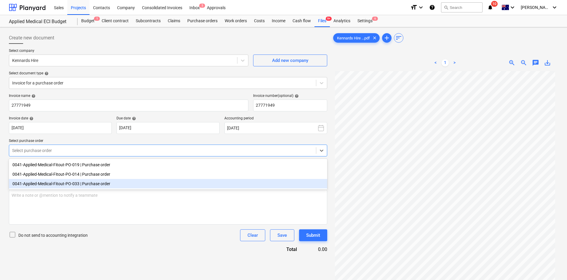
click at [60, 185] on div "0041-Applied-Medical-Fitout-PO-033 | Purchase order" at bounding box center [168, 183] width 319 height 9
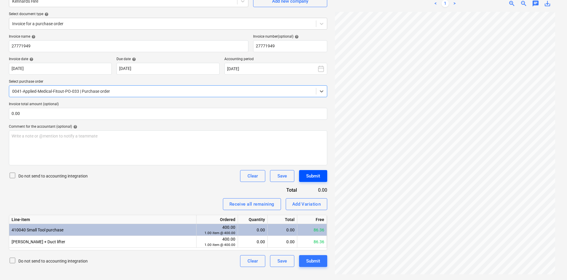
scroll to position [50, 0]
click at [310, 206] on div "Add Variation" at bounding box center [306, 205] width 29 height 8
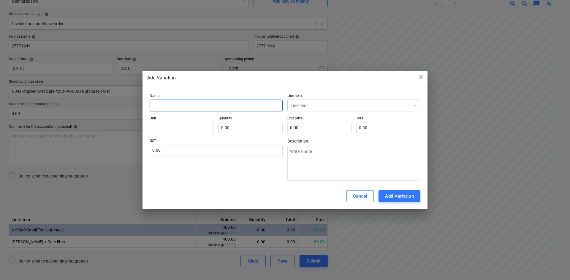
click at [210, 108] on input "text" at bounding box center [216, 106] width 133 height 12
click at [315, 106] on div at bounding box center [347, 106] width 115 height 6
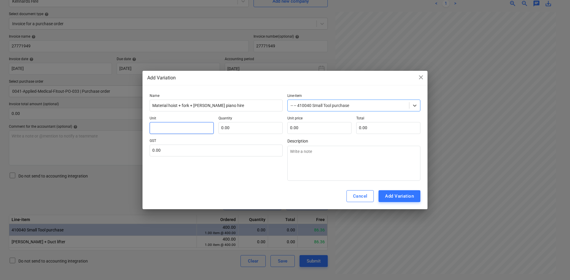
click at [174, 128] on input "text" at bounding box center [182, 128] width 64 height 12
click at [222, 185] on div "Cancel Add Variation" at bounding box center [284, 196] width 285 height 26
click at [204, 146] on input "text" at bounding box center [216, 151] width 133 height 12
click at [206, 168] on div "GST 10.00" at bounding box center [216, 160] width 133 height 42
click at [387, 196] on div "Add Variation" at bounding box center [399, 197] width 29 height 8
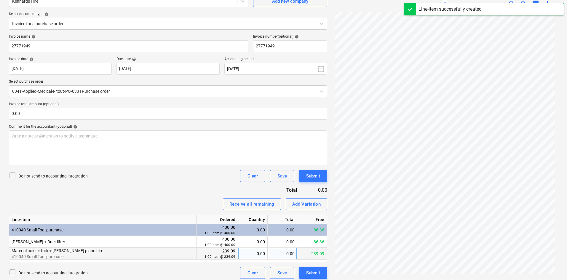
click at [261, 255] on div "0.00" at bounding box center [253, 254] width 25 height 12
click at [194, 189] on div "Invoice name help 27771949 Invoice number (optional) help 27771949 Invoice date…" at bounding box center [168, 156] width 319 height 245
click at [87, 111] on input "text" at bounding box center [168, 114] width 319 height 12
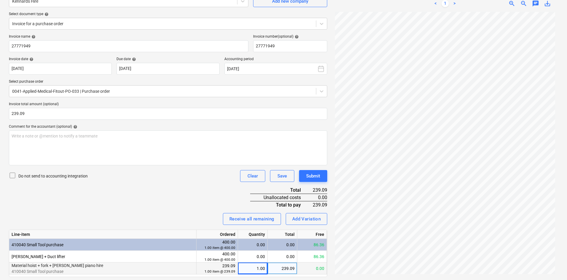
click at [130, 204] on div "Invoice name help 27771949 Invoice number (optional) help 27771949 Invoice date…" at bounding box center [168, 164] width 319 height 260
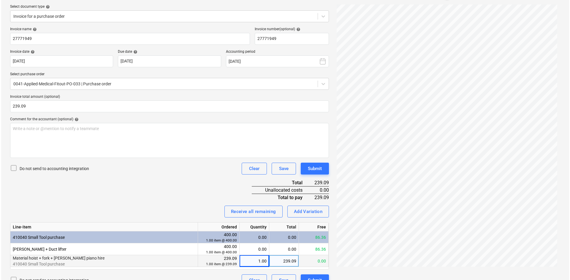
scroll to position [78, 0]
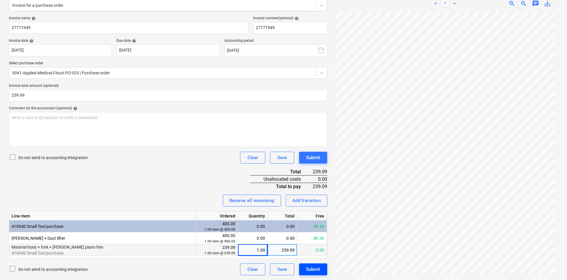
click at [316, 272] on div "Submit" at bounding box center [313, 270] width 14 height 8
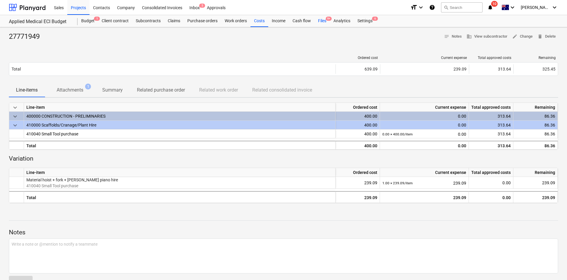
click at [327, 18] on span "9+" at bounding box center [329, 19] width 6 height 4
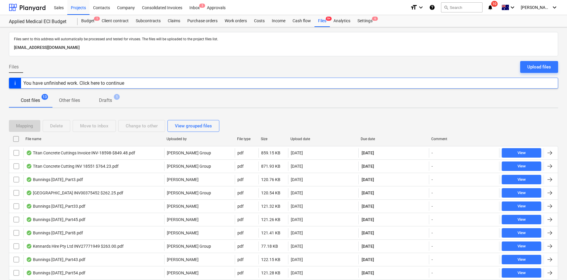
click at [375, 140] on div "Due date" at bounding box center [394, 139] width 66 height 4
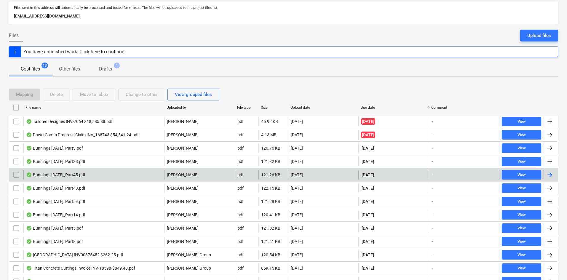
scroll to position [61, 0]
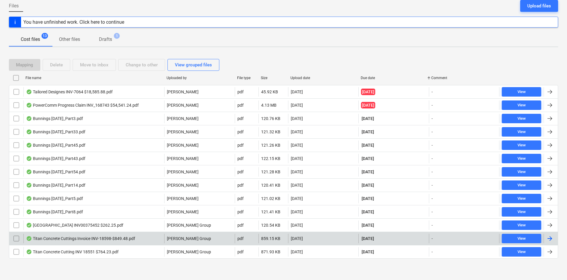
click at [137, 237] on div "Titan Concrete Cuttings Invoice INV-18598-$849.48.pdf" at bounding box center [93, 238] width 141 height 9
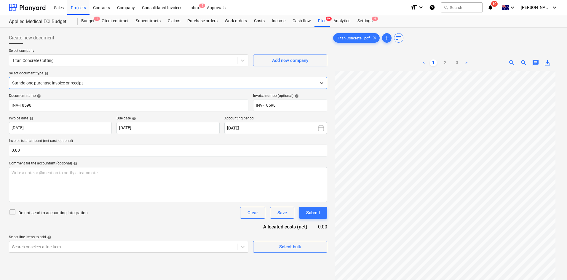
click at [438, 63] on ul "< 1 2 3 >" at bounding box center [445, 62] width 72 height 7
click at [444, 63] on link "2" at bounding box center [445, 62] width 7 height 7
click at [456, 63] on link "3" at bounding box center [457, 62] width 7 height 7
click at [433, 63] on link "1" at bounding box center [433, 62] width 7 height 7
click at [59, 155] on input "text" at bounding box center [168, 151] width 319 height 12
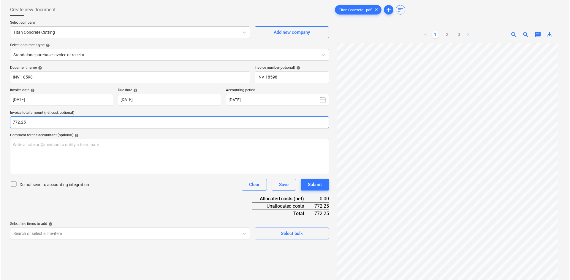
scroll to position [59, 0]
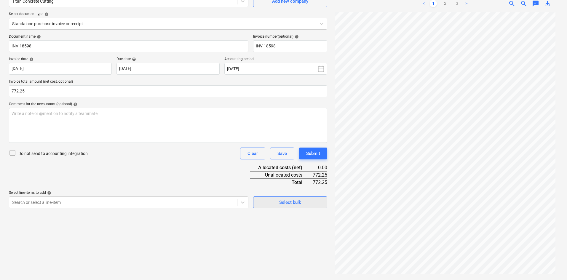
click at [290, 205] on div "Select bulk" at bounding box center [290, 203] width 22 height 8
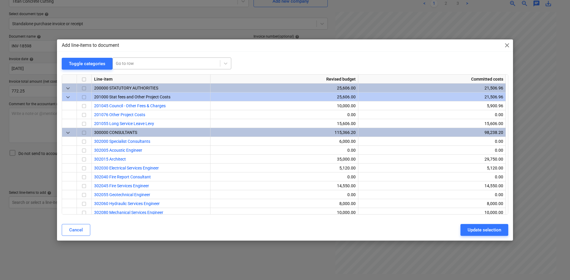
click at [155, 63] on div at bounding box center [166, 64] width 101 height 6
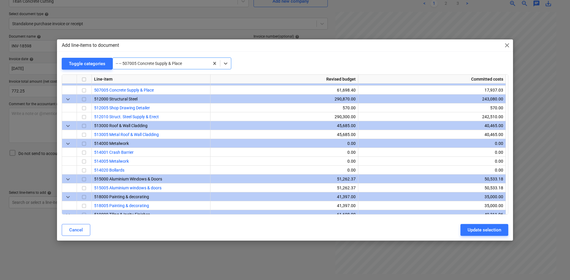
scroll to position [436, 0]
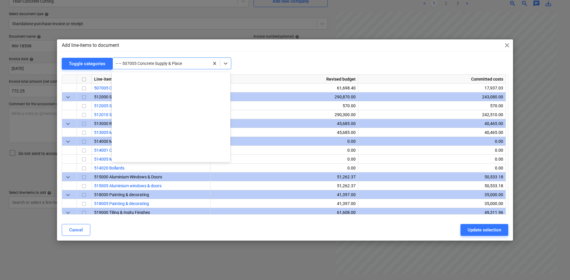
click at [149, 64] on div at bounding box center [161, 64] width 90 height 6
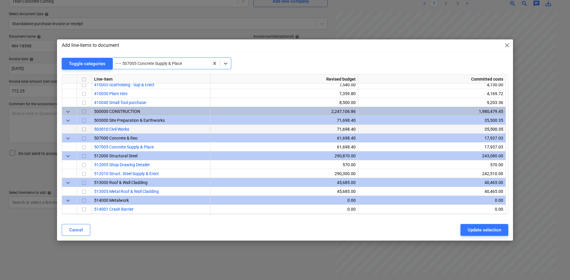
scroll to position [377, 0]
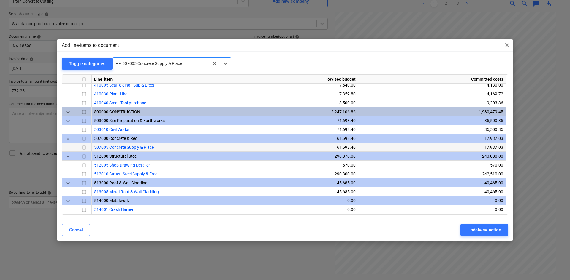
click at [82, 147] on input "checkbox" at bounding box center [83, 147] width 7 height 7
click at [485, 228] on div "Update selection" at bounding box center [484, 230] width 34 height 8
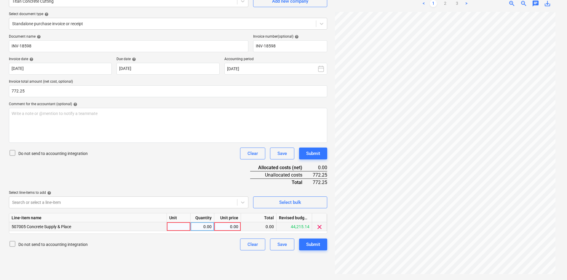
click at [177, 226] on div at bounding box center [179, 226] width 24 height 9
click at [233, 227] on div "0.00" at bounding box center [228, 226] width 22 height 9
click at [231, 175] on div "Document name help INV-18598 Invoice number (optional) help INV-18598 Invoice d…" at bounding box center [168, 142] width 319 height 216
click at [314, 246] on div "Submit" at bounding box center [313, 245] width 14 height 8
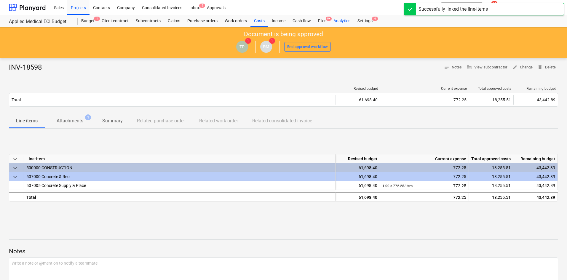
click at [332, 19] on div "Analytics" at bounding box center [342, 21] width 24 height 12
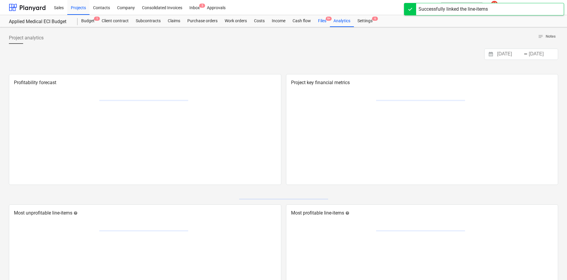
click at [328, 21] on span "9+" at bounding box center [329, 19] width 6 height 4
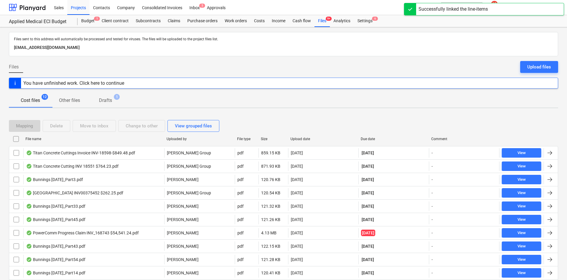
click at [371, 139] on div "Due date" at bounding box center [394, 139] width 66 height 4
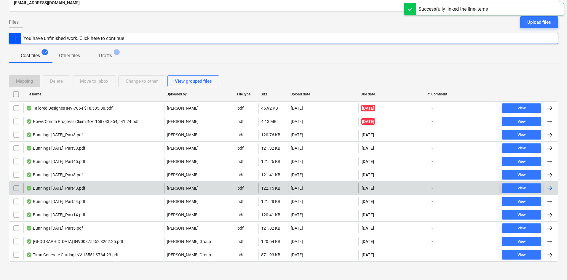
scroll to position [48, 0]
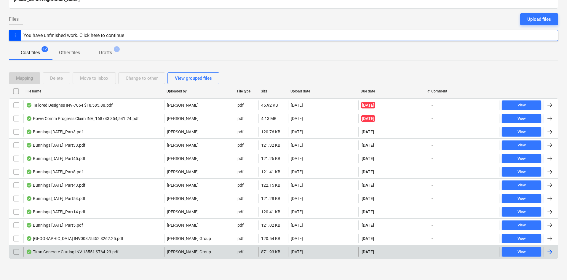
click at [117, 252] on div "Titan Concrete Cutting INV 18551 $764.23.pdf" at bounding box center [72, 252] width 93 height 5
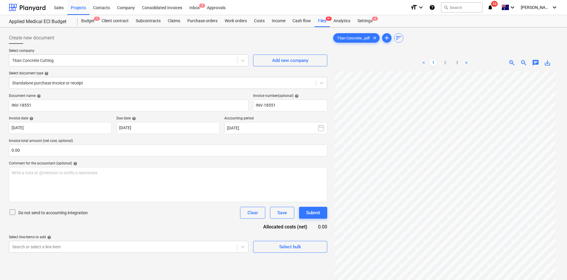
click at [494, 8] on icon "notifications" at bounding box center [491, 7] width 6 height 7
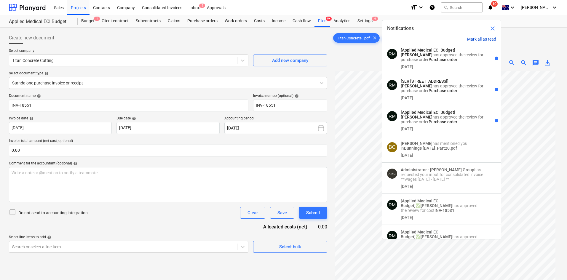
click at [486, 39] on button "Mark all as read" at bounding box center [482, 39] width 29 height 5
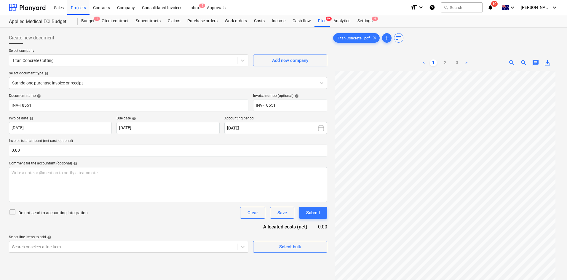
click at [340, 8] on div "Sales Projects Contacts Company Consolidated Invoices Inbox 5 Approvals" at bounding box center [227, 7] width 355 height 15
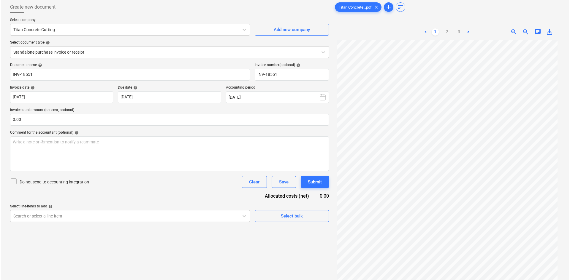
scroll to position [59, 0]
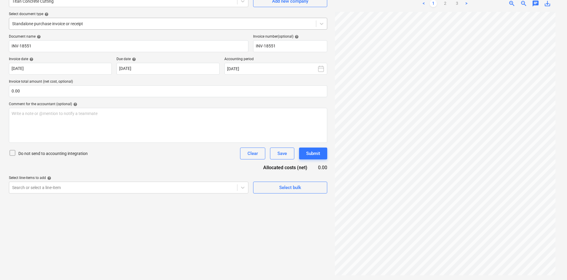
click at [100, 18] on div "Standalone purchase invoice or receipt" at bounding box center [168, 24] width 319 height 12
click at [281, 187] on div "Select bulk" at bounding box center [290, 188] width 22 height 8
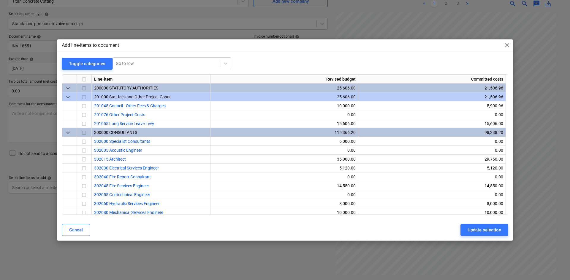
click at [139, 66] on div at bounding box center [166, 64] width 101 height 6
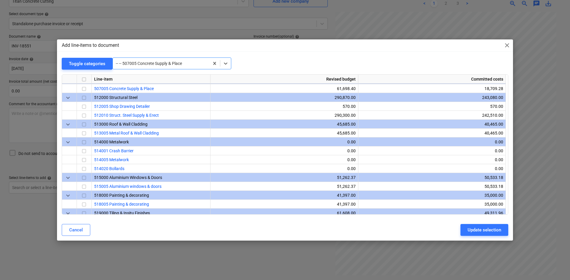
scroll to position [436, 0]
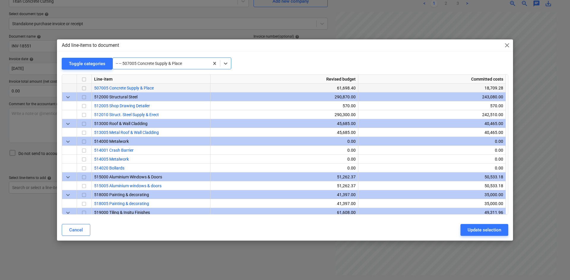
click at [85, 86] on input "checkbox" at bounding box center [83, 88] width 7 height 7
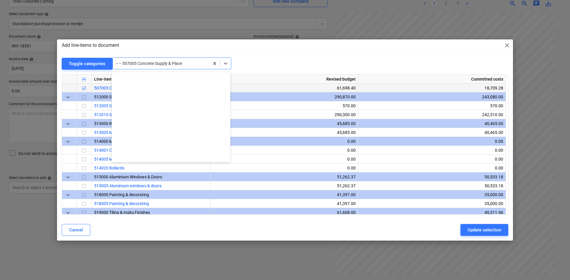
click at [151, 62] on div at bounding box center [161, 64] width 90 height 6
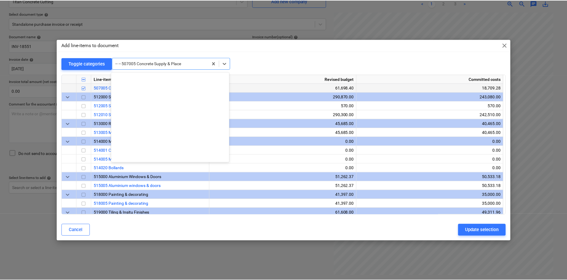
scroll to position [509, 0]
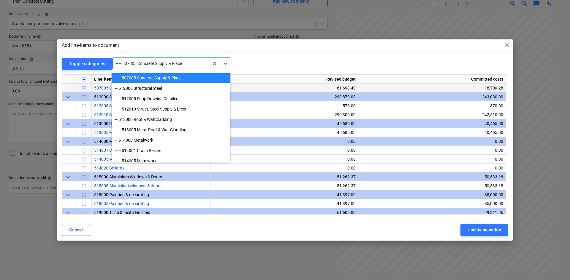
click at [272, 63] on div "Toggle categories option 300000 CONSULTANTS focused, 6 of 108. 108 results avai…" at bounding box center [285, 64] width 446 height 12
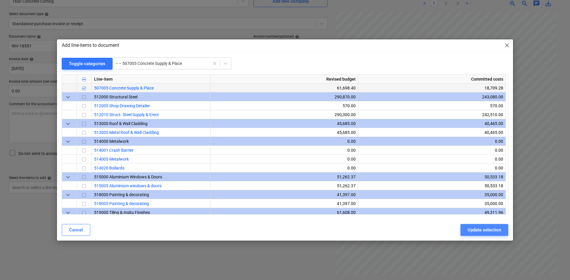
click at [472, 230] on div "Update selection" at bounding box center [484, 230] width 34 height 8
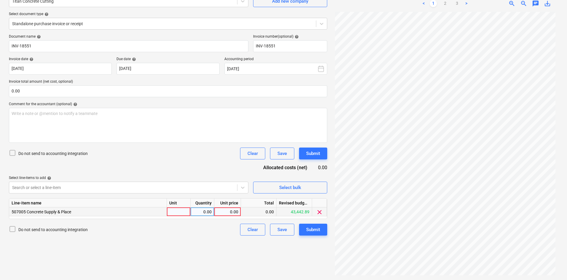
click at [190, 210] on div at bounding box center [179, 212] width 24 height 9
click at [180, 212] on input at bounding box center [178, 212] width 23 height 9
click at [185, 207] on div "Unit" at bounding box center [179, 203] width 24 height 9
click at [182, 211] on div "ite" at bounding box center [179, 212] width 24 height 9
click at [182, 212] on input "ite" at bounding box center [178, 212] width 23 height 9
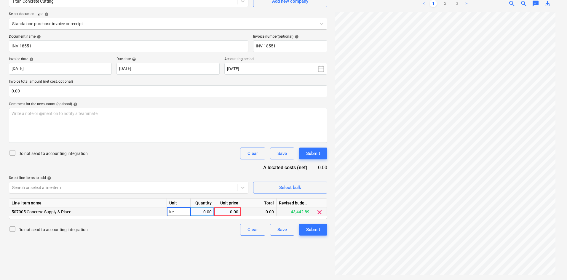
click at [182, 212] on input "ite" at bounding box center [178, 212] width 23 height 9
drag, startPoint x: 182, startPoint y: 212, endPoint x: 137, endPoint y: 217, distance: 44.7
click at [137, 217] on div "Line-item name Unit Quantity Unit price Total Revised budget remaining 507005 C…" at bounding box center [168, 208] width 319 height 21
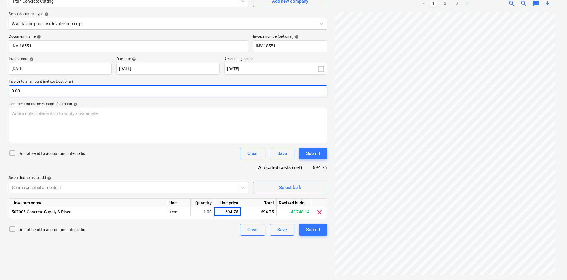
click at [100, 93] on input "0.00" at bounding box center [168, 91] width 319 height 12
click at [114, 90] on input "text" at bounding box center [168, 91] width 319 height 12
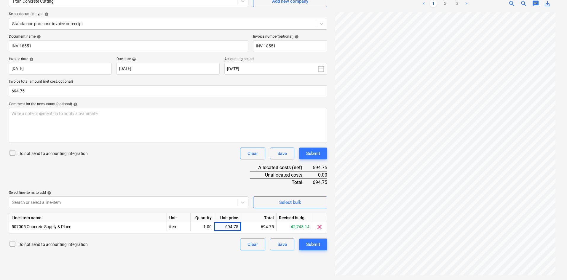
click at [150, 159] on div "Do not send to accounting integration Clear Save Submit" at bounding box center [168, 154] width 319 height 12
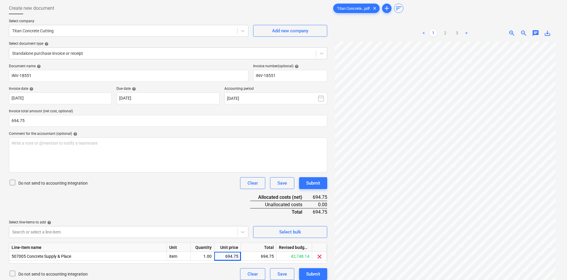
scroll to position [50, 0]
click at [458, 37] on div "< 1 2 3 >" at bounding box center [445, 33] width 72 height 17
click at [457, 35] on link "3" at bounding box center [457, 33] width 7 height 7
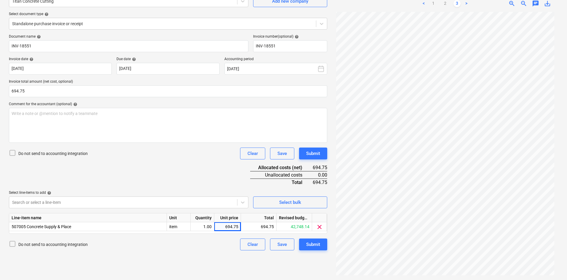
scroll to position [0, 0]
click at [433, 9] on div "< 1 2 3 >" at bounding box center [445, 3] width 72 height 17
click at [434, 6] on link "1" at bounding box center [433, 3] width 7 height 7
click at [205, 187] on div "Document name help INV-18551 Invoice number (optional) help INV-18551 Invoice d…" at bounding box center [168, 142] width 319 height 216
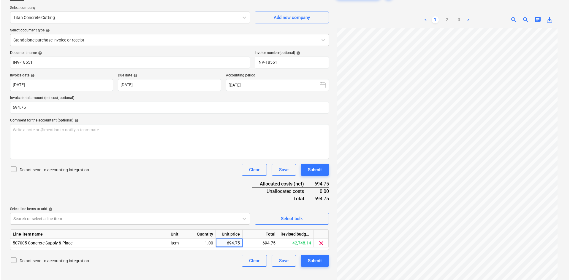
scroll to position [30, 0]
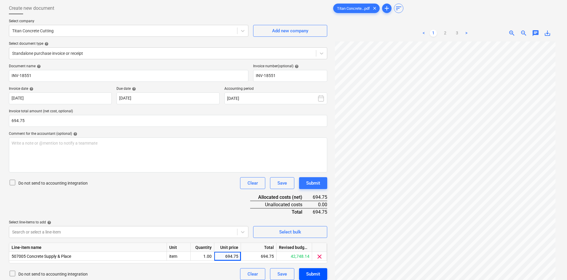
click at [317, 272] on div "Submit" at bounding box center [313, 275] width 14 height 8
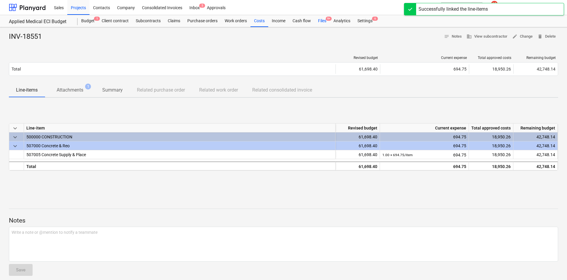
click at [319, 19] on div "Files 9+" at bounding box center [322, 21] width 15 height 12
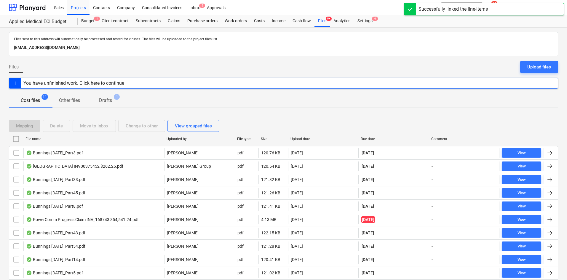
click at [369, 139] on div "Due date" at bounding box center [394, 139] width 66 height 4
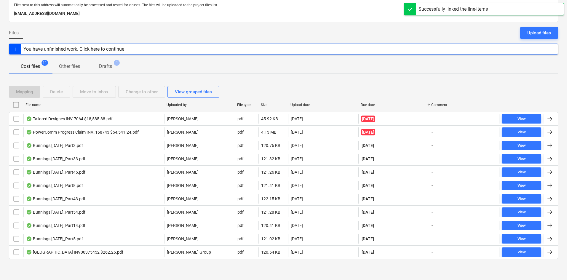
scroll to position [34, 0]
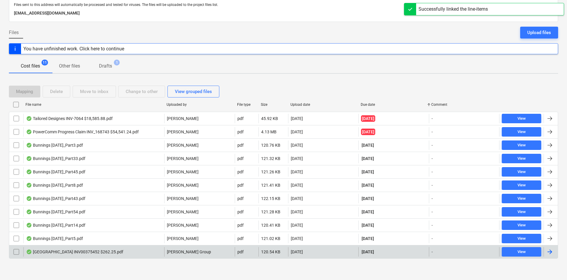
click at [117, 252] on div "[GEOGRAPHIC_DATA] INV00375452 $262.25.pdf" at bounding box center [74, 252] width 97 height 5
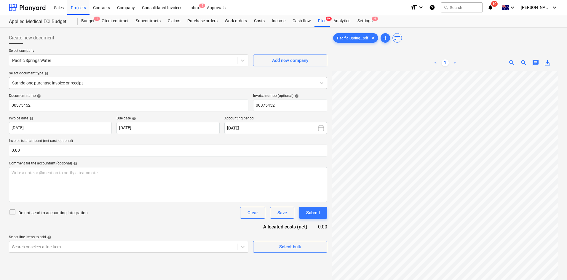
click at [160, 82] on div at bounding box center [162, 83] width 301 height 6
click at [295, 250] on div "Select bulk" at bounding box center [290, 247] width 22 height 8
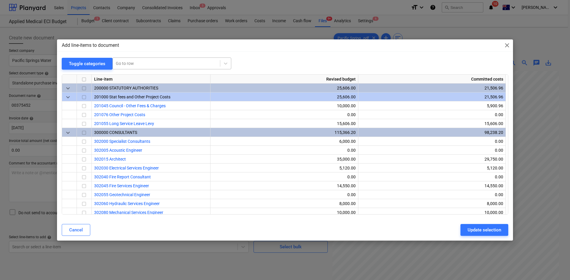
drag, startPoint x: 138, startPoint y: 69, endPoint x: 141, endPoint y: 64, distance: 5.7
click at [138, 68] on div "Go to row" at bounding box center [171, 64] width 119 height 12
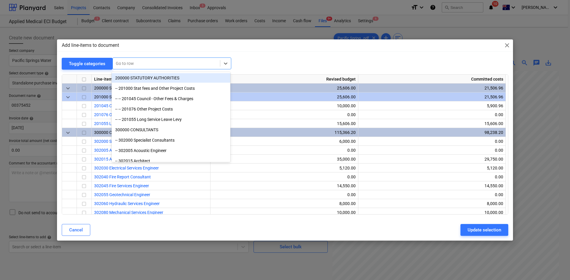
click at [141, 64] on div at bounding box center [166, 64] width 101 height 6
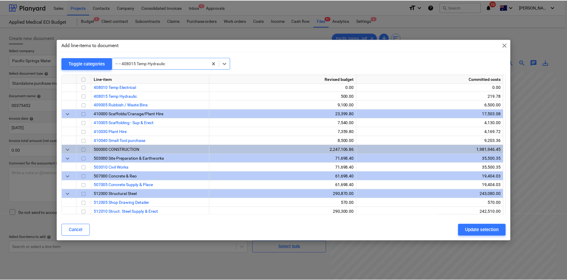
scroll to position [347, 0]
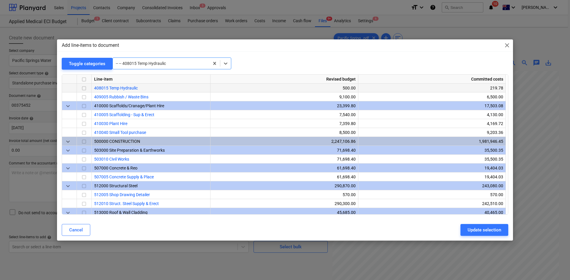
click at [83, 88] on input "checkbox" at bounding box center [83, 88] width 7 height 7
click at [472, 230] on div "Update selection" at bounding box center [484, 230] width 34 height 8
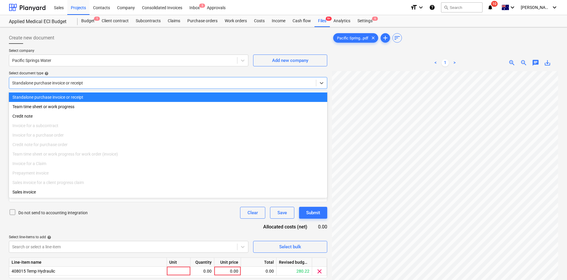
click at [69, 85] on div at bounding box center [162, 83] width 301 height 6
click at [70, 84] on div at bounding box center [162, 83] width 301 height 6
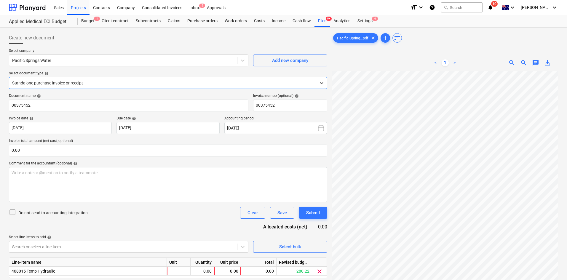
click at [92, 87] on div "Standalone purchase invoice or receipt" at bounding box center [162, 83] width 307 height 8
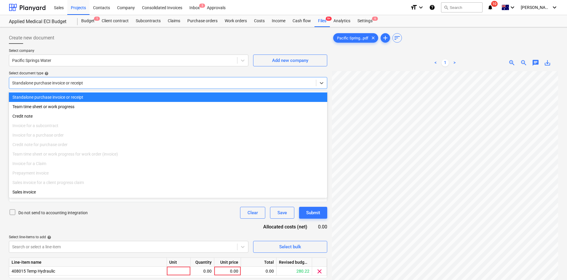
click at [93, 85] on div at bounding box center [162, 83] width 301 height 6
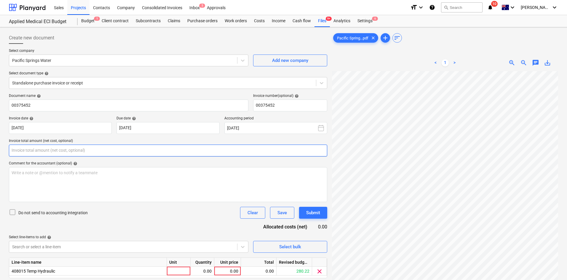
click at [77, 151] on input "text" at bounding box center [168, 151] width 319 height 12
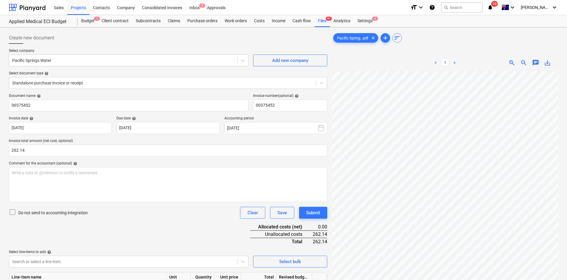
click at [153, 222] on div "Document name help 00375452 Invoice number (optional) help 00375452 Invoice dat…" at bounding box center [168, 202] width 319 height 216
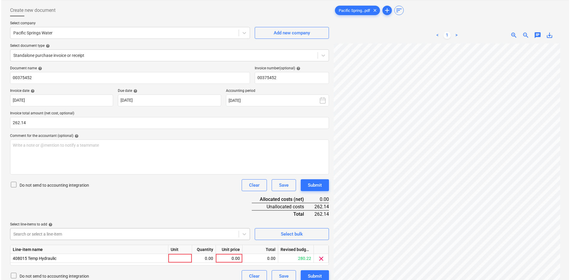
scroll to position [59, 0]
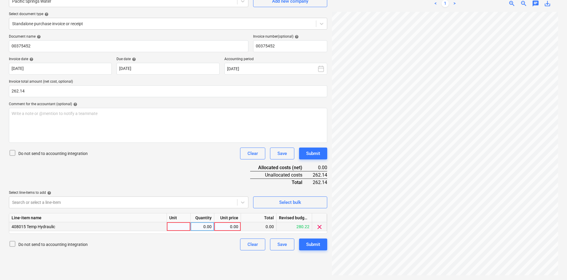
click at [169, 228] on div at bounding box center [179, 226] width 24 height 9
click at [172, 172] on div "Document name help 00375452 Invoice number (optional) help 00375452 Invoice dat…" at bounding box center [168, 142] width 319 height 216
click at [142, 120] on div "Write a note or @mention to notify a teammate [PERSON_NAME]" at bounding box center [168, 125] width 319 height 35
click at [151, 179] on div "Document name help 00375452 Invoice number (optional) help 00375452 Invoice dat…" at bounding box center [168, 142] width 319 height 216
click at [315, 241] on div "Submit" at bounding box center [313, 245] width 14 height 8
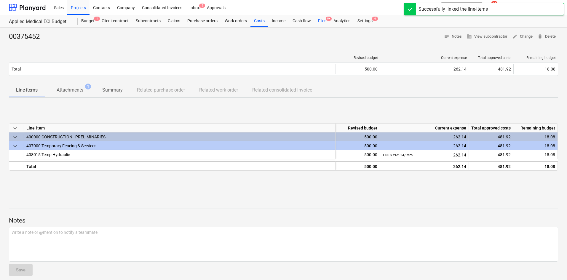
click at [328, 20] on span "9+" at bounding box center [329, 19] width 6 height 4
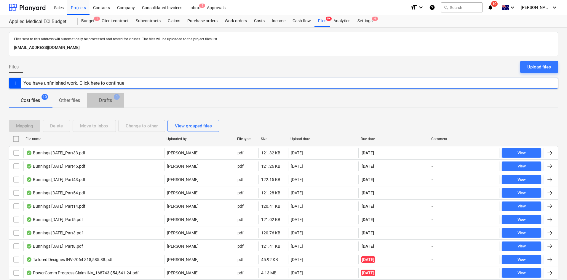
click at [112, 95] on span "Drafts 1" at bounding box center [105, 100] width 37 height 11
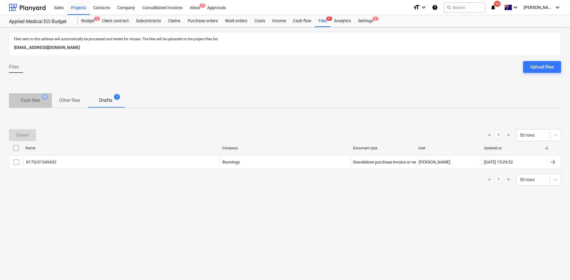
click at [35, 95] on span "Cost files 10" at bounding box center [30, 100] width 43 height 11
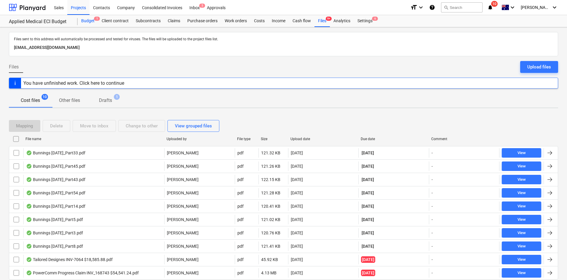
click at [88, 19] on div "Budget 1" at bounding box center [88, 21] width 20 height 12
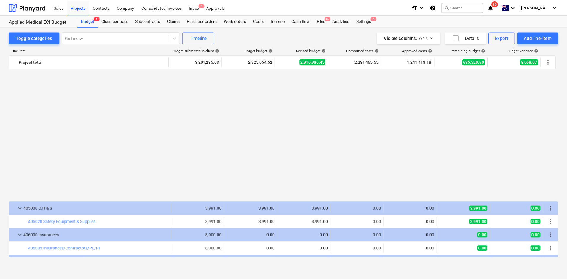
scroll to position [445, 0]
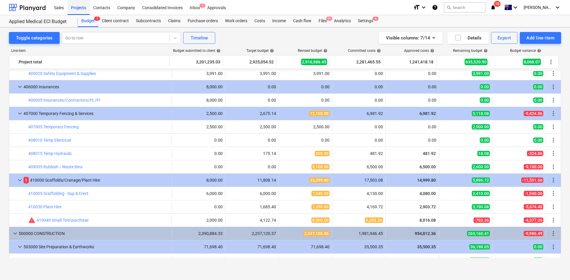
click at [82, 9] on div "Projects" at bounding box center [78, 7] width 22 height 15
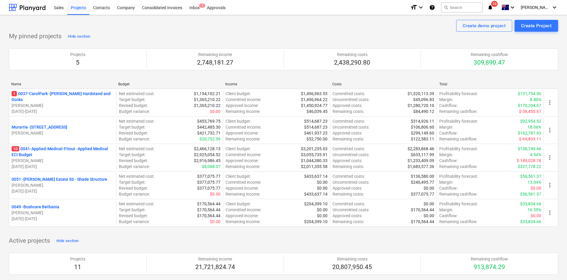
click at [182, 32] on div "My pinned projects Hide section Projects 5 Remaining income 2,748,181.27 Remain…" at bounding box center [284, 133] width 550 height 202
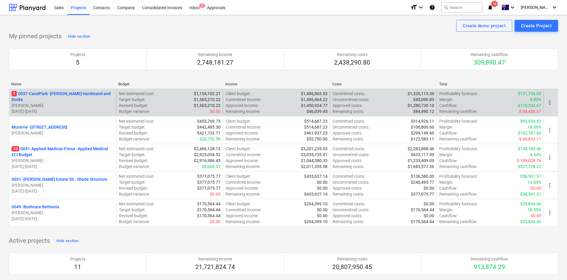
click at [79, 94] on p "1 0037-CarolPark - [PERSON_NAME] Hardstand and Docks" at bounding box center [63, 97] width 102 height 12
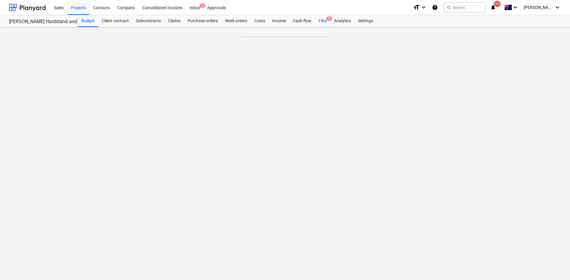
click at [326, 20] on div "Files 1" at bounding box center [322, 21] width 15 height 12
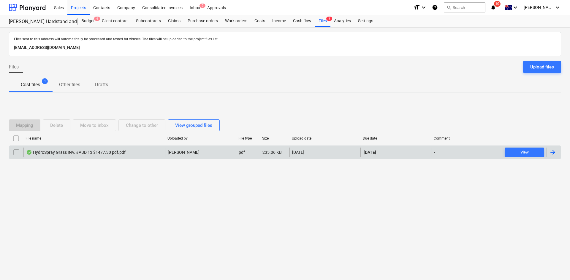
click at [105, 152] on div "HydroSpray Grass INV. #ABD 13 $1477.30 pdf.pdf" at bounding box center [75, 152] width 99 height 5
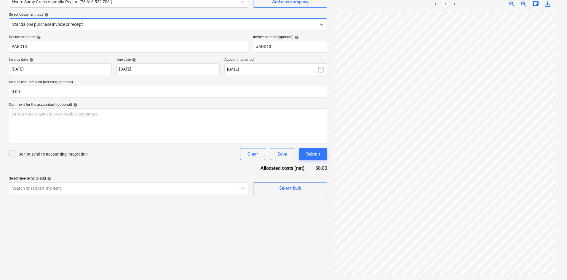
scroll to position [59, 0]
click at [524, 5] on span "zoom_out" at bounding box center [524, 3] width 7 height 7
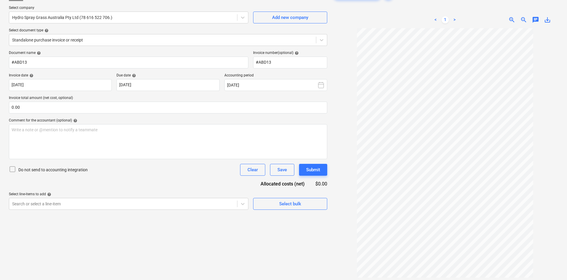
scroll to position [30, 0]
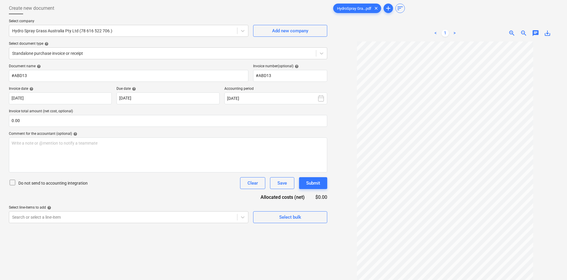
click at [87, 245] on div "Create new document Select company Hydro Spray Grass Australia Pty Ltd (78 616 …" at bounding box center [168, 154] width 323 height 308
click at [122, 54] on div at bounding box center [162, 53] width 301 height 6
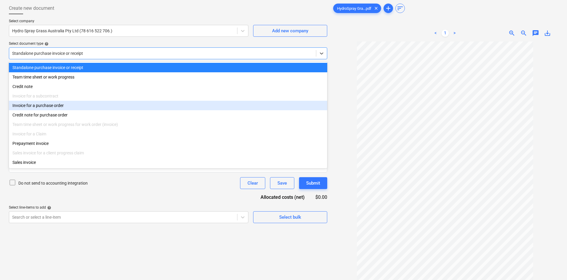
click at [71, 105] on div "Invoice for a purchase order" at bounding box center [168, 105] width 319 height 9
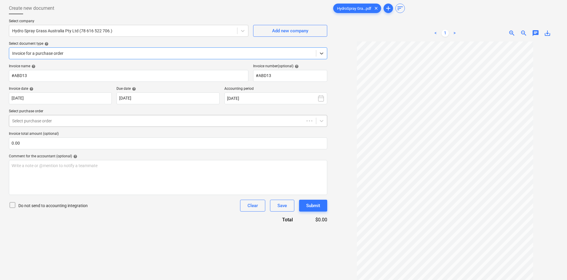
click at [92, 125] on div "Select purchase order" at bounding box center [156, 121] width 295 height 8
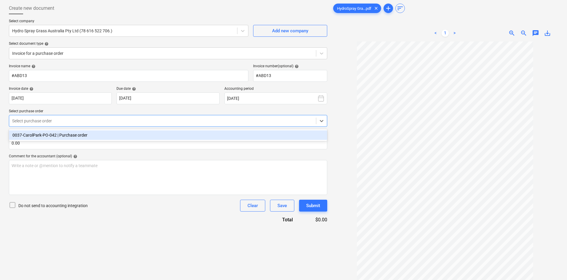
click at [65, 135] on div "0037-CarolPark-PO-042 | Purchase order" at bounding box center [168, 135] width 319 height 9
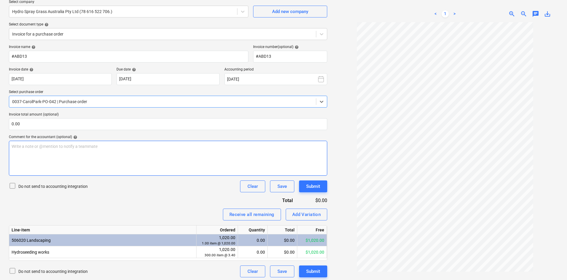
scroll to position [59, 0]
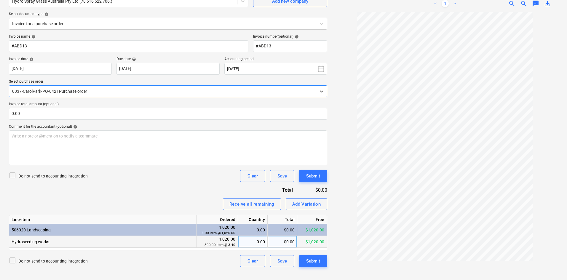
click at [253, 242] on div "0.00" at bounding box center [253, 242] width 25 height 12
click at [172, 193] on div "Invoice name help #ABD13 Invoice number (optional) help #ABD13 Invoice date hel…" at bounding box center [168, 150] width 319 height 233
click at [257, 243] on div "1.00" at bounding box center [253, 242] width 25 height 12
click at [187, 201] on div "Receive all remaining Add Variation" at bounding box center [168, 204] width 319 height 12
click at [254, 243] on div "111.00" at bounding box center [253, 242] width 25 height 12
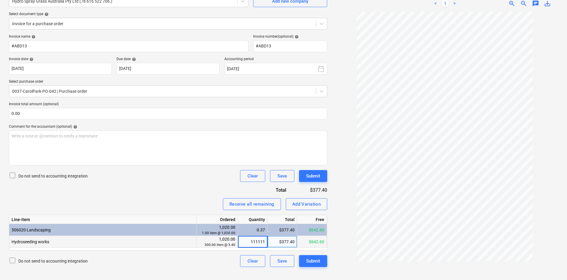
click at [192, 207] on div "Receive all remaining Add Variation" at bounding box center [168, 204] width 319 height 12
click at [58, 114] on input "text" at bounding box center [168, 114] width 319 height 12
drag, startPoint x: 58, startPoint y: 107, endPoint x: 52, endPoint y: 113, distance: 8.2
click at [58, 107] on p "Invoice total amount (optional)" at bounding box center [168, 105] width 319 height 6
click at [51, 113] on input "text" at bounding box center [168, 114] width 319 height 12
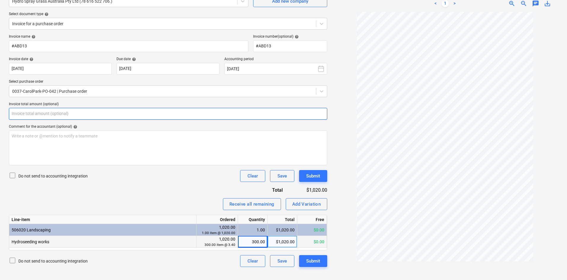
paste input "1,343"
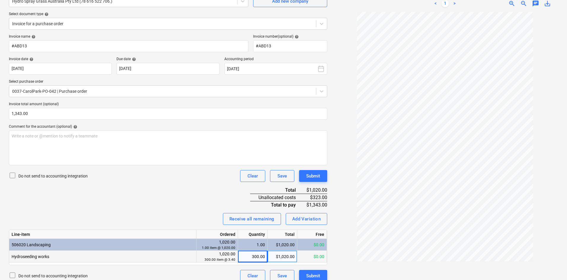
click at [136, 233] on div "Line-item" at bounding box center [102, 234] width 187 height 9
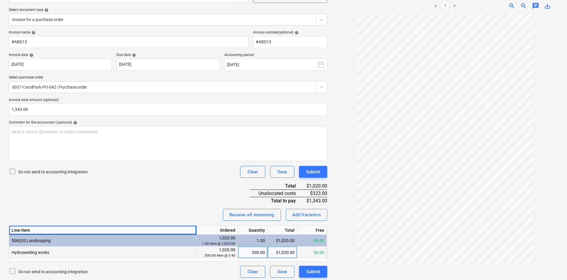
scroll to position [66, 0]
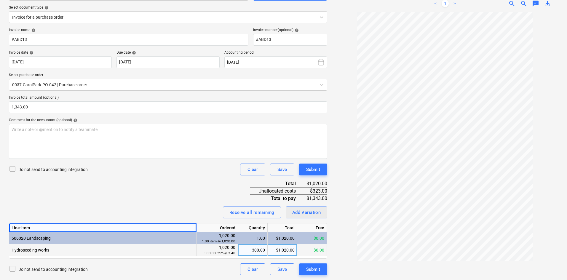
click at [293, 213] on div "Add Variation" at bounding box center [306, 213] width 29 height 8
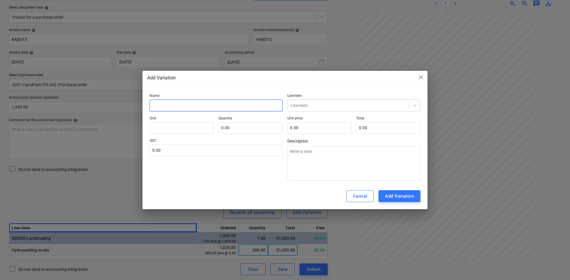
click at [177, 105] on input "text" at bounding box center [216, 106] width 133 height 12
drag, startPoint x: 191, startPoint y: 105, endPoint x: 141, endPoint y: 104, distance: 50.1
click at [141, 104] on div "Add Variation close Name Additional for excess m2 Line-item Line-item Unit Quan…" at bounding box center [285, 140] width 570 height 280
click at [315, 104] on div at bounding box center [347, 106] width 115 height 6
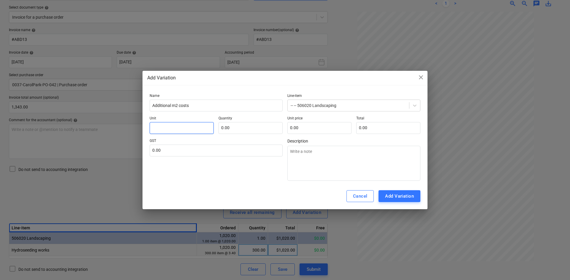
click at [169, 125] on input "text" at bounding box center [182, 128] width 64 height 12
click at [225, 150] on input "text" at bounding box center [216, 151] width 133 height 12
click at [320, 126] on input "text" at bounding box center [319, 128] width 64 height 12
click at [357, 199] on div "Cancel" at bounding box center [360, 197] width 15 height 8
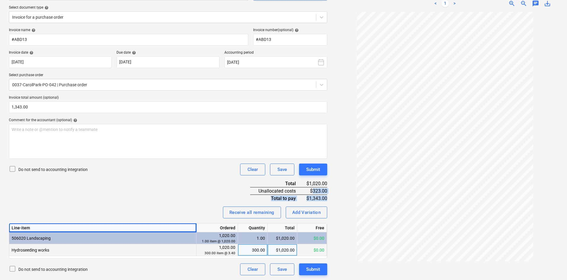
drag, startPoint x: 314, startPoint y: 190, endPoint x: 328, endPoint y: 191, distance: 14.2
click at [328, 191] on div "Create new document Select company Hydro Spray Grass Australia Pty Ltd (78 616 …" at bounding box center [168, 121] width 323 height 314
click at [327, 191] on div "$323.00" at bounding box center [317, 190] width 22 height 7
drag, startPoint x: 329, startPoint y: 190, endPoint x: 325, endPoint y: 190, distance: 3.3
click at [325, 190] on div "Create new document Select company Hydro Spray Grass Australia Pty Ltd (78 616 …" at bounding box center [168, 121] width 323 height 314
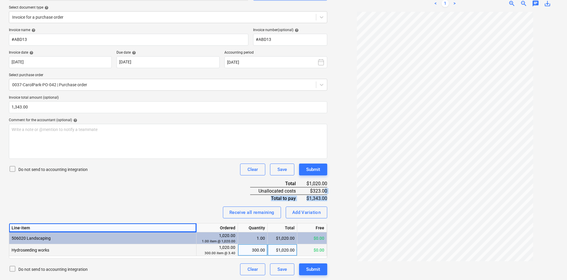
click at [325, 190] on div "$323.00" at bounding box center [317, 190] width 22 height 7
drag, startPoint x: 313, startPoint y: 190, endPoint x: 327, endPoint y: 191, distance: 13.7
click at [327, 191] on div "$323.00" at bounding box center [317, 190] width 22 height 7
copy div "323.00"
click at [308, 215] on div "Add Variation" at bounding box center [306, 213] width 29 height 8
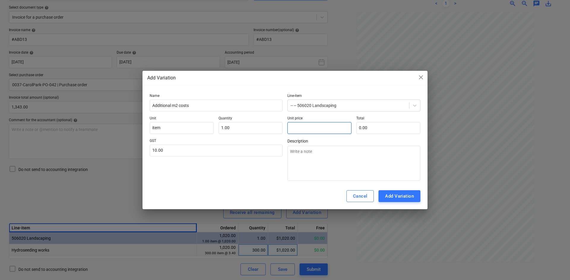
click at [316, 132] on input "text" at bounding box center [319, 128] width 64 height 12
paste input "323.00"
drag, startPoint x: 255, startPoint y: 188, endPoint x: 400, endPoint y: 209, distance: 147.4
click at [257, 188] on div "Cancel Add Variation" at bounding box center [284, 196] width 285 height 26
click at [399, 195] on div "Add Variation" at bounding box center [399, 197] width 29 height 8
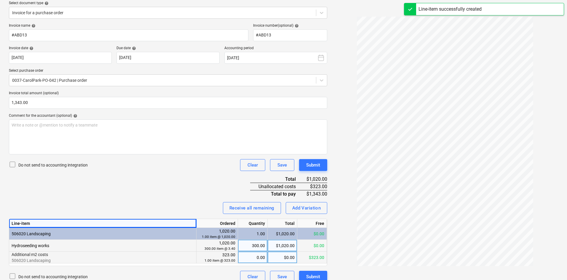
scroll to position [78, 0]
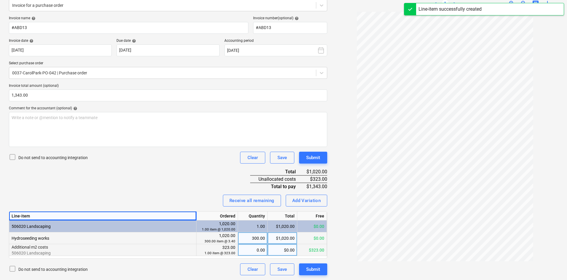
click at [248, 249] on div "0.00" at bounding box center [253, 250] width 25 height 12
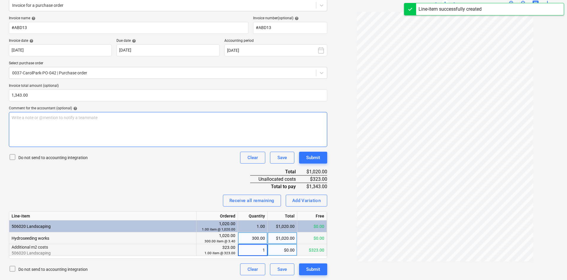
click at [135, 135] on div "Write a note or @mention to notify a teammate [PERSON_NAME]" at bounding box center [168, 129] width 319 height 35
click at [149, 132] on div "Write a note or @mention to notify a teammate [PERSON_NAME]" at bounding box center [168, 129] width 319 height 35
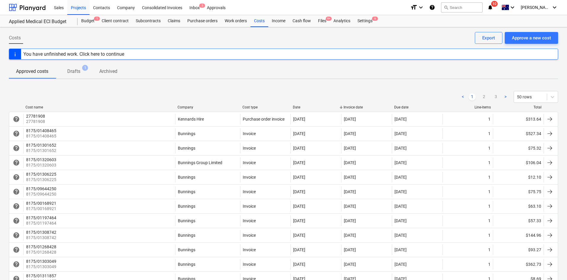
click at [181, 106] on div "Company" at bounding box center [208, 107] width 60 height 4
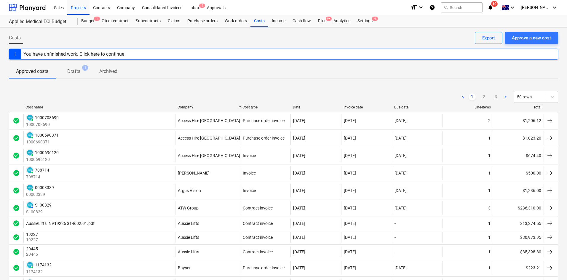
scroll to position [30, 0]
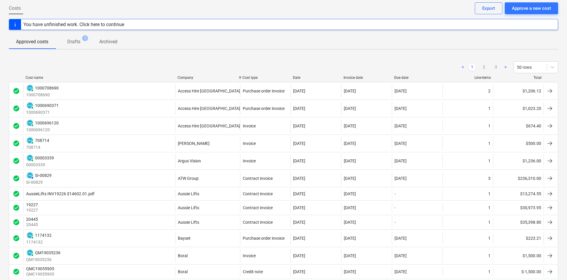
click at [185, 76] on div "Company" at bounding box center [208, 78] width 60 height 4
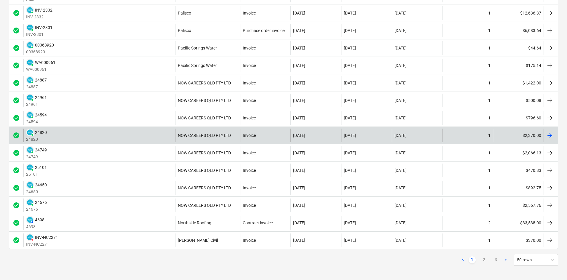
scroll to position [719, 0]
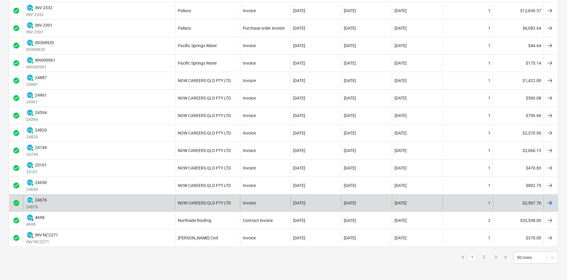
click at [127, 197] on div "PAID 24676 24676" at bounding box center [99, 203] width 152 height 14
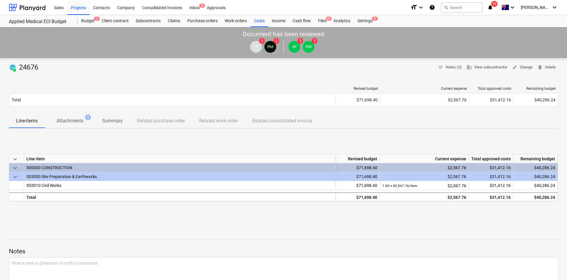
click at [79, 90] on div at bounding box center [172, 89] width 327 height 4
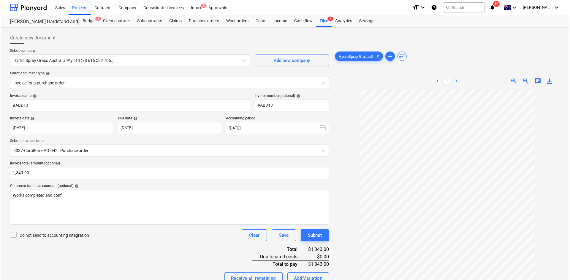
scroll to position [78, 0]
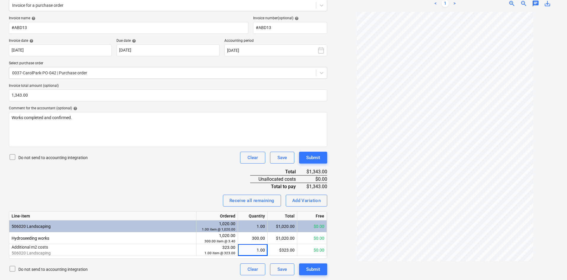
click at [129, 169] on div "Invoice name help #ABD13 Invoice number (optional) help #ABD13 Invoice date hel…" at bounding box center [168, 146] width 319 height 260
click at [313, 270] on div "Submit" at bounding box center [313, 270] width 14 height 8
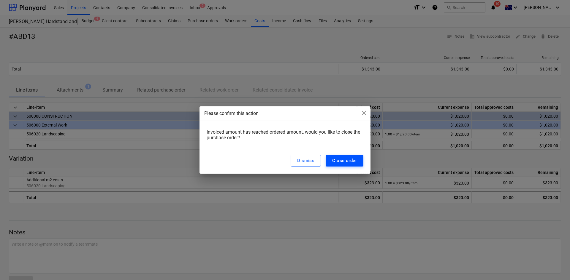
click at [355, 160] on div "Close order" at bounding box center [344, 161] width 25 height 8
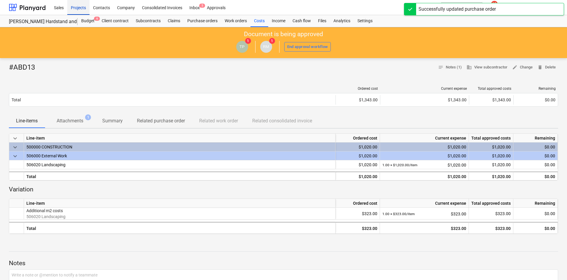
click at [76, 7] on div "Projects" at bounding box center [78, 7] width 22 height 15
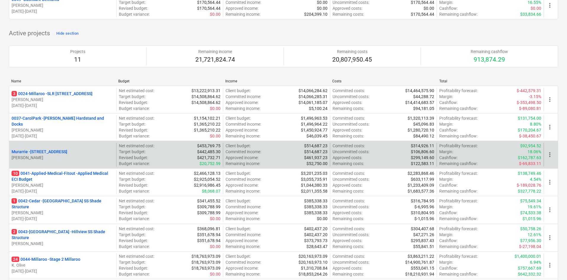
scroll to position [89, 0]
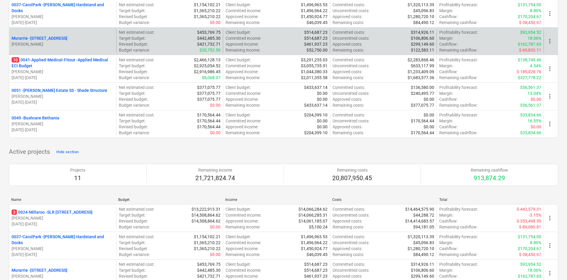
drag, startPoint x: 264, startPoint y: 33, endPoint x: 263, endPoint y: 36, distance: 3.1
click at [264, 33] on div "Client budget : $514,687.23" at bounding box center [277, 32] width 102 height 6
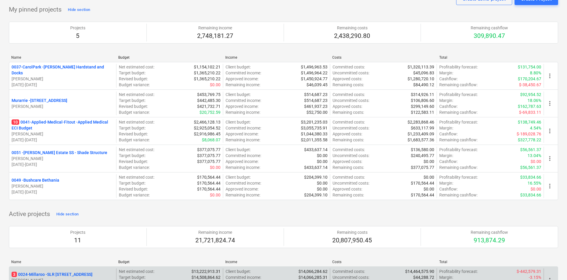
scroll to position [0, 0]
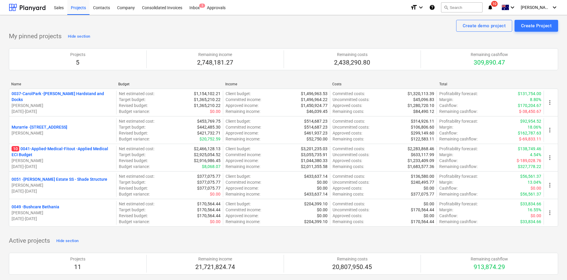
click at [65, 150] on p "10 0041-Applied-Medical-Fitout - Applied Medical ECI Budget" at bounding box center [63, 152] width 102 height 12
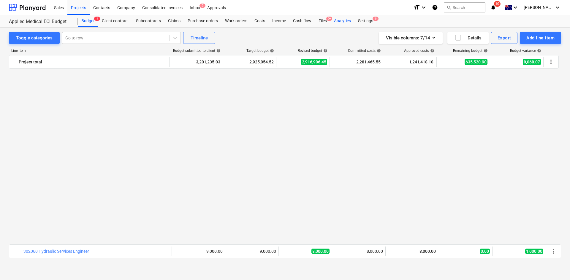
click at [348, 22] on div "Analytics" at bounding box center [342, 21] width 24 height 12
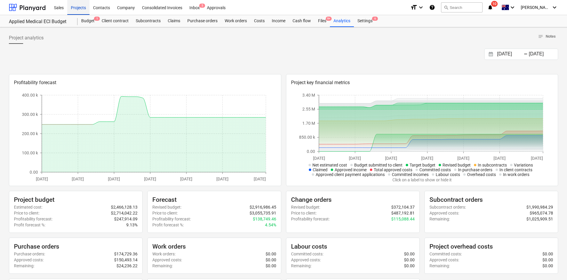
click at [82, 6] on div "Projects" at bounding box center [78, 7] width 22 height 15
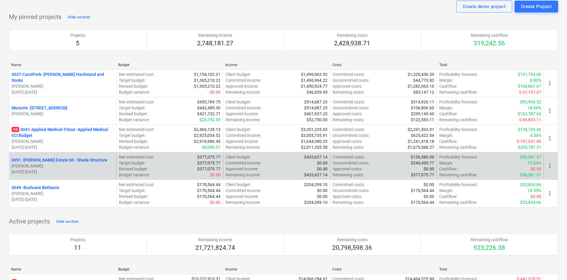
scroll to position [30, 0]
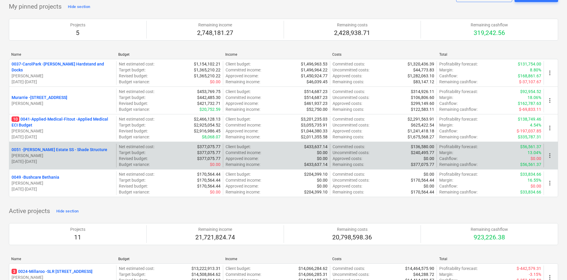
click at [61, 142] on div "0051 - Patrick Estate SS - Shade Structure T. Pawar 06.08.2025 - 30.11.2025 Net…" at bounding box center [284, 156] width 550 height 28
click at [59, 148] on p "0051 - Patrick Estate SS - Shade Structure" at bounding box center [60, 150] width 96 height 6
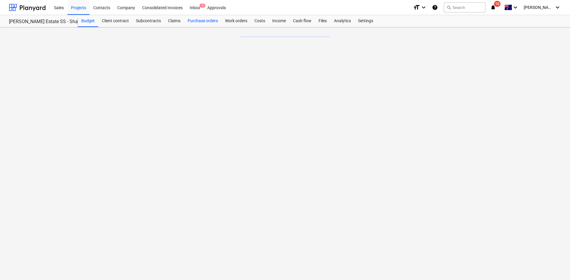
click at [203, 22] on div "Purchase orders" at bounding box center [202, 21] width 37 height 12
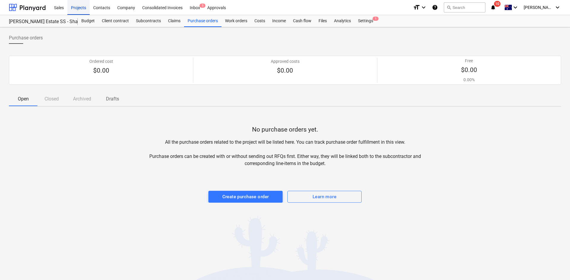
click at [80, 9] on div "Projects" at bounding box center [78, 7] width 22 height 15
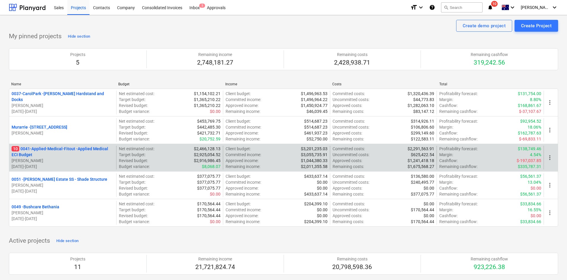
drag, startPoint x: 55, startPoint y: 147, endPoint x: 54, endPoint y: 150, distance: 3.7
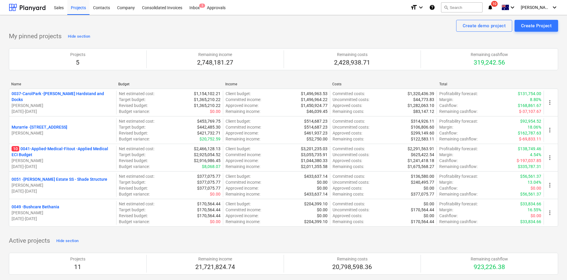
click at [55, 147] on p "10 0041-Applied-Medical-Fitout - Applied Medical ECI Budget" at bounding box center [63, 152] width 102 height 12
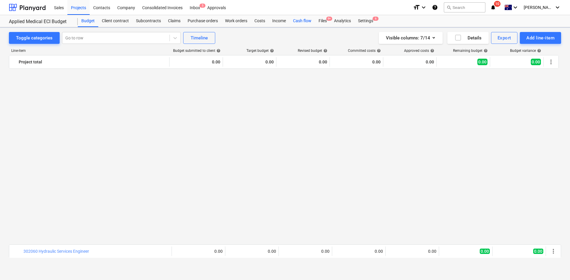
click at [303, 20] on div "Cash flow" at bounding box center [302, 21] width 26 height 12
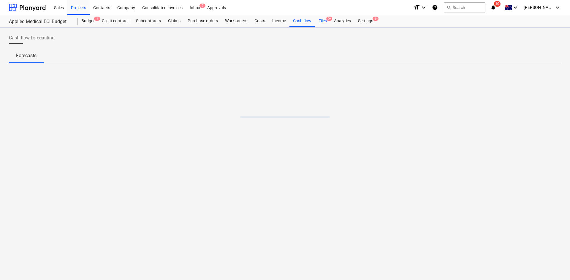
click at [317, 17] on div "Files 9+" at bounding box center [322, 21] width 15 height 12
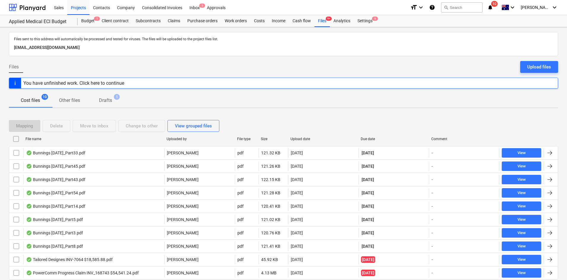
click at [374, 136] on div "Due date" at bounding box center [394, 138] width 71 height 9
checkbox input "false"
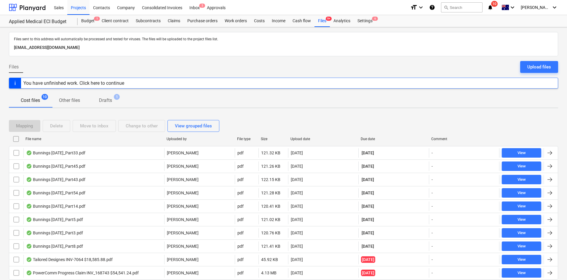
checkbox input "false"
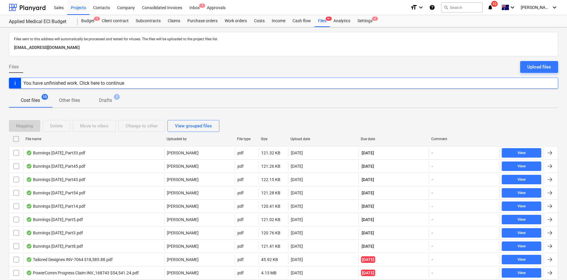
checkbox input "false"
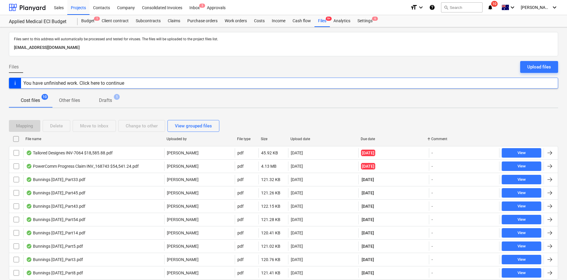
scroll to position [21, 0]
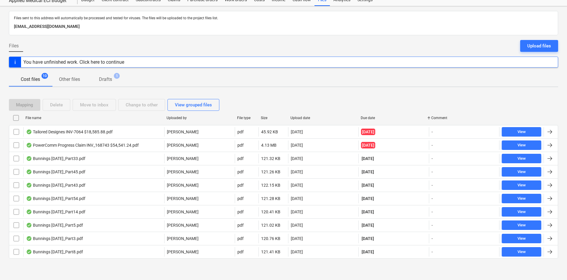
click at [78, 263] on div at bounding box center [284, 263] width 550 height 5
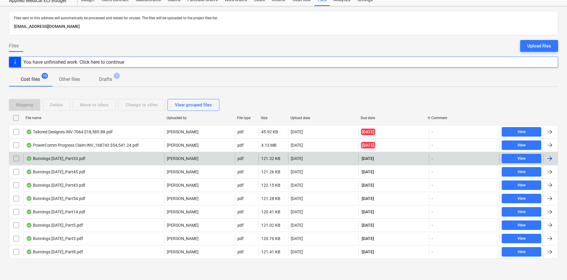
scroll to position [0, 0]
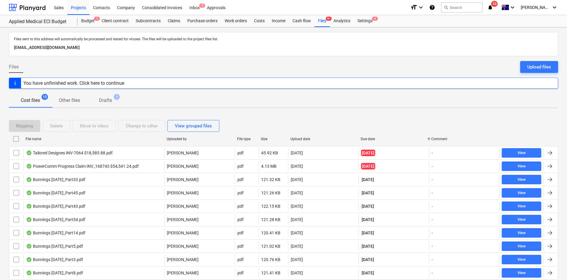
click at [178, 65] on div "Files Upload files" at bounding box center [284, 69] width 550 height 17
click at [77, 5] on div "Projects" at bounding box center [78, 7] width 22 height 15
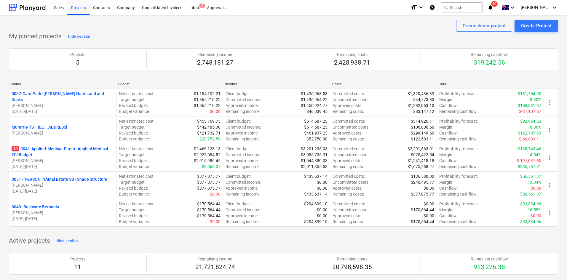
click at [52, 177] on p "0051 - Patrick Estate SS - Shade Structure" at bounding box center [60, 180] width 96 height 6
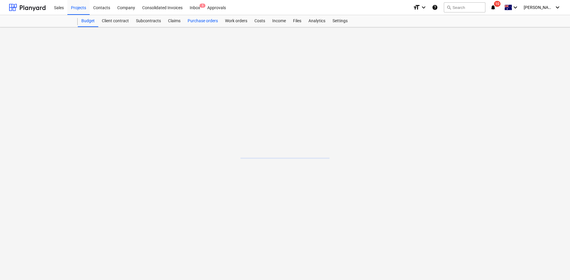
click at [206, 21] on div "Purchase orders" at bounding box center [202, 21] width 37 height 12
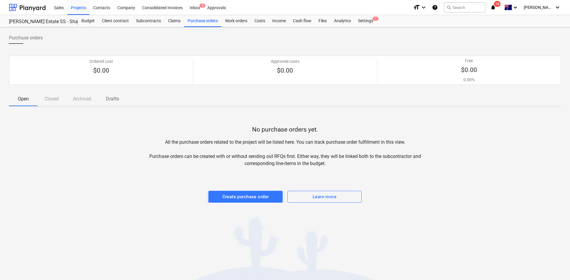
click at [202, 185] on div at bounding box center [285, 185] width 552 height 12
click at [230, 198] on div "Create purchase order" at bounding box center [245, 197] width 47 height 8
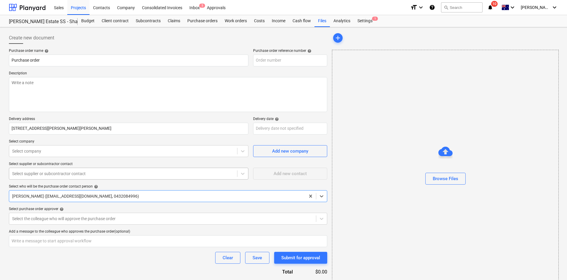
type textarea "x"
type input "0051-PO-001"
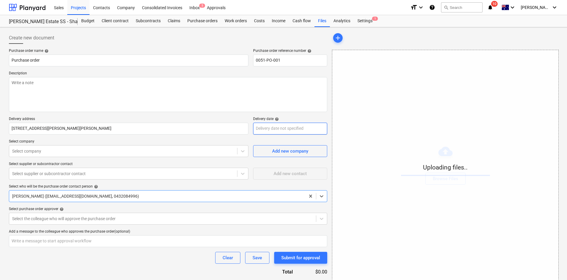
click at [268, 129] on body "Sales Projects Contacts Company Consolidated Invoices Inbox 5 Approvals format_…" at bounding box center [283, 140] width 567 height 280
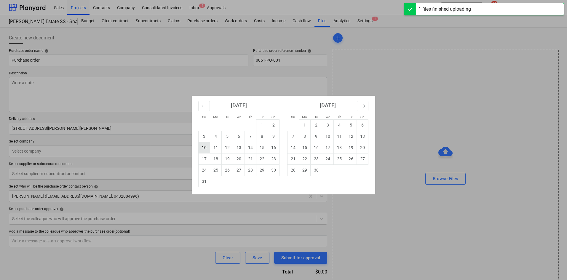
click at [203, 149] on td "10" at bounding box center [205, 147] width 12 height 11
type textarea "x"
type input "10 Aug 2025"
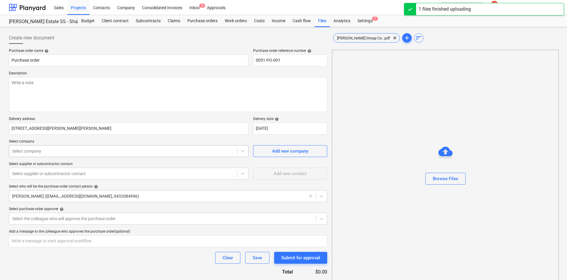
type textarea "x"
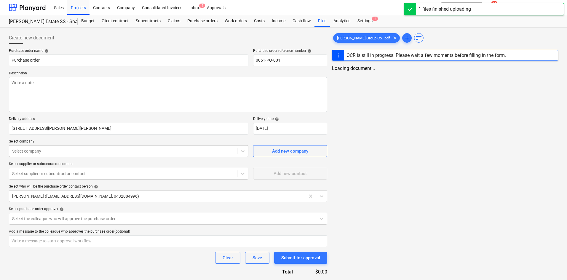
click at [160, 152] on div at bounding box center [123, 151] width 222 height 6
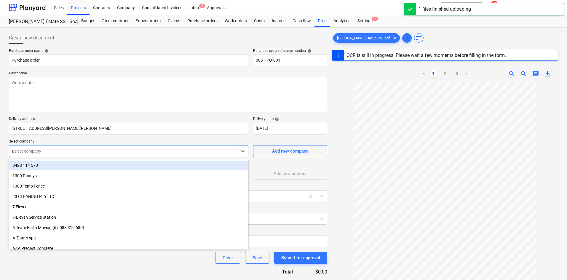
type input "re"
type textarea "x"
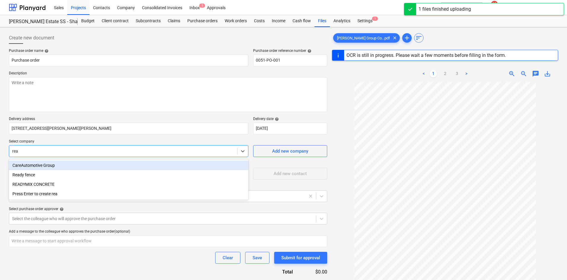
type input "read"
click at [81, 166] on div "Ready fence" at bounding box center [129, 165] width 240 height 9
type textarea "x"
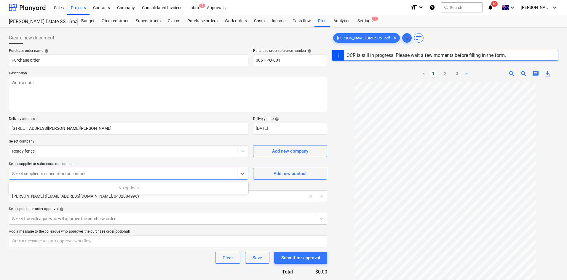
click at [120, 173] on div at bounding box center [123, 174] width 222 height 6
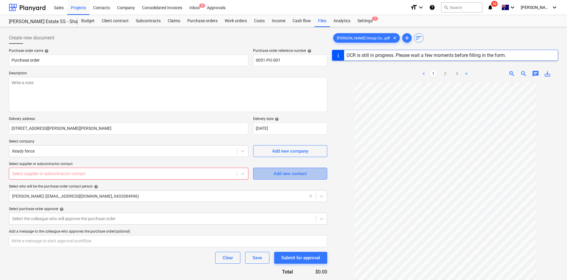
click at [278, 177] on div "Add new contact" at bounding box center [290, 174] width 33 height 8
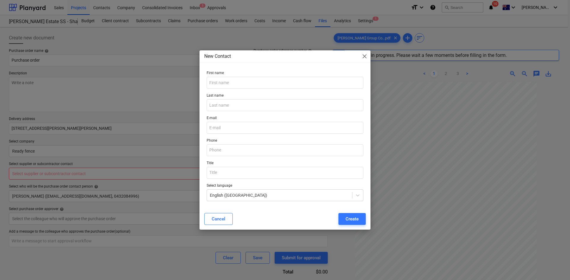
click at [171, 158] on div "New Contact close First name Last name E-mail Phone Title Select language Engli…" at bounding box center [285, 140] width 570 height 280
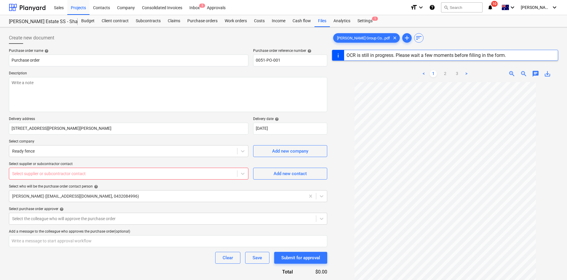
click at [209, 176] on div at bounding box center [123, 174] width 222 height 6
click at [287, 174] on div "Add new contact" at bounding box center [290, 174] width 33 height 8
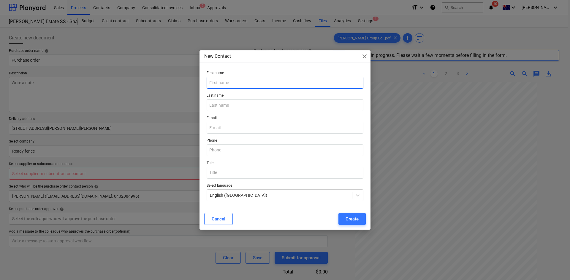
type textarea "x"
click at [251, 81] on input "text" at bounding box center [284, 83] width 157 height 12
paste input "Shannon"
type input "Shannon"
type textarea "x"
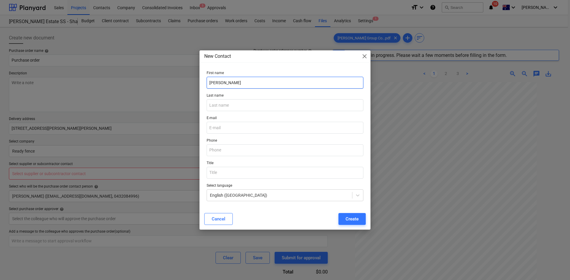
type input "Shannon"
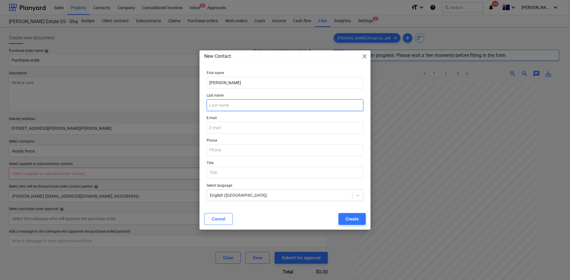
click at [232, 104] on input "text" at bounding box center [284, 105] width 157 height 12
type textarea "x"
paste input "Jones"
type input "Jones"
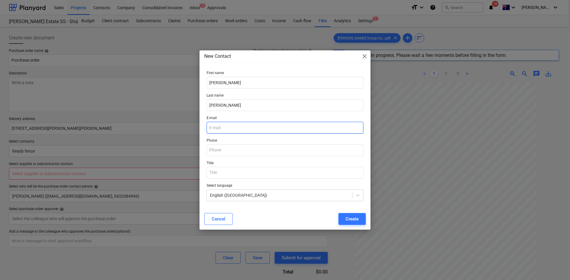
click at [219, 125] on input "email" at bounding box center [284, 128] width 157 height 12
click at [222, 128] on input "email" at bounding box center [284, 128] width 157 height 12
type textarea "x"
paste input "readyfencebrisbane@gmail.com"
type input "readyfencebrisbane@gmail.com"
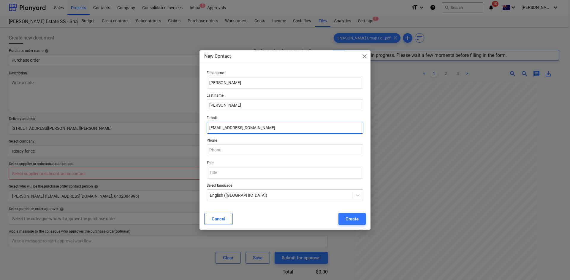
type textarea "x"
type input "readyfencebrisbane@gmail.com"
drag, startPoint x: 223, startPoint y: 150, endPoint x: 217, endPoint y: 153, distance: 7.2
click at [222, 150] on input "text" at bounding box center [284, 150] width 157 height 12
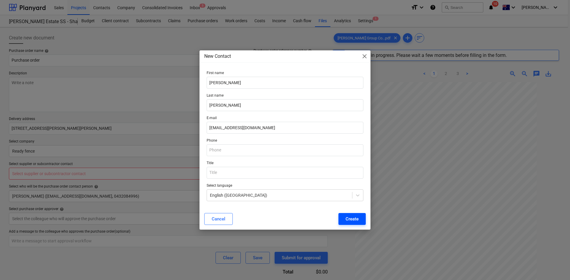
click at [354, 221] on div "Create" at bounding box center [351, 219] width 13 height 8
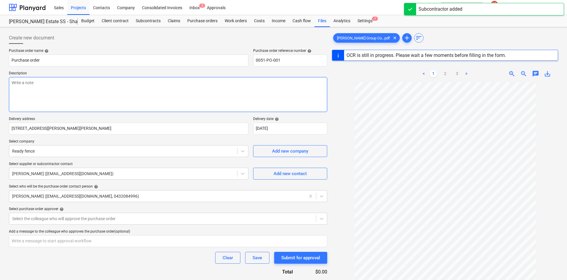
click at [100, 88] on textarea at bounding box center [168, 94] width 319 height 35
type textarea "x"
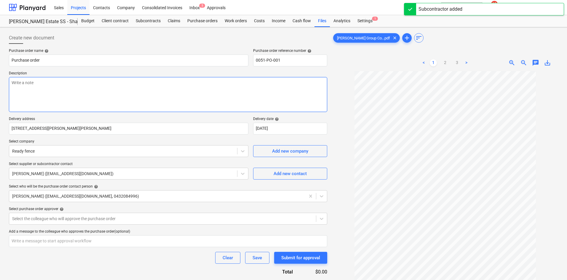
type textarea "S"
type textarea "x"
type textarea "Si"
type textarea "x"
type textarea "Site"
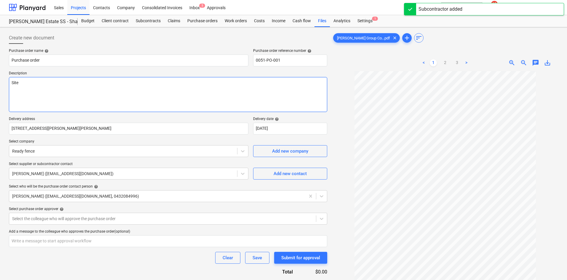
type textarea "x"
type textarea "Site"
type textarea "x"
type textarea "Site c"
type textarea "x"
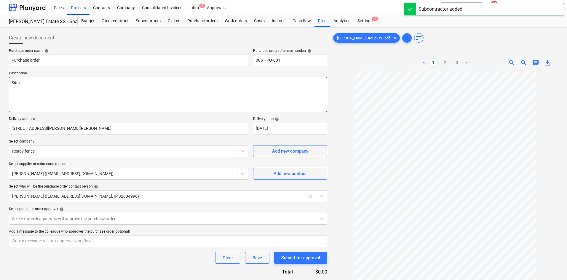
type textarea "Site co"
type textarea "x"
type textarea "Site con"
type textarea "x"
type textarea "Site conta"
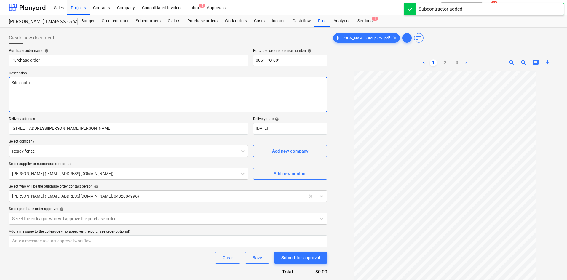
type textarea "x"
type textarea "Site contac"
type textarea "x"
type textarea "Site contact"
type textarea "x"
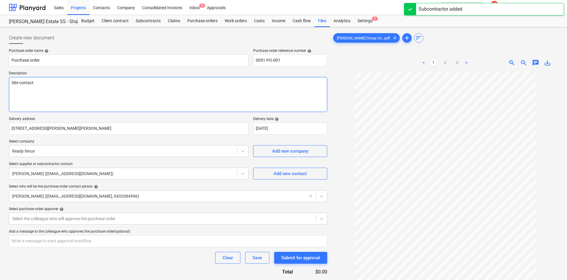
type textarea "Site contact"
type textarea "x"
type textarea "Site contact -"
type textarea "x"
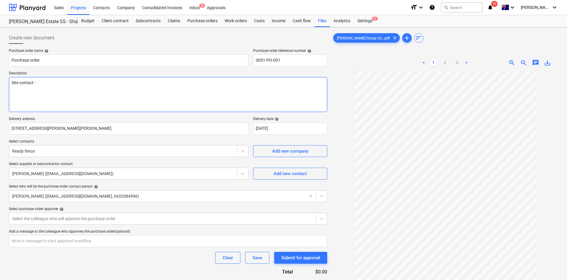
type textarea "Site contact -"
drag, startPoint x: 36, startPoint y: 86, endPoint x: -46, endPoint y: 84, distance: 81.6
click at [0, 84] on html "Sales Projects Contacts Company Consolidated Invoices Inbox 5 Approvals format_…" at bounding box center [283, 140] width 567 height 280
paste textarea ": Greg - 0421 382 995"
type textarea "x"
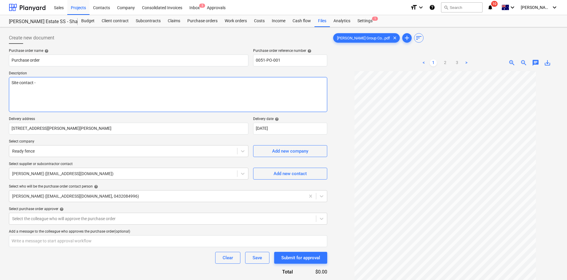
type textarea "Site contact : Greg - 0421 382 995"
type textarea "x"
type textarea "Site contact : Greg - 0421 382 995"
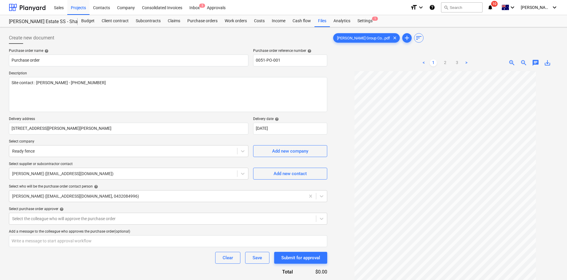
type textarea "x"
click at [166, 138] on div "Purchase order name help Purchase order Purchase order reference number help 00…" at bounding box center [168, 173] width 319 height 249
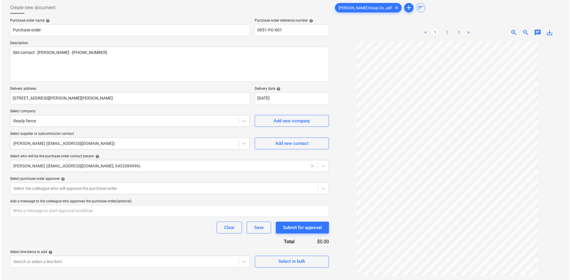
scroll to position [59, 0]
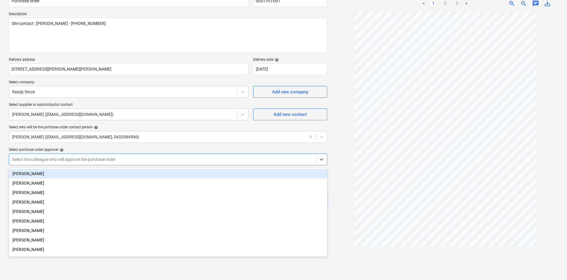
click at [65, 157] on div at bounding box center [162, 160] width 301 height 6
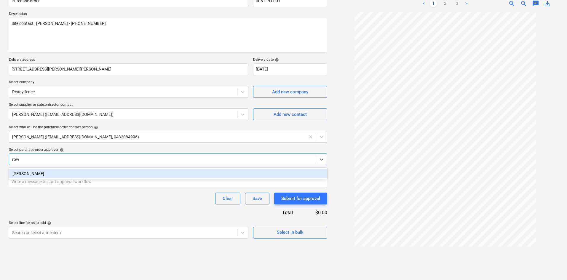
type input "ro"
type textarea "x"
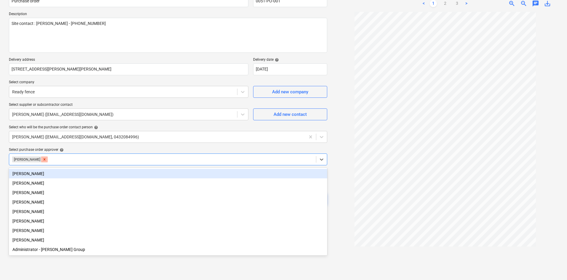
click at [46, 159] on icon "Remove Rowan MacDonald" at bounding box center [45, 159] width 2 height 2
click at [88, 148] on div "Select purchase order approver help" at bounding box center [168, 150] width 319 height 5
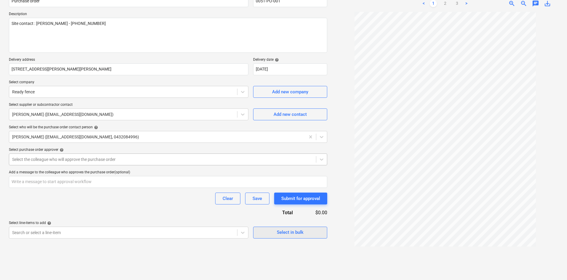
click at [297, 232] on div "Select in bulk" at bounding box center [290, 233] width 27 height 8
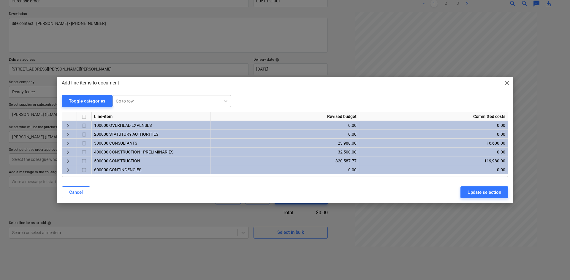
click at [129, 100] on div at bounding box center [166, 101] width 101 height 6
click at [130, 99] on div at bounding box center [166, 101] width 101 height 6
click at [92, 100] on div "Toggle categories" at bounding box center [87, 101] width 36 height 8
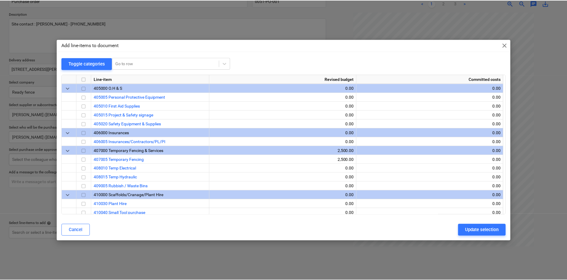
scroll to position [356, 0]
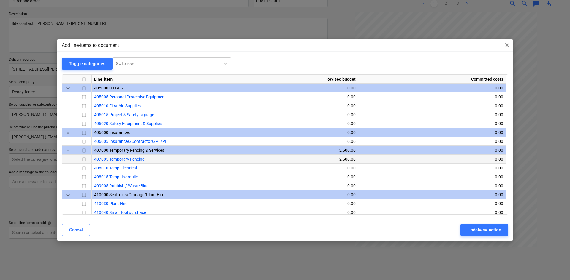
click at [86, 160] on input "checkbox" at bounding box center [83, 159] width 7 height 7
click at [476, 228] on div "Update selection" at bounding box center [484, 230] width 34 height 8
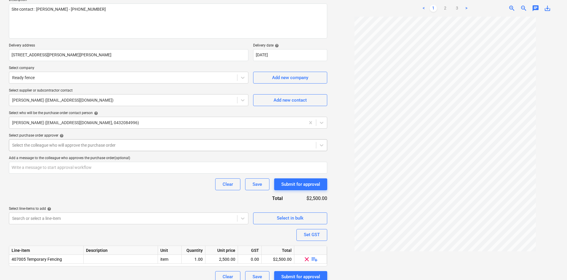
scroll to position [81, 0]
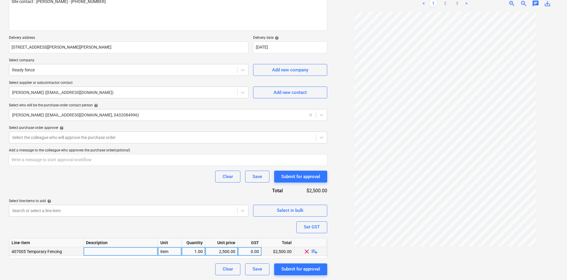
click at [311, 254] on div "clear playlist_add" at bounding box center [311, 251] width 33 height 9
click at [314, 252] on span "playlist_add" at bounding box center [314, 251] width 7 height 7
type textarea "x"
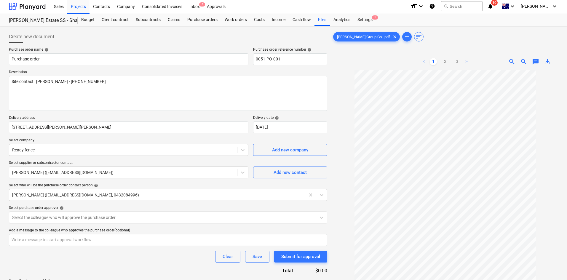
scroll to position [0, 0]
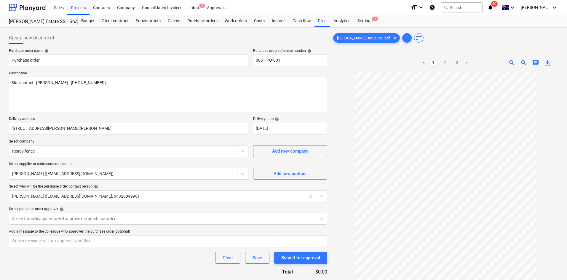
click at [445, 66] on link "2" at bounding box center [445, 62] width 7 height 7
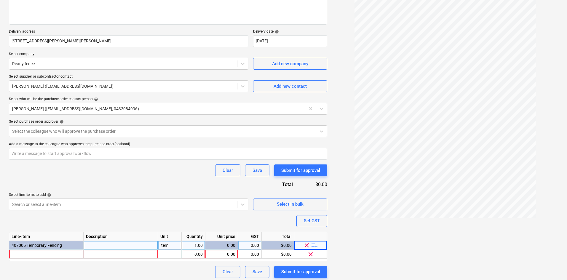
scroll to position [90, 0]
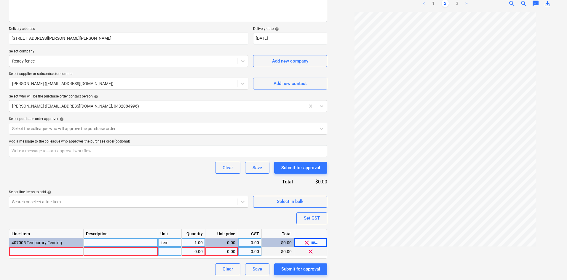
click at [30, 253] on div at bounding box center [46, 251] width 74 height 9
click at [40, 251] on input "Tempfence 176lm" at bounding box center [46, 251] width 74 height 9
type input "Tempfence 176 lm"
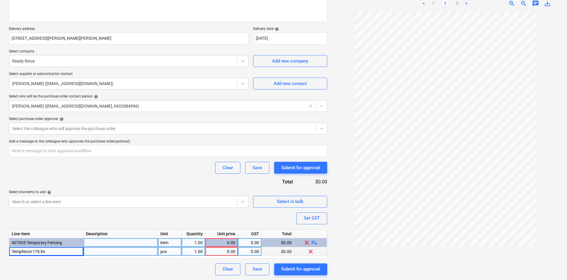
click at [174, 252] on div "pcs" at bounding box center [170, 251] width 24 height 9
click at [169, 244] on div "item" at bounding box center [170, 243] width 24 height 9
click at [167, 251] on div "pcs" at bounding box center [170, 251] width 24 height 9
type textarea "x"
click at [229, 254] on div "0.00" at bounding box center [222, 251] width 28 height 9
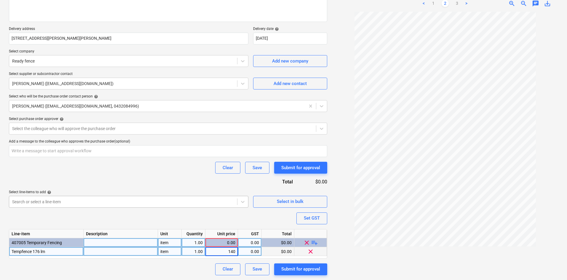
type input "1408"
click at [308, 219] on div "Set GST" at bounding box center [312, 218] width 16 height 8
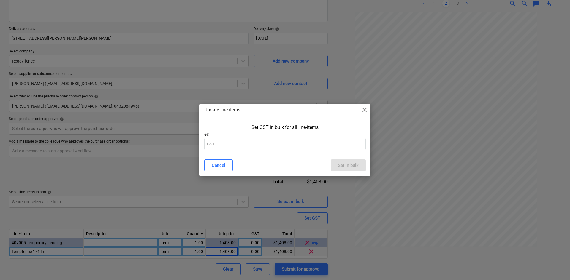
click at [253, 214] on div "Update line-items close Set GST in bulk for all line-items GST Cancel Set in bu…" at bounding box center [285, 140] width 570 height 280
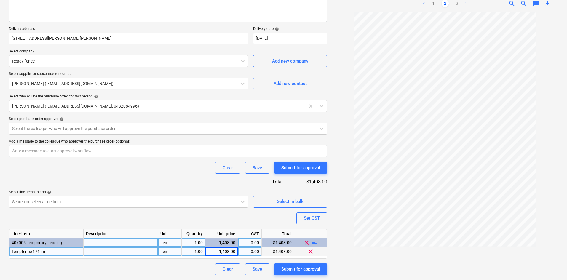
click at [314, 244] on span "playlist_add" at bounding box center [314, 242] width 7 height 7
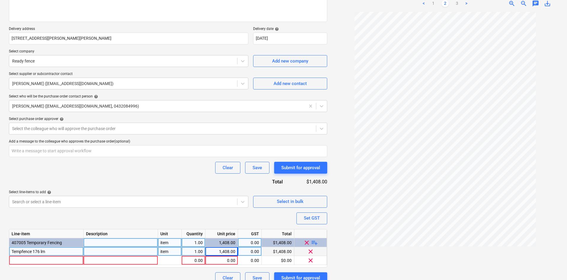
click at [316, 243] on span "playlist_add" at bounding box center [314, 242] width 7 height 7
type textarea "x"
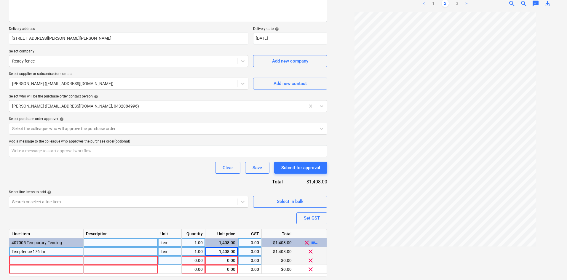
click at [39, 257] on div at bounding box center [46, 260] width 74 height 9
type input "Bracing"
type textarea "x"
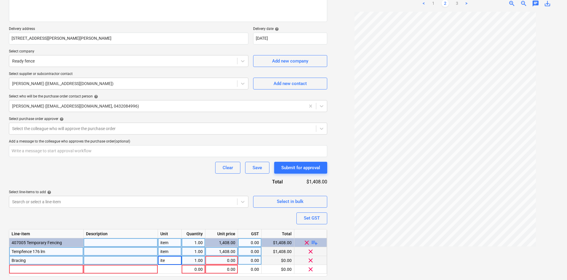
type input "item"
type textarea "x"
type input "875"
type textarea "x"
type input "Shade cloth"
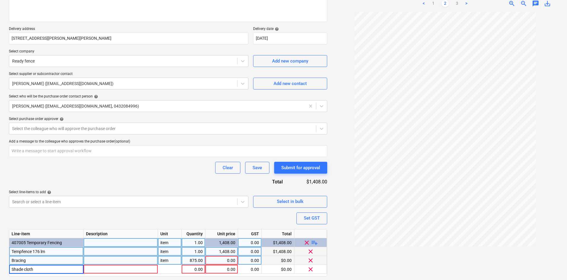
type textarea "x"
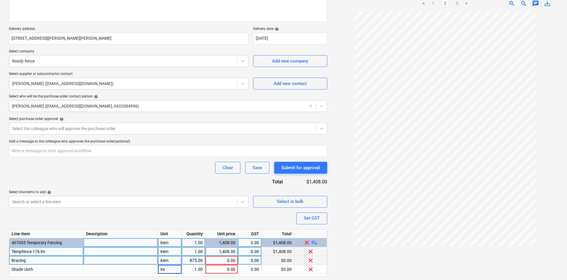
type input "item"
type textarea "x"
type input "875"
type textarea "x"
type input "616"
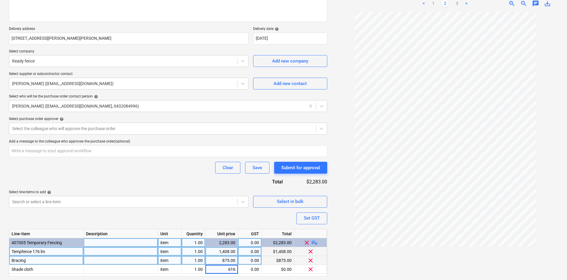
type textarea "x"
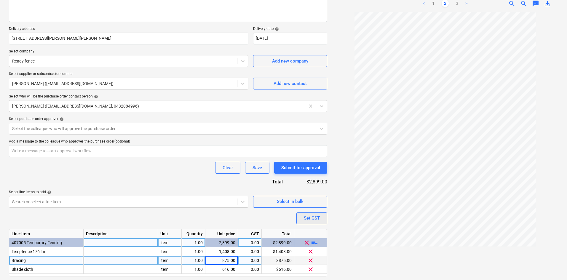
click at [323, 221] on button "Set GST" at bounding box center [312, 219] width 31 height 12
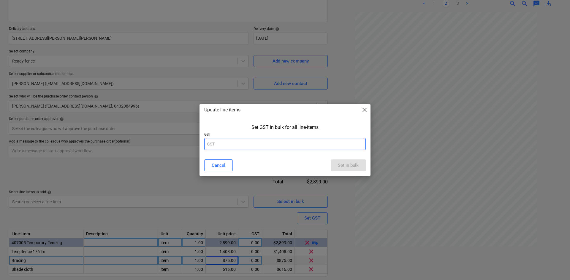
click at [287, 145] on input "text" at bounding box center [284, 144] width 161 height 12
type input "10"
click at [347, 164] on div "Set in bulk" at bounding box center [348, 166] width 21 height 8
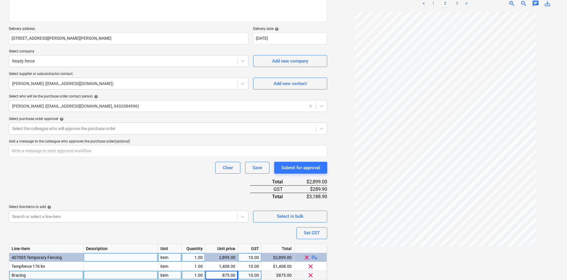
click at [185, 183] on div "Purchase order name help Purchase order Purchase order reference number help 00…" at bounding box center [168, 133] width 319 height 350
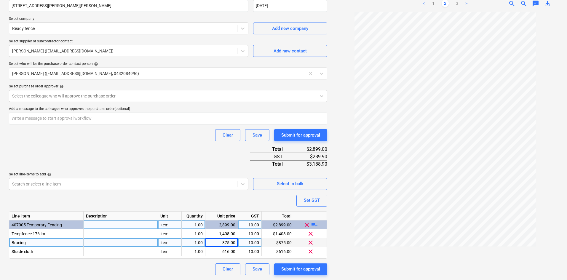
click at [187, 151] on div "Purchase order name help Purchase order Purchase order reference number help 00…" at bounding box center [168, 101] width 319 height 350
click at [333, 195] on div at bounding box center [445, 144] width 226 height 264
click at [147, 158] on div "Purchase order name help Purchase order Purchase order reference number help 00…" at bounding box center [168, 101] width 319 height 350
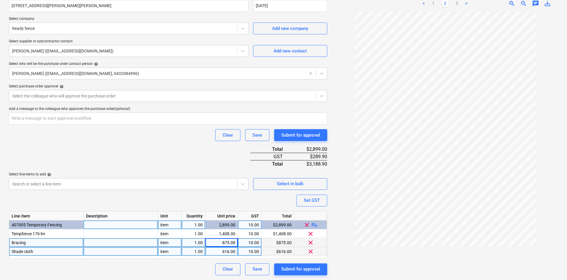
click at [219, 249] on div "616.00" at bounding box center [222, 251] width 28 height 9
click at [221, 201] on div "Purchase order name help Purchase order Purchase order reference number help 00…" at bounding box center [168, 101] width 319 height 350
click at [125, 153] on div "Purchase order name help Purchase order Purchase order reference number help 00…" at bounding box center [168, 101] width 319 height 350
click at [171, 161] on div "Purchase order name help Purchase order Purchase order reference number help 00…" at bounding box center [168, 101] width 319 height 350
click at [187, 160] on div "Purchase order name help Purchase order Purchase order reference number help 00…" at bounding box center [168, 101] width 319 height 350
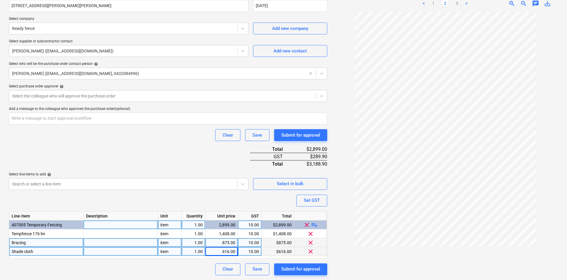
click at [340, 211] on div at bounding box center [445, 144] width 226 height 264
click at [170, 161] on div "Purchase order name help Purchase order Purchase order reference number help 00…" at bounding box center [168, 101] width 319 height 350
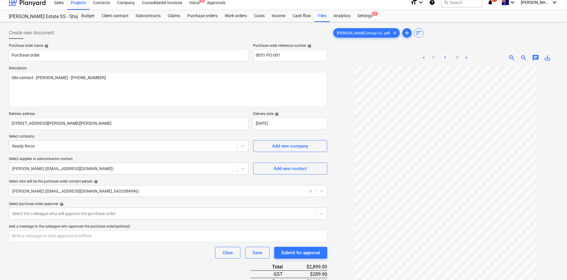
scroll to position [4, 0]
click at [455, 60] on link "3" at bounding box center [457, 58] width 7 height 7
click at [443, 59] on link "2" at bounding box center [445, 58] width 7 height 7
click at [435, 58] on link "1" at bounding box center [433, 58] width 7 height 7
click at [444, 58] on link "2" at bounding box center [445, 58] width 7 height 7
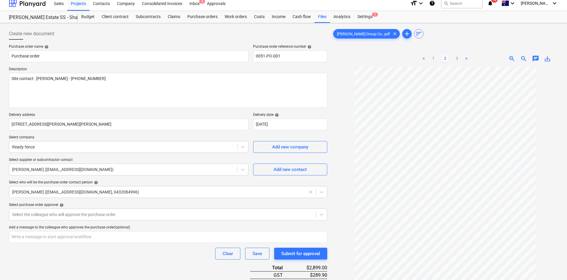
scroll to position [0, 0]
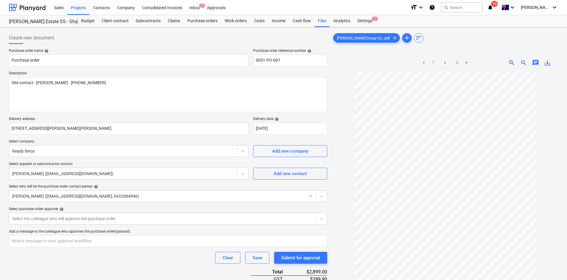
click at [498, 5] on span "10" at bounding box center [495, 4] width 7 height 6
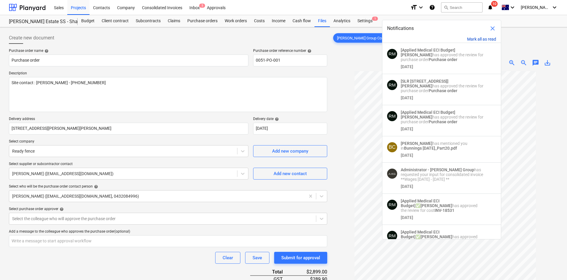
click at [485, 39] on button "Mark all as read" at bounding box center [482, 39] width 29 height 5
click at [495, 30] on span "close" at bounding box center [492, 28] width 7 height 7
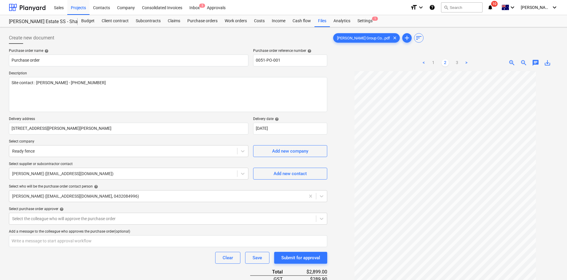
click at [480, 41] on div "Keane Group Co...pdf clear add sort" at bounding box center [445, 38] width 226 height 12
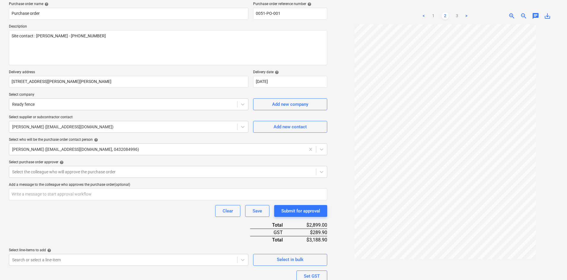
scroll to position [123, 0]
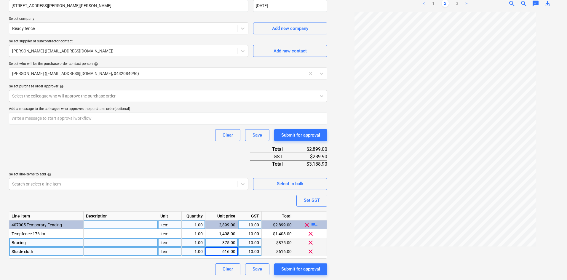
click at [155, 156] on div "Purchase order name help Purchase order Purchase order reference number help 00…" at bounding box center [168, 101] width 319 height 350
click at [134, 140] on div "Clear Save Submit for approval" at bounding box center [168, 135] width 319 height 12
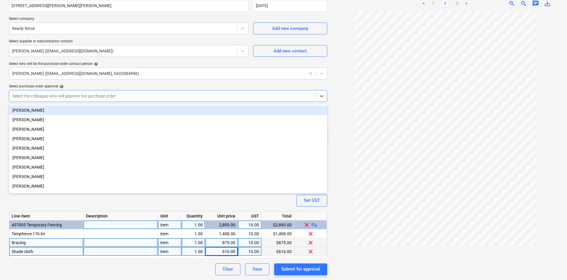
click at [79, 99] on div at bounding box center [162, 96] width 301 height 6
drag, startPoint x: 348, startPoint y: 97, endPoint x: 341, endPoint y: 98, distance: 6.6
click at [347, 97] on div at bounding box center [445, 144] width 226 height 264
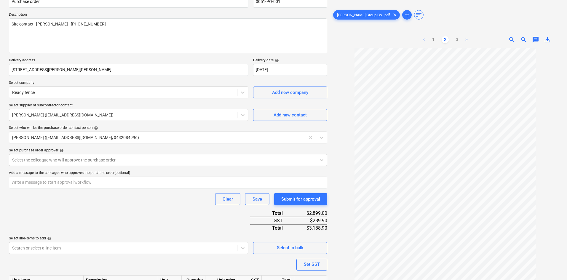
scroll to position [0, 0]
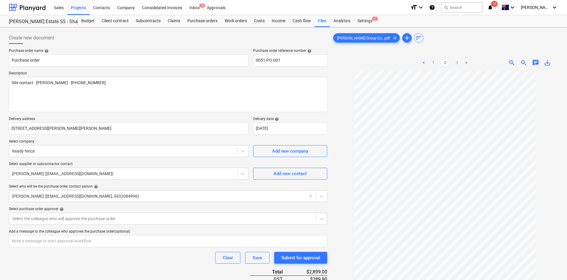
click at [457, 63] on link "3" at bounding box center [457, 62] width 7 height 7
click at [436, 65] on link "1" at bounding box center [433, 62] width 7 height 7
click at [513, 61] on span "zoom_in" at bounding box center [512, 62] width 7 height 7
click at [524, 61] on span "zoom_out" at bounding box center [524, 62] width 7 height 7
click at [207, 43] on div "Create new document" at bounding box center [168, 38] width 319 height 12
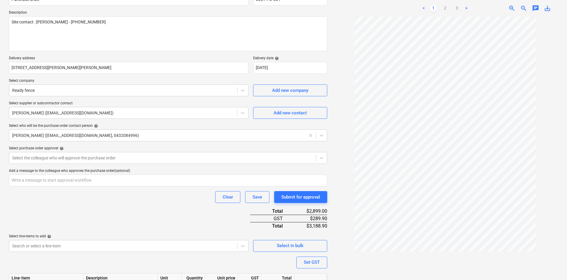
scroll to position [123, 0]
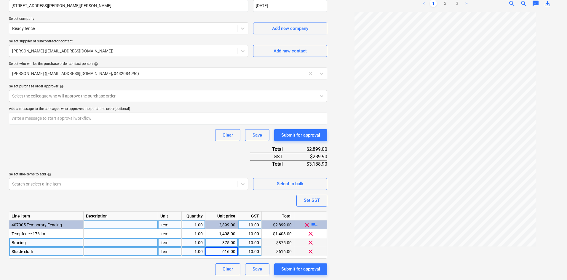
click at [168, 161] on div "Purchase order name help Purchase order Purchase order reference number help 00…" at bounding box center [168, 101] width 319 height 350
click at [494, 254] on div at bounding box center [445, 144] width 226 height 264
click at [478, 262] on div at bounding box center [445, 144] width 226 height 264
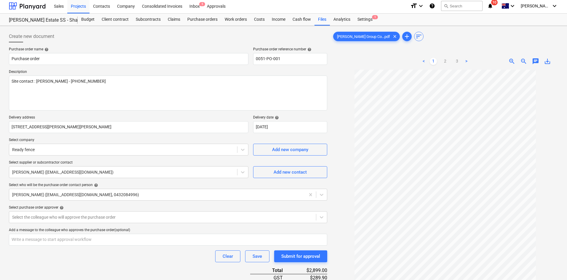
scroll to position [0, 0]
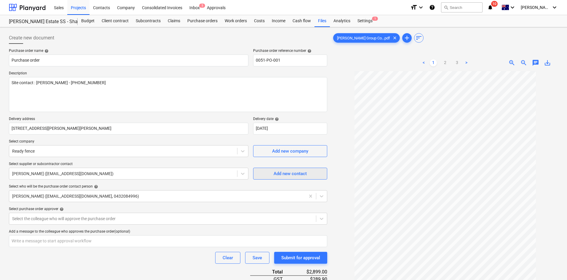
type textarea "x"
